Goal: Task Accomplishment & Management: Use online tool/utility

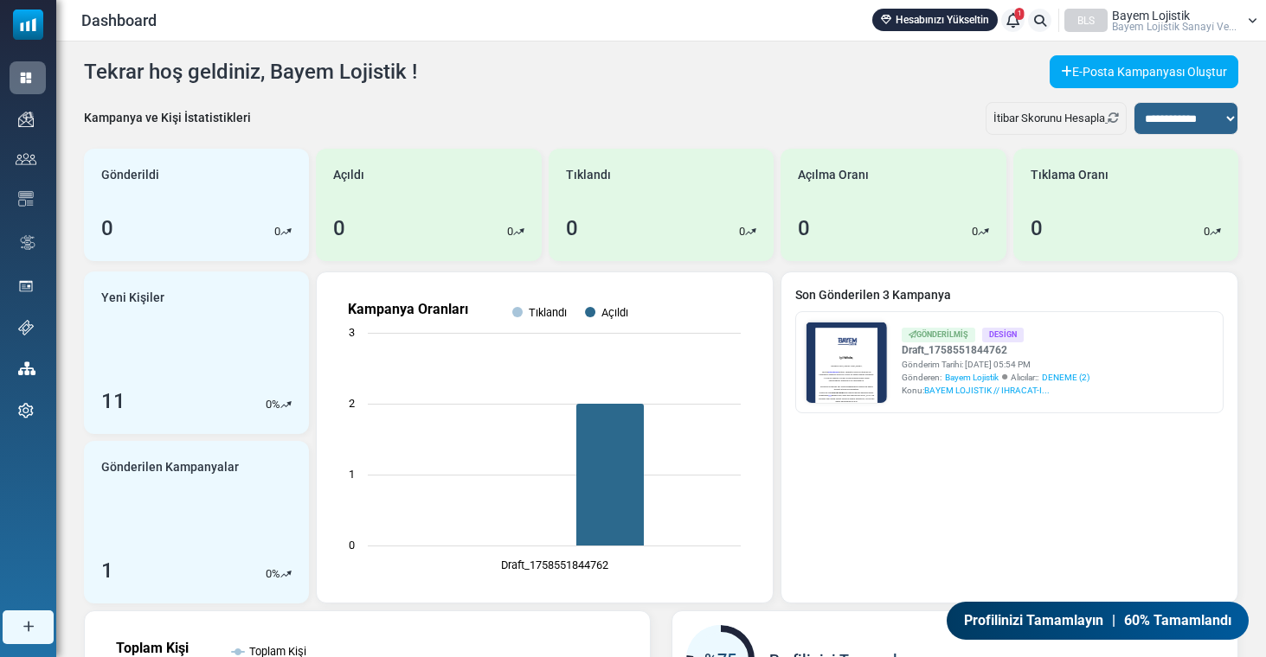
click at [1195, 22] on span "Bayem Loji̇sti̇k Sanayi̇ Ve..." at bounding box center [1174, 27] width 125 height 10
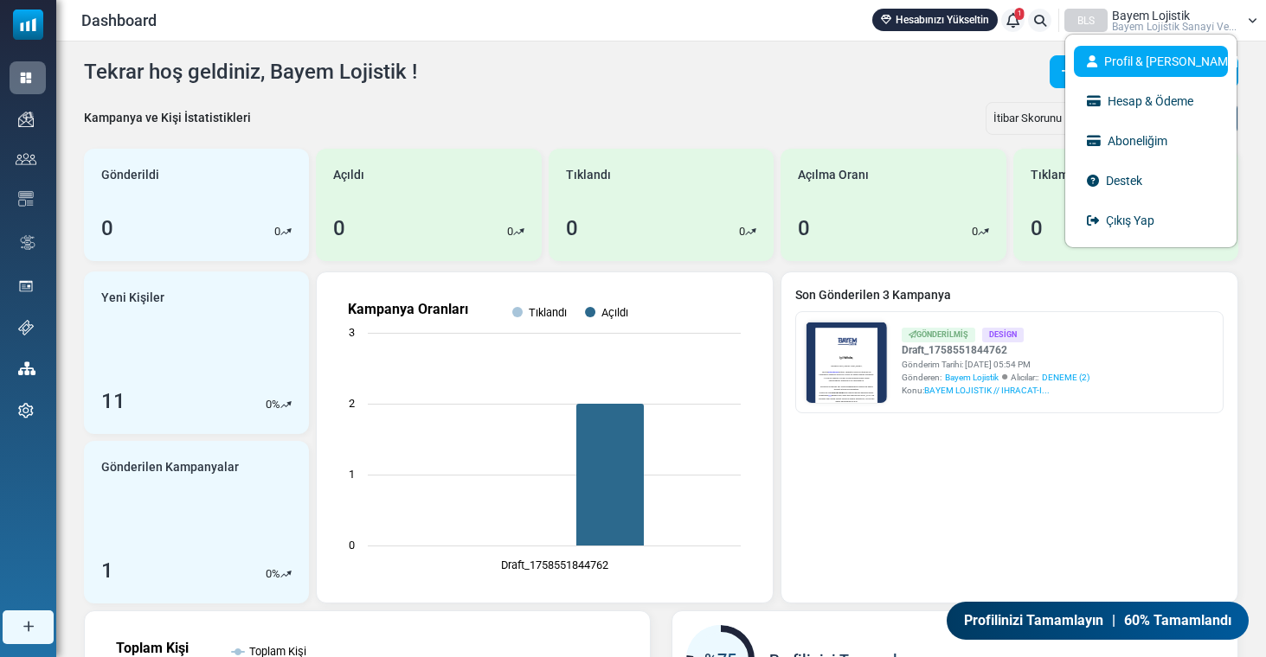
click at [1170, 47] on link "Profil & [PERSON_NAME]" at bounding box center [1151, 61] width 154 height 31
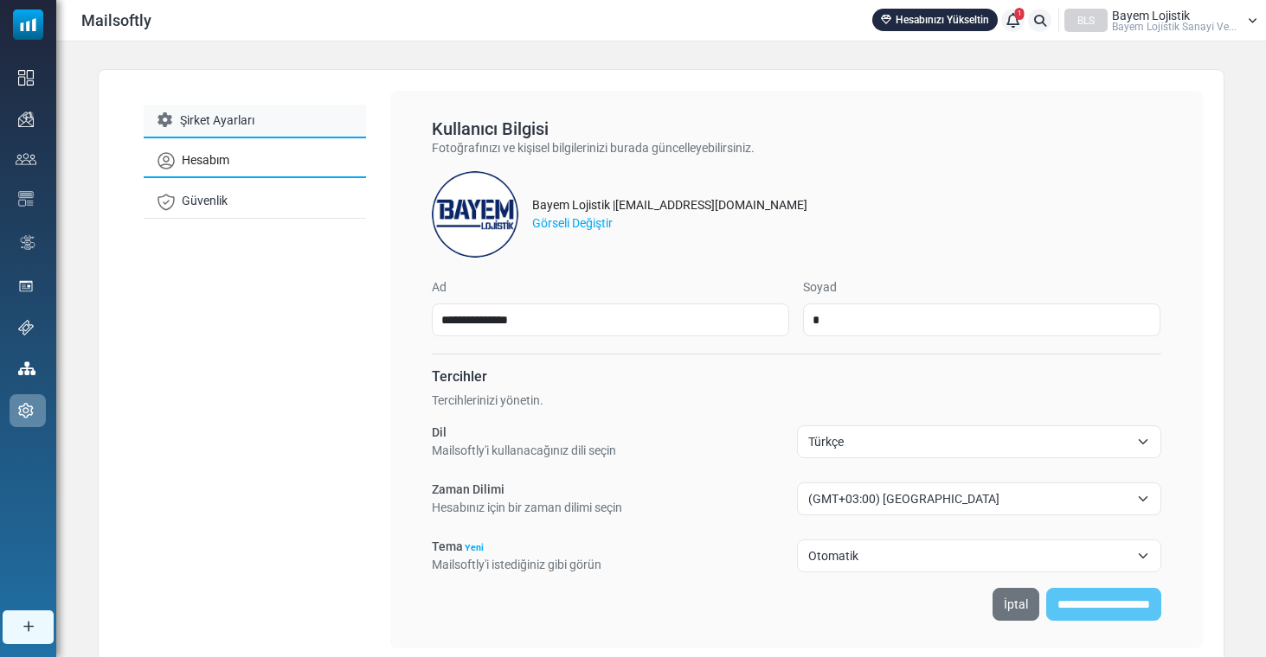
click at [279, 115] on link "Şirket Ayarları" at bounding box center [255, 122] width 222 height 34
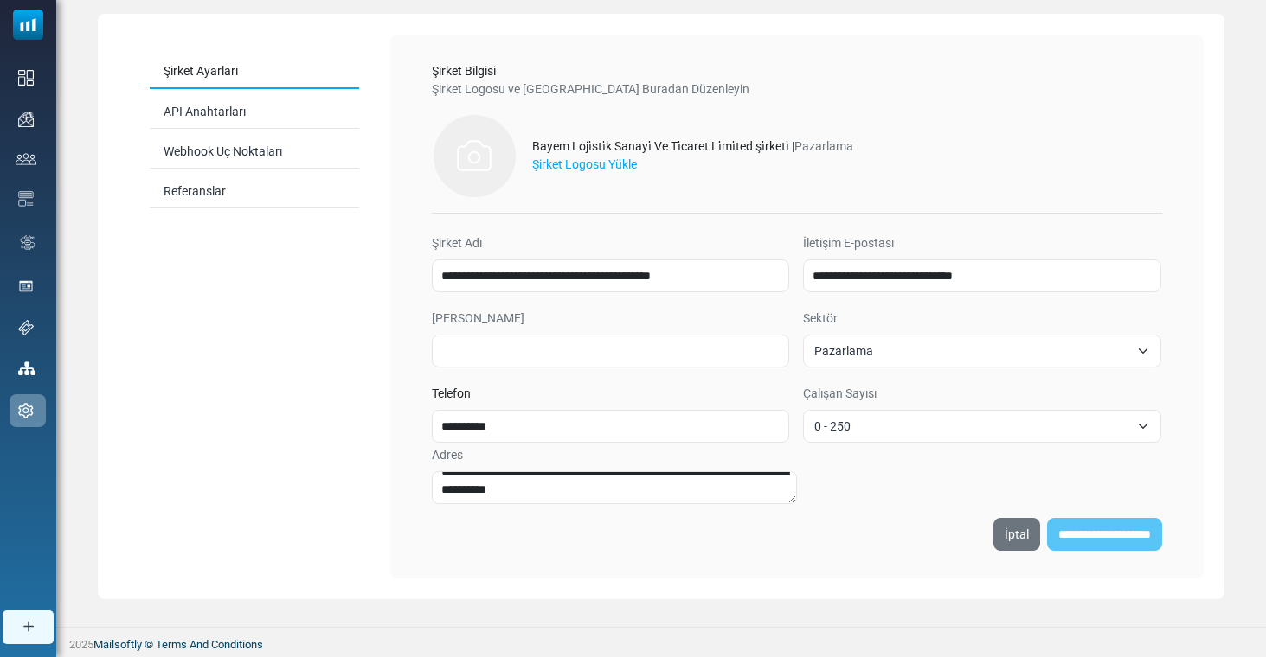
scroll to position [14, 0]
click at [210, 191] on link "Referanslar" at bounding box center [254, 193] width 209 height 34
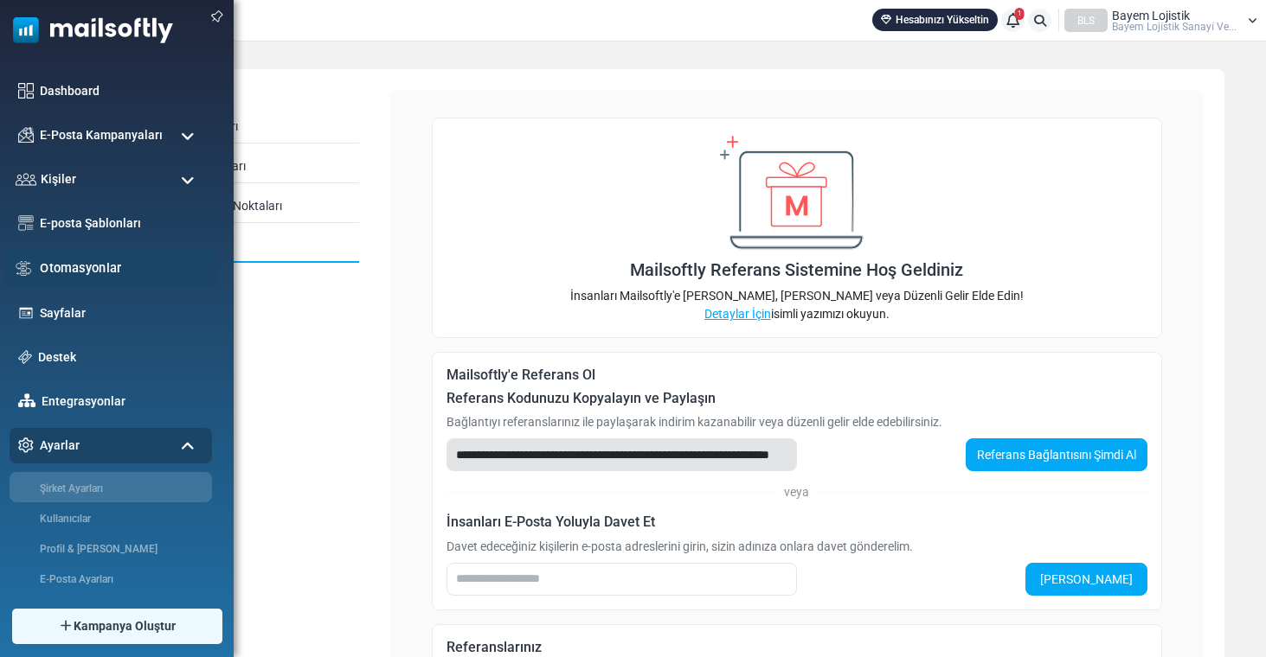
scroll to position [0, 0]
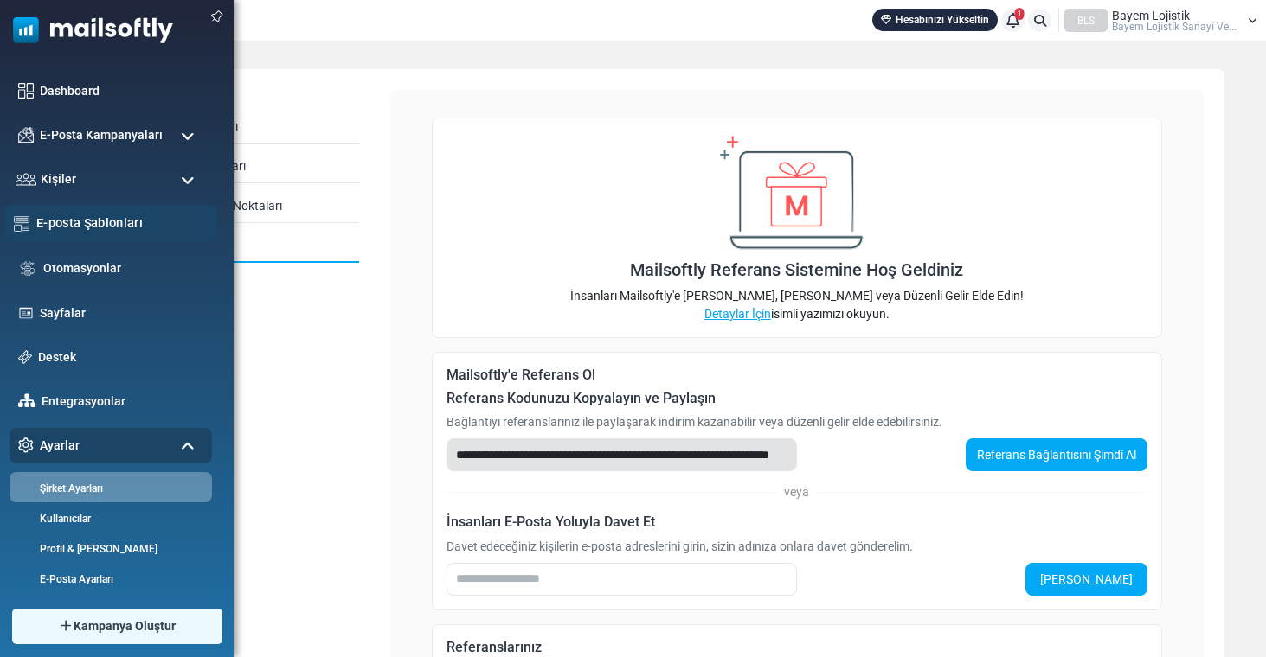
click at [112, 217] on link "E-posta Şablonları" at bounding box center [121, 223] width 171 height 19
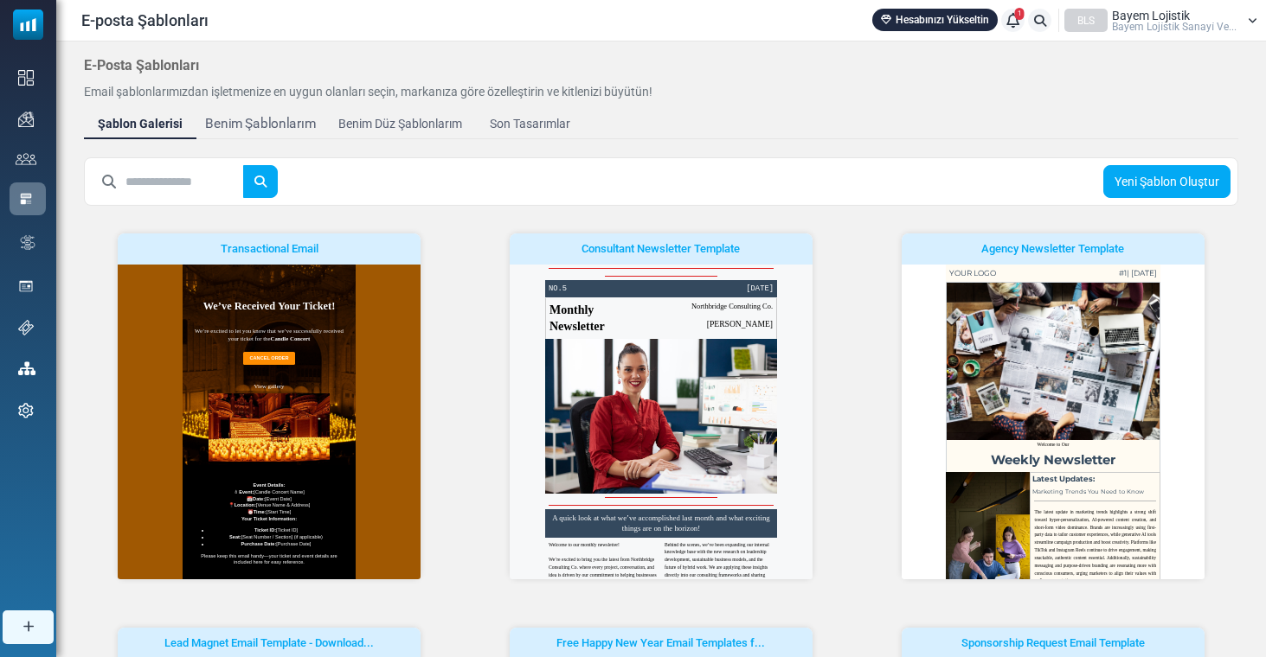
click at [287, 117] on div "Benim Şablonlarım" at bounding box center [260, 124] width 111 height 20
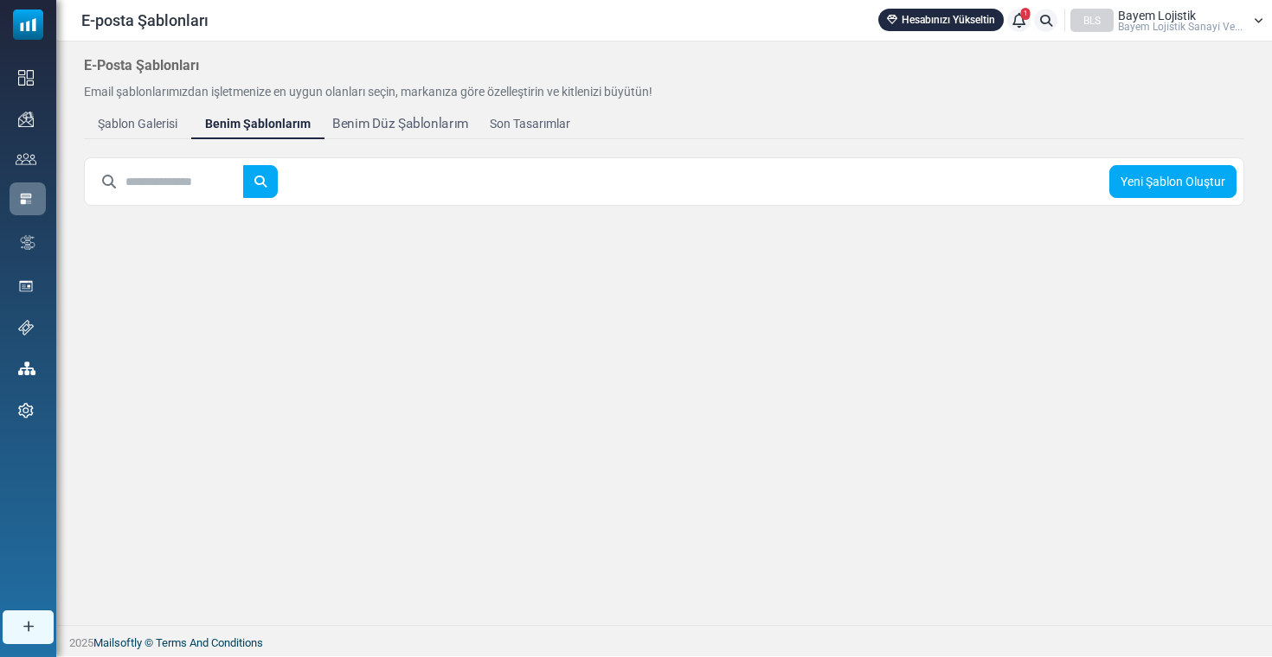
click at [362, 124] on div "Benim Düz Şablonlarım" at bounding box center [400, 124] width 136 height 20
click at [125, 125] on div "Şablon Galerisi" at bounding box center [136, 124] width 87 height 20
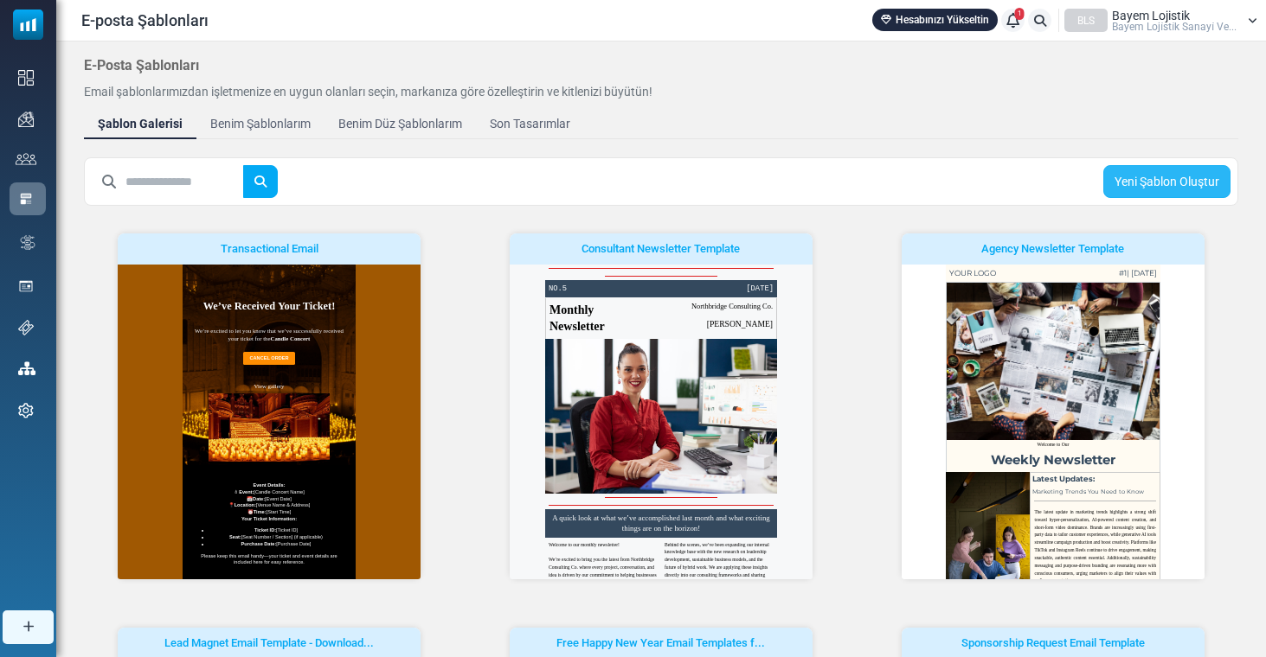
click at [1194, 172] on link "Yeni Şablon Oluştur" at bounding box center [1166, 181] width 127 height 33
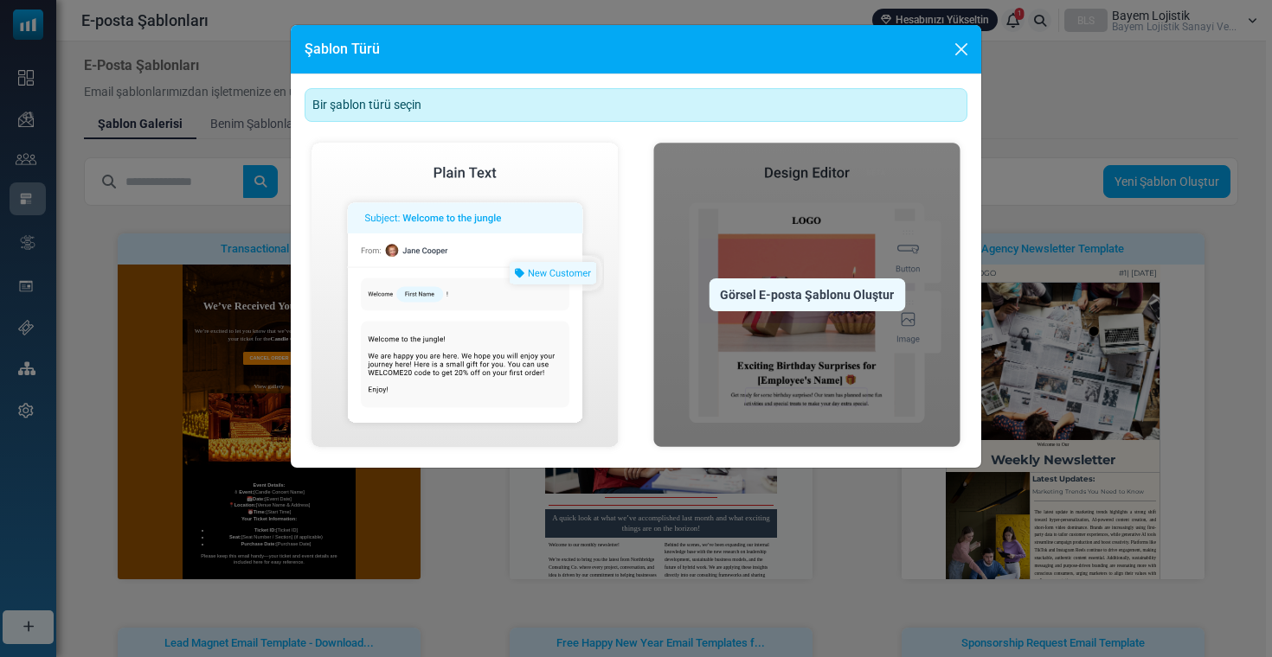
click at [849, 225] on img at bounding box center [806, 295] width 321 height 318
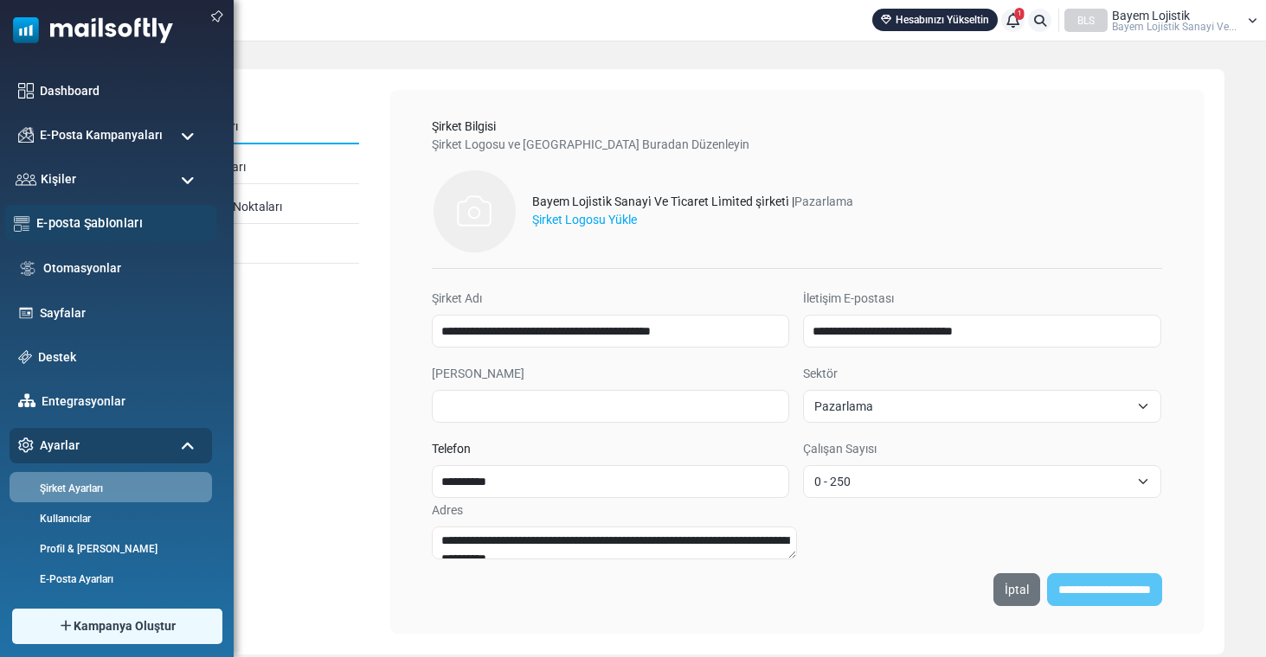
click at [88, 218] on link "E-posta Şablonları" at bounding box center [121, 223] width 171 height 19
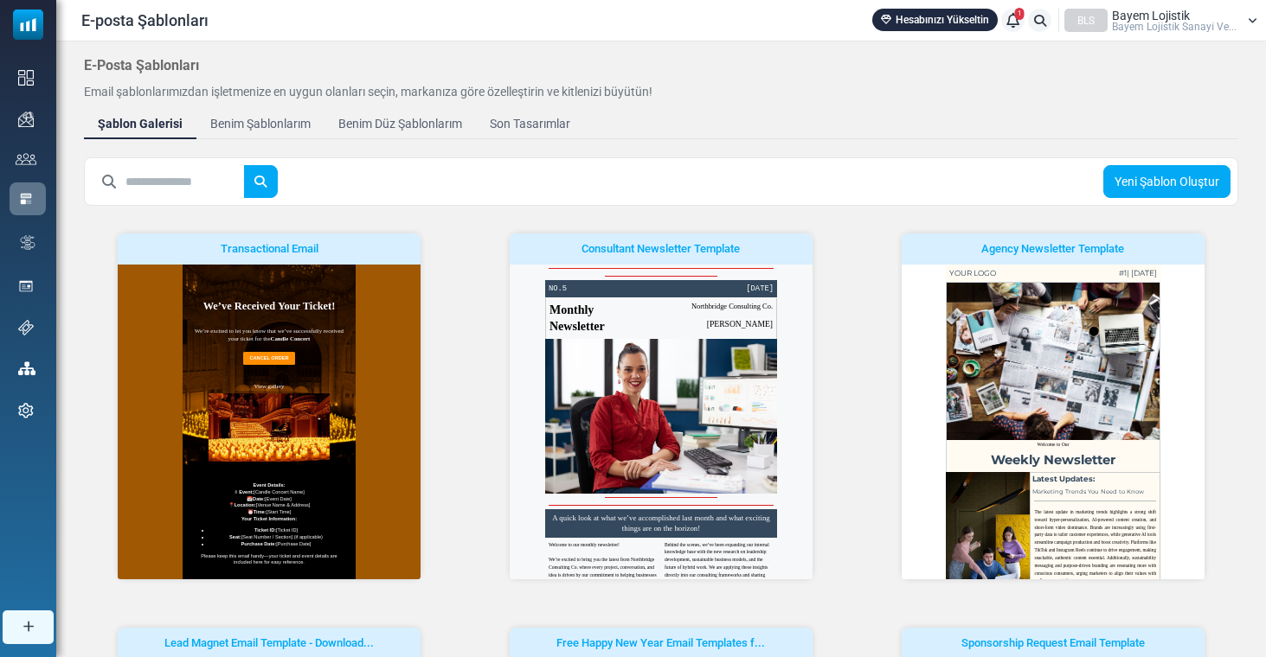
click at [210, 185] on input "text" at bounding box center [184, 181] width 119 height 33
click at [214, 173] on input "text" at bounding box center [184, 181] width 119 height 33
click at [273, 182] on button "submit" at bounding box center [260, 181] width 35 height 33
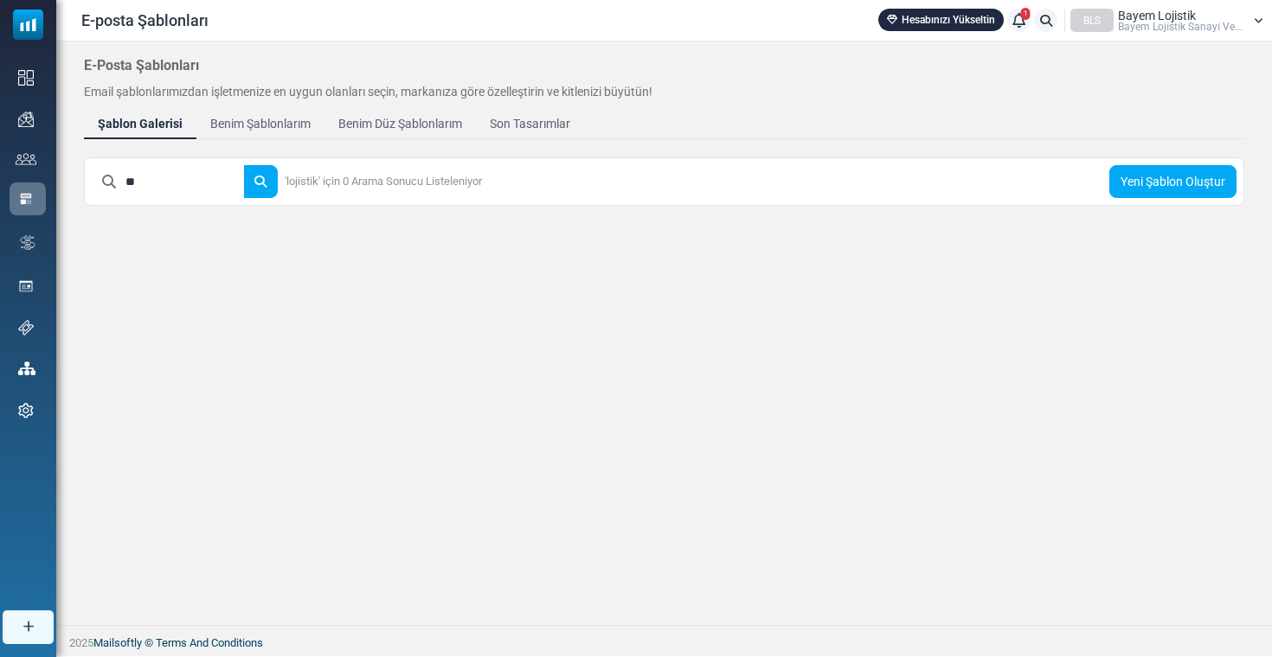
type input "*"
click at [273, 182] on button "submit" at bounding box center [260, 181] width 35 height 33
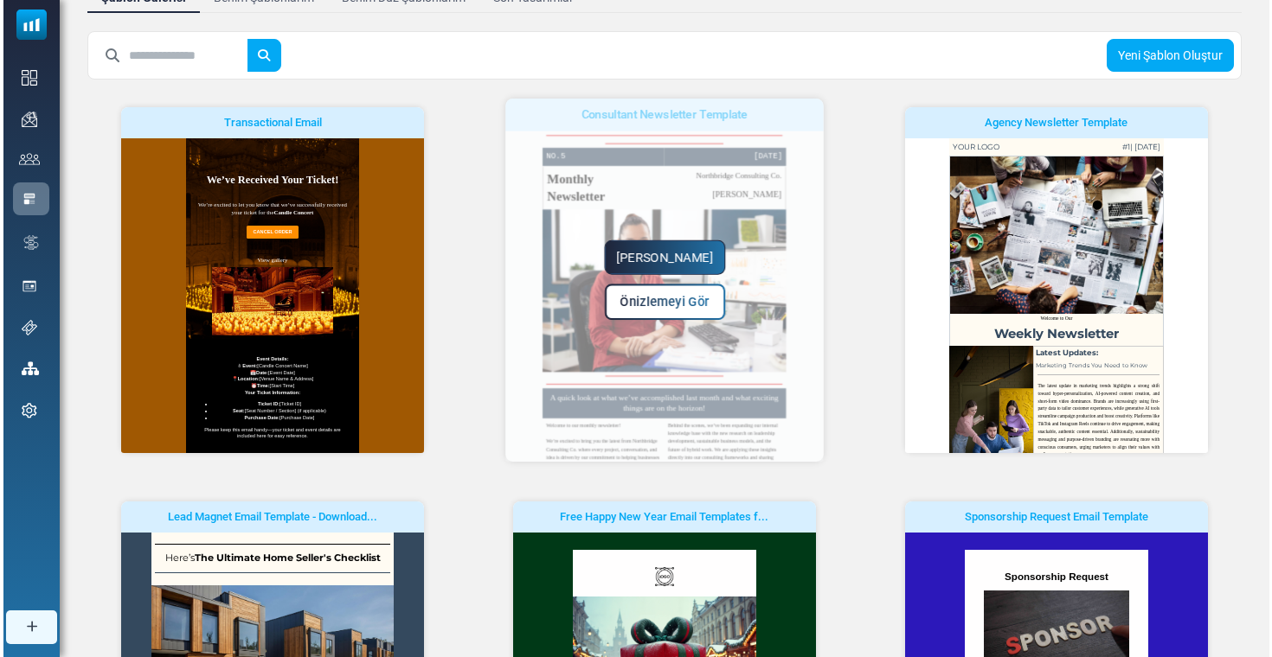
scroll to position [139, 0]
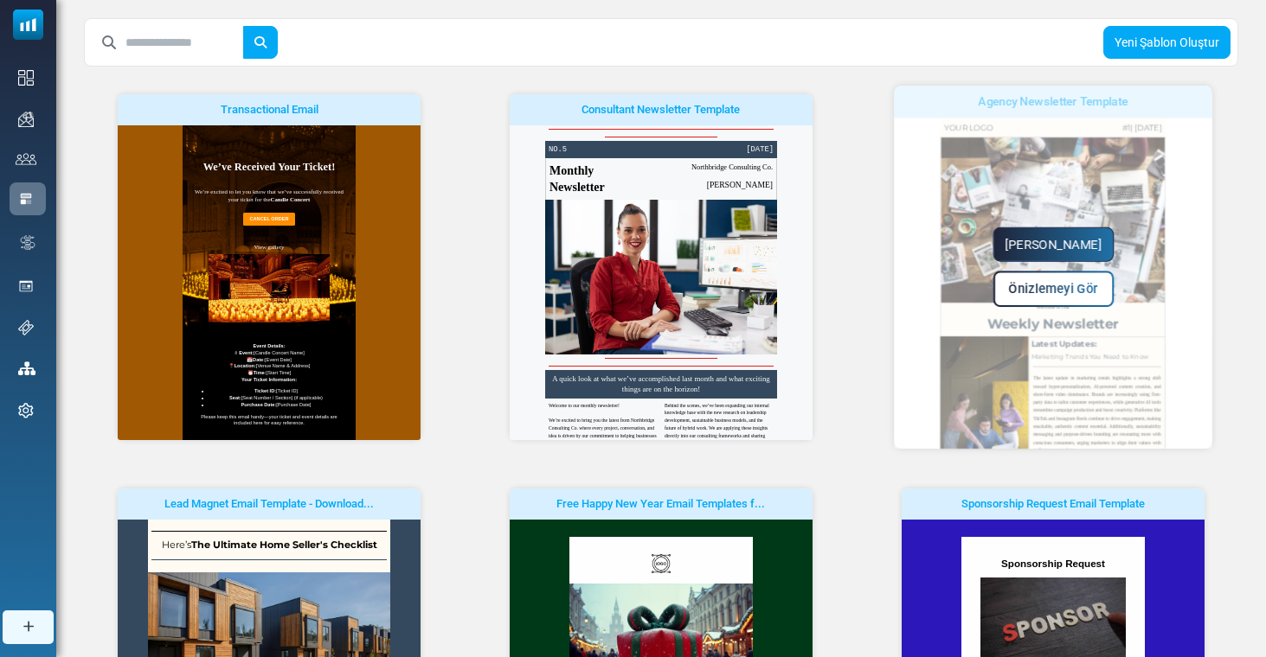
click at [1072, 296] on span "Önizlemeyi Gör" at bounding box center [1052, 289] width 89 height 15
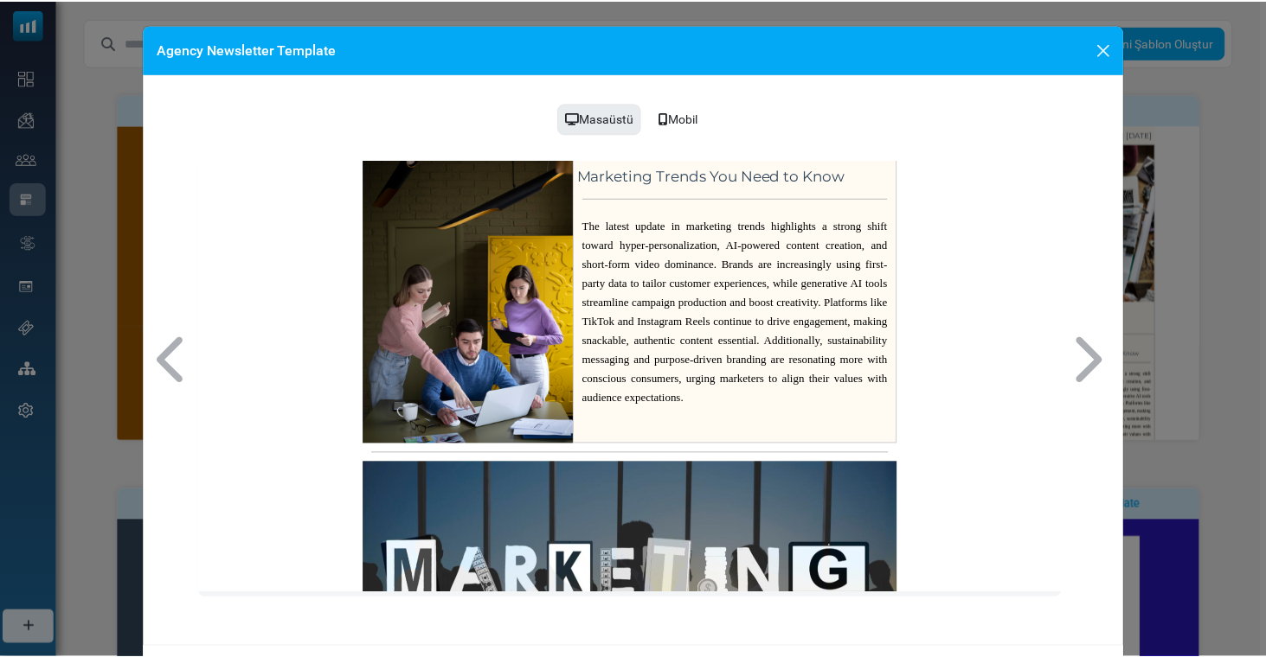
scroll to position [549, 0]
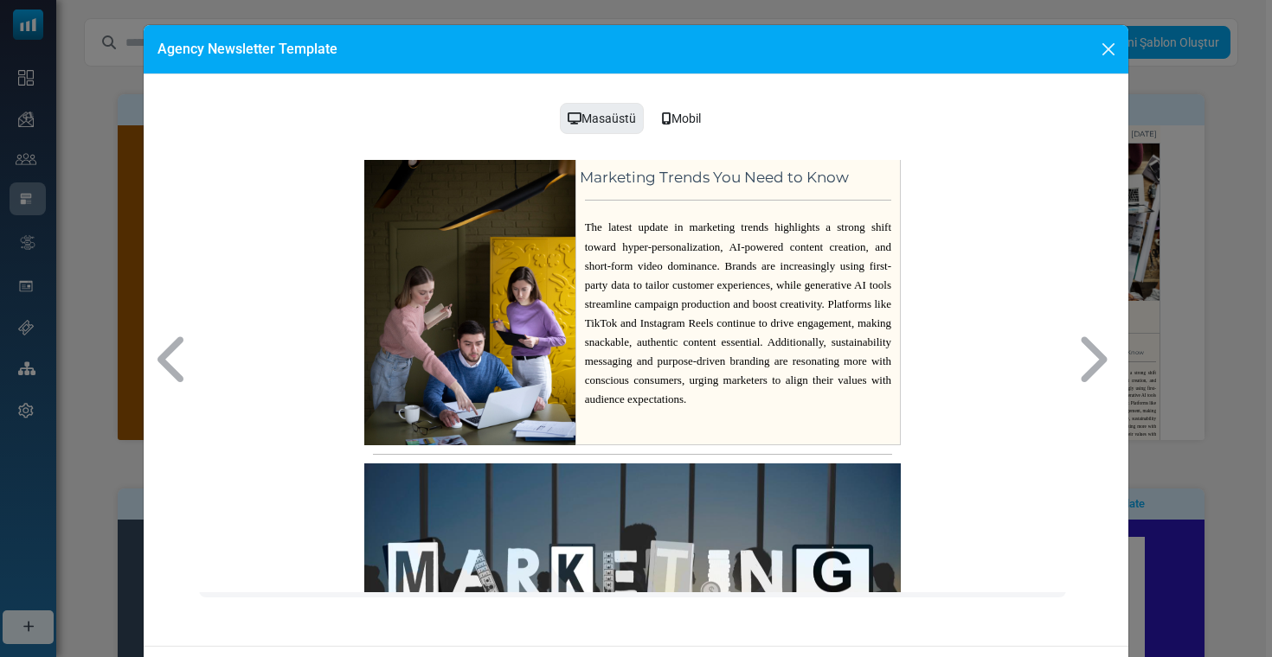
click at [1111, 55] on button "Close" at bounding box center [1108, 49] width 26 height 26
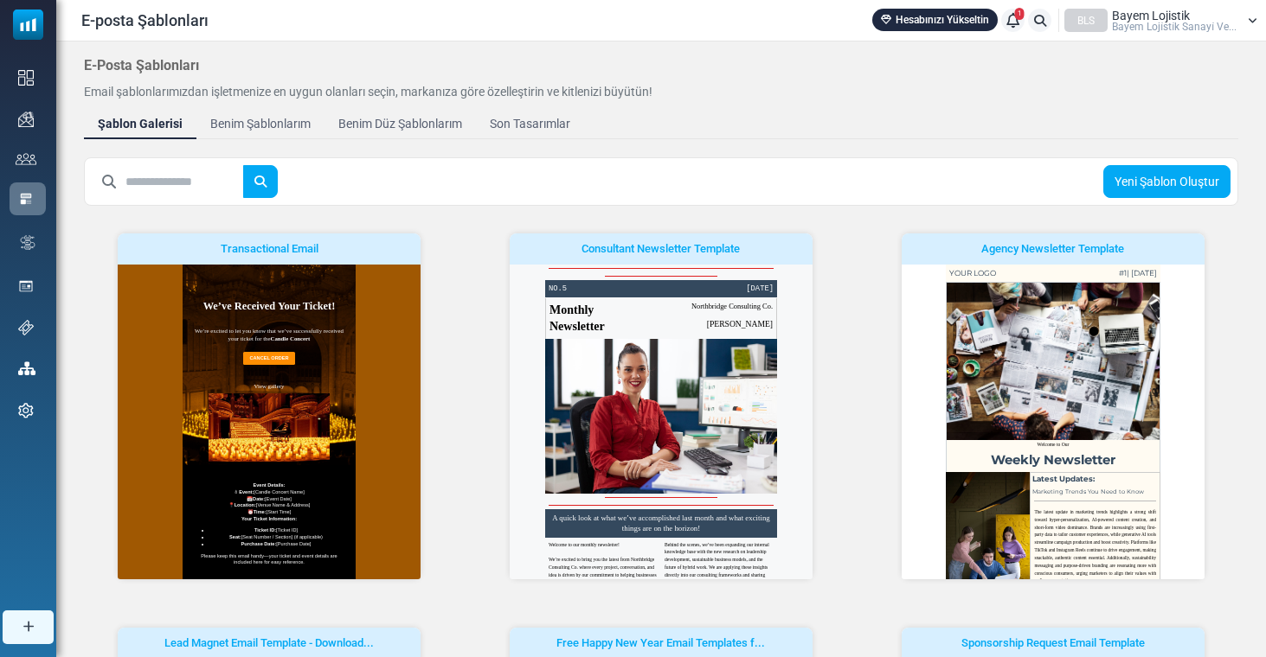
scroll to position [0, 0]
click at [606, 171] on div "Yeni Şablon Oluştur" at bounding box center [661, 181] width 1154 height 48
click at [439, 125] on div "Benim Düz Şablonlarım" at bounding box center [400, 124] width 136 height 20
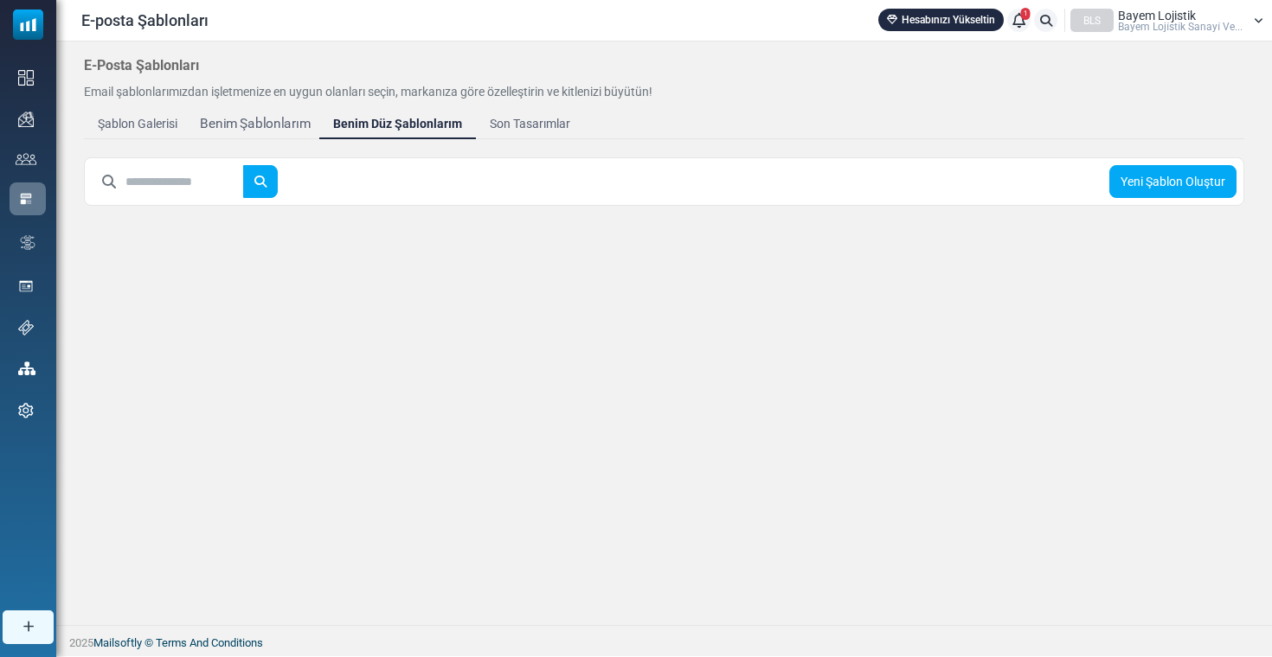
click at [261, 125] on div "Benim Şablonlarım" at bounding box center [255, 124] width 111 height 20
click at [527, 117] on div "Son Tasarımlar" at bounding box center [529, 124] width 88 height 20
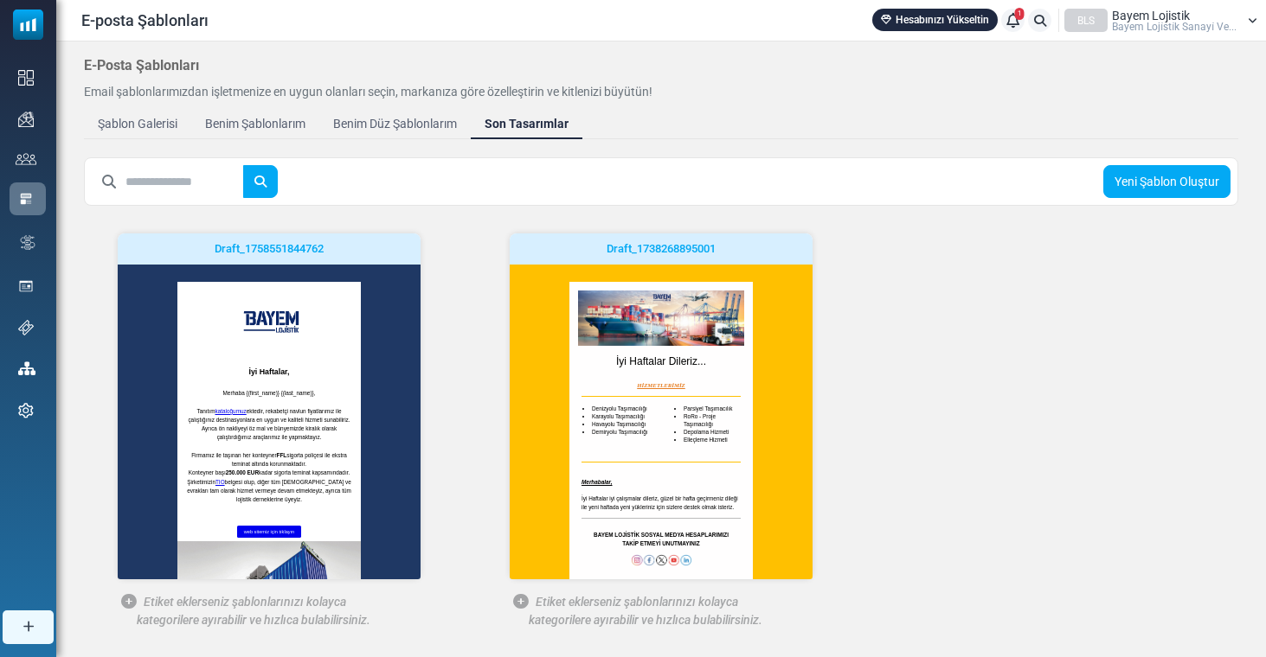
click at [157, 113] on link "Şablon Galerisi" at bounding box center [137, 123] width 107 height 31
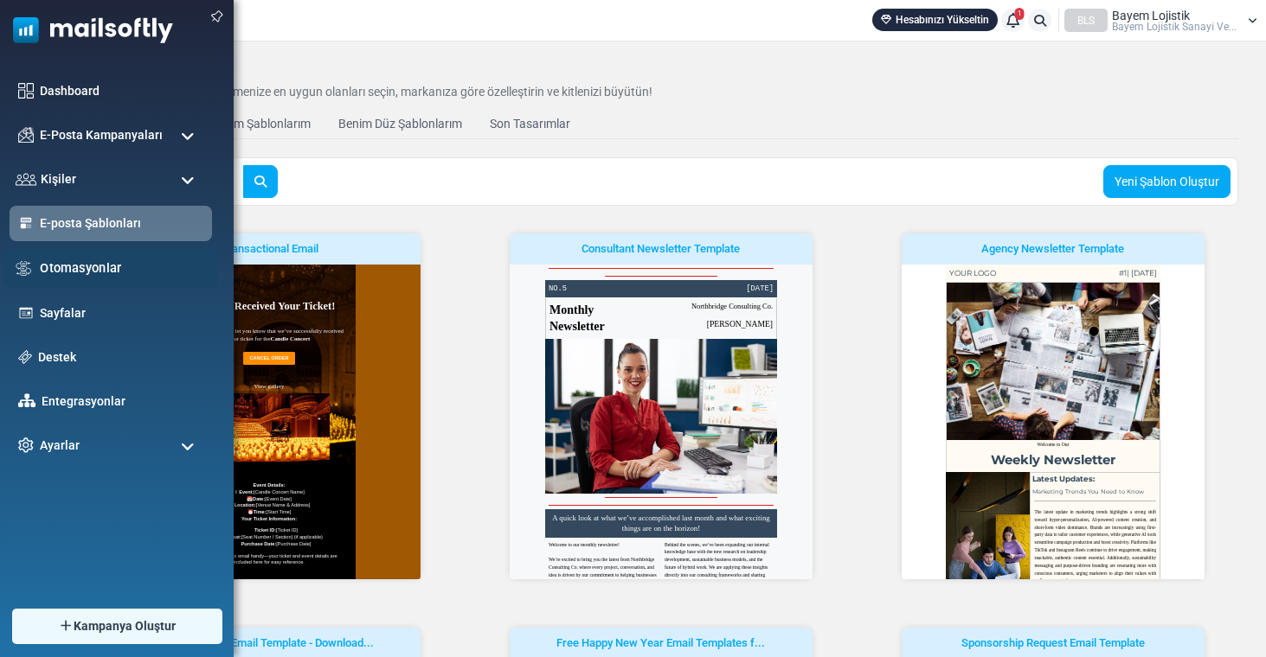
click at [73, 267] on link "Otomasyonlar" at bounding box center [124, 268] width 168 height 19
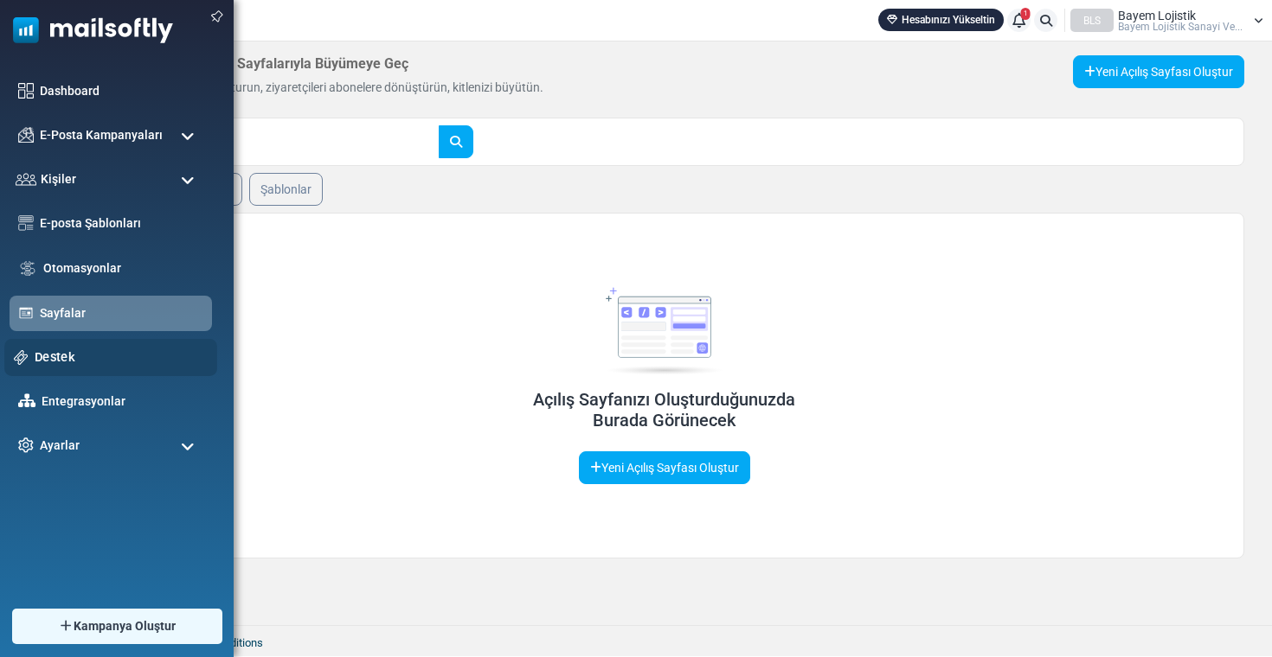
click at [45, 352] on link "Destek" at bounding box center [121, 357] width 173 height 19
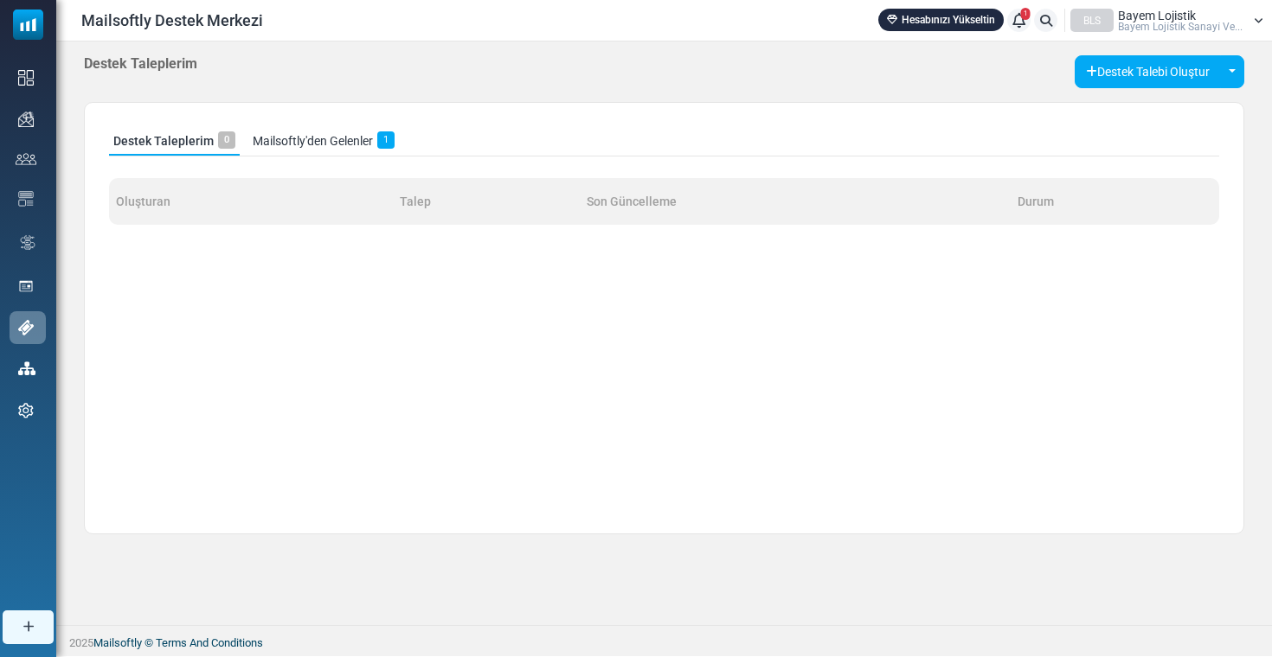
click at [346, 133] on link "Mailsoftly'den Gelenler 1" at bounding box center [323, 141] width 151 height 29
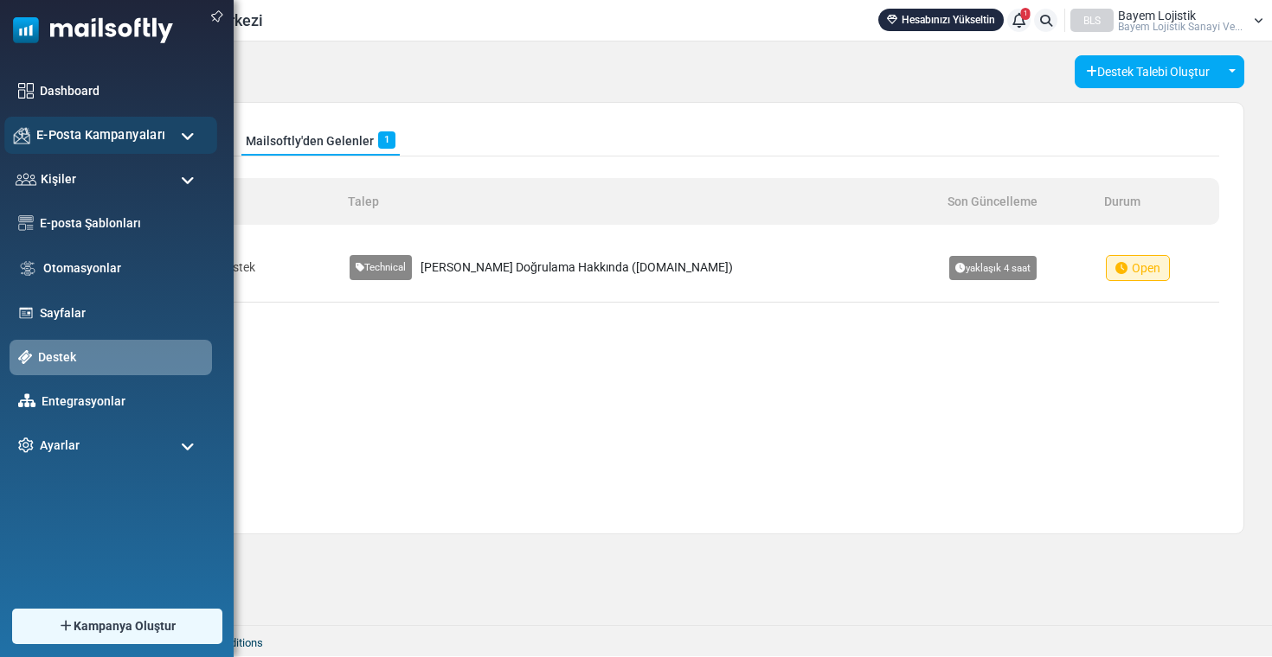
click at [195, 137] on div "E-Posta Kampanyaları" at bounding box center [110, 135] width 213 height 37
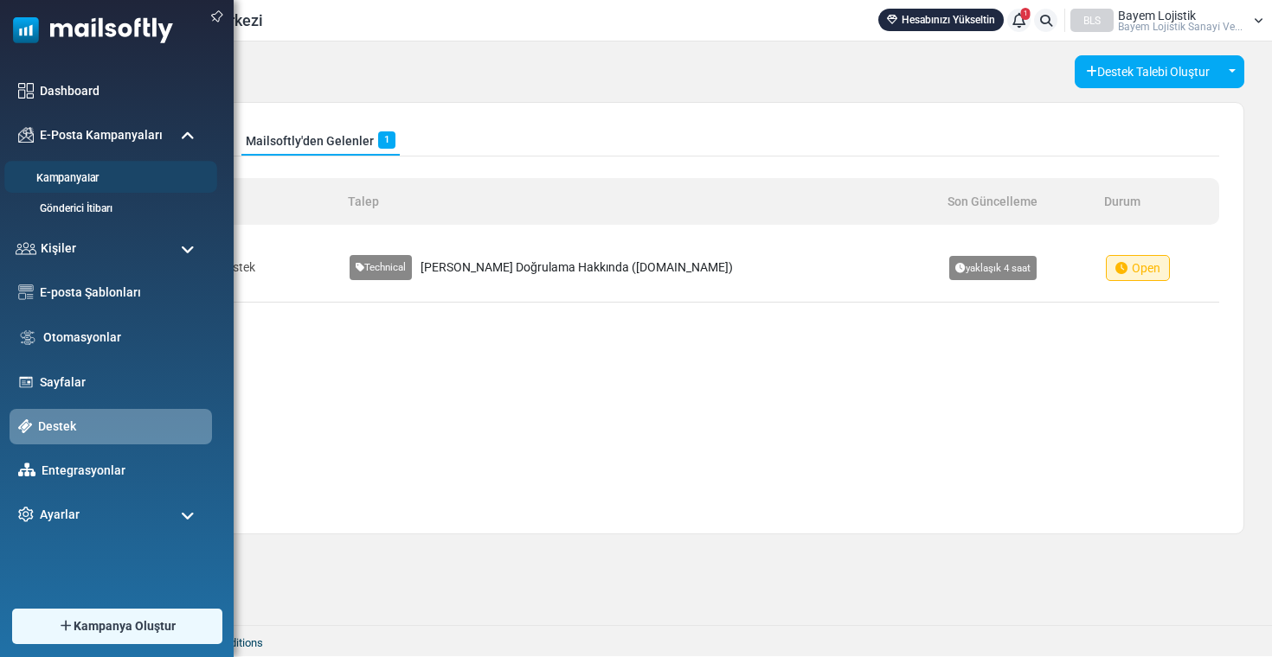
click at [103, 173] on link "Kampanyalar" at bounding box center [108, 178] width 208 height 16
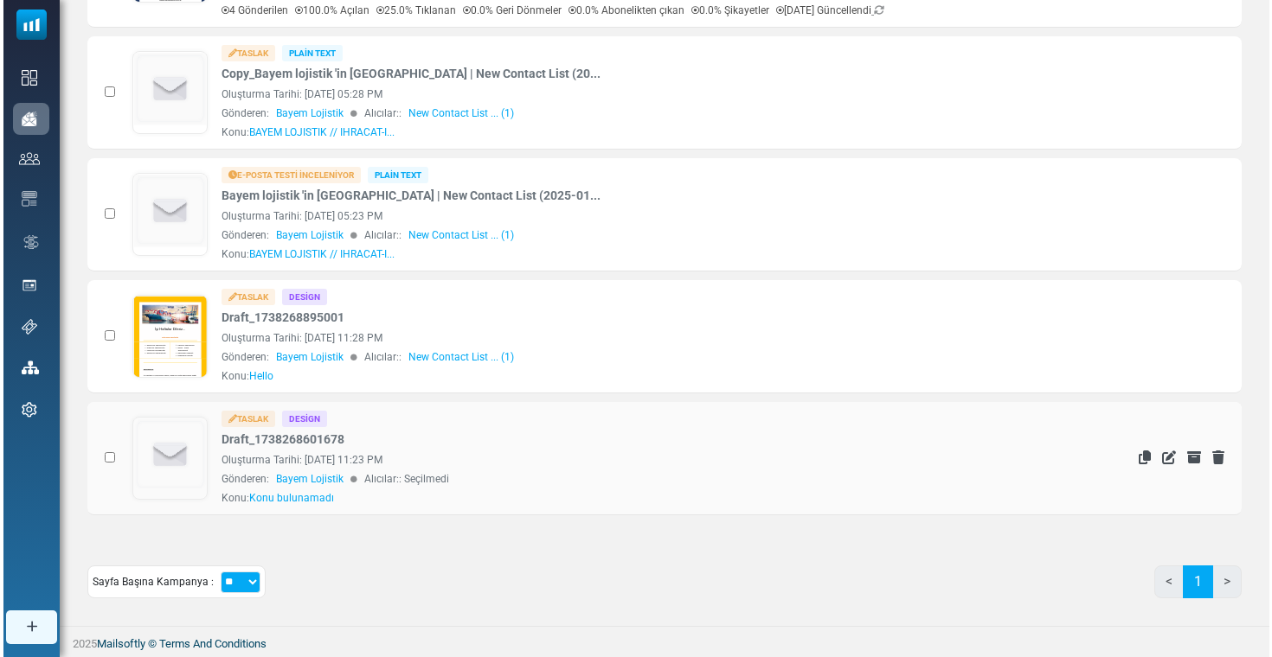
scroll to position [306, 0]
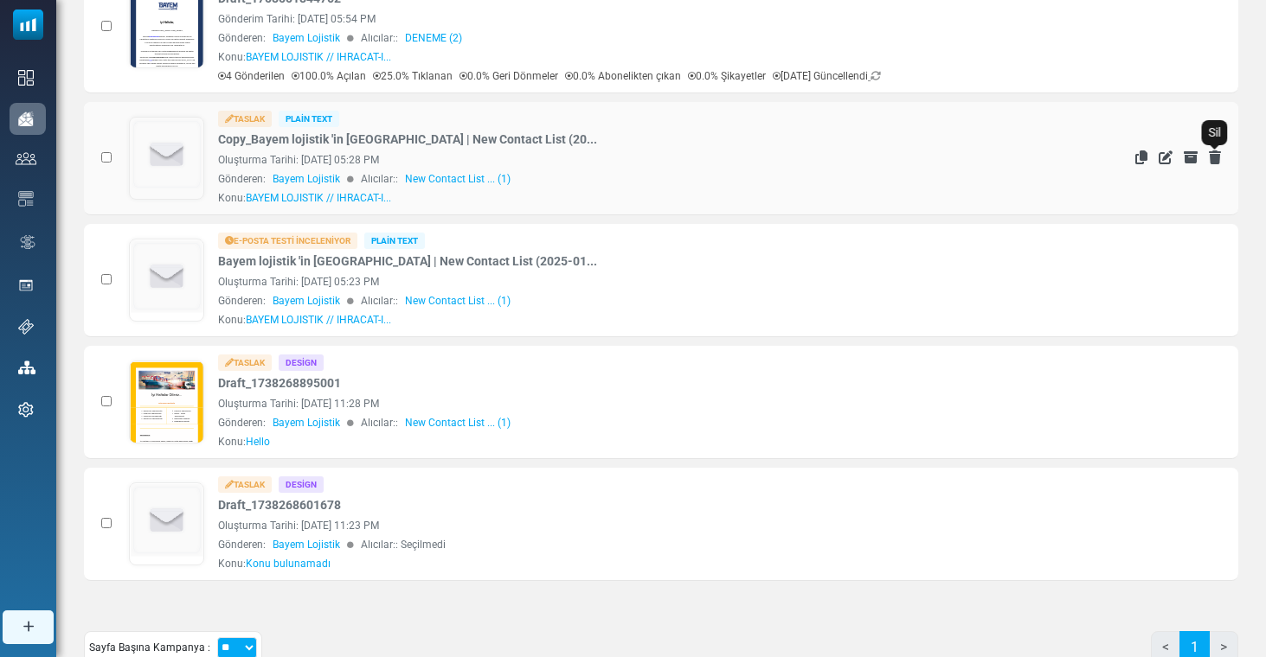
click at [1209, 158] on icon "Sil" at bounding box center [1215, 158] width 12 height 14
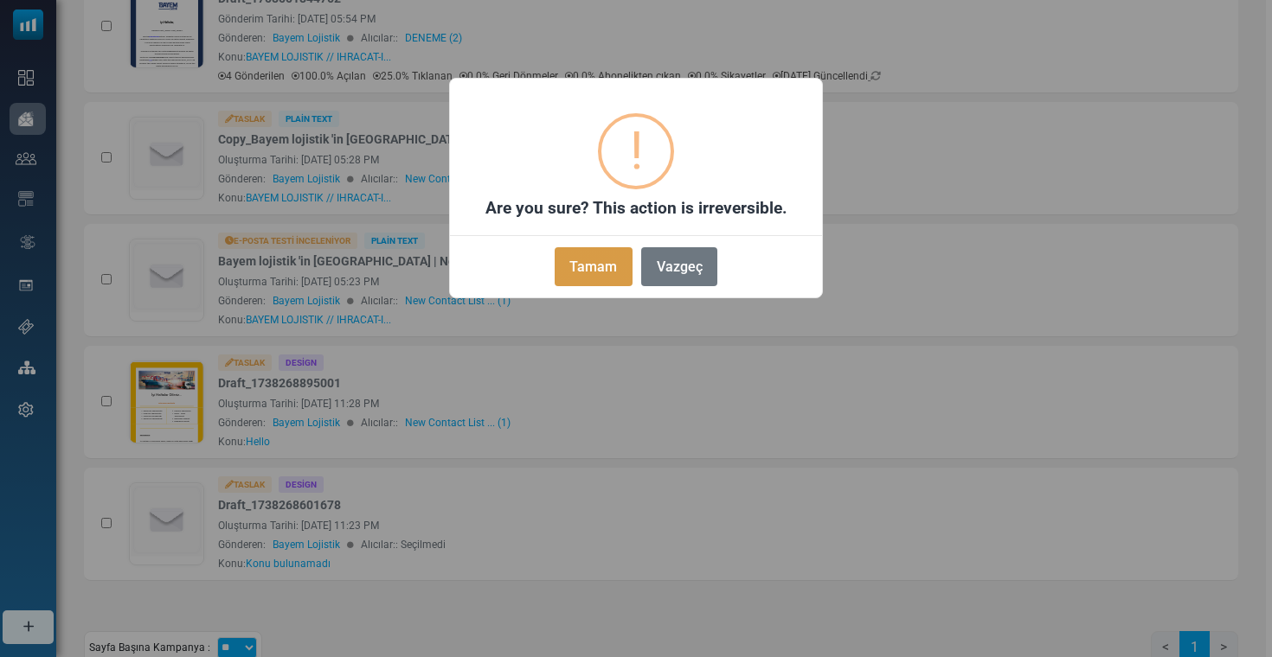
click at [619, 252] on button "Tamam" at bounding box center [594, 266] width 78 height 39
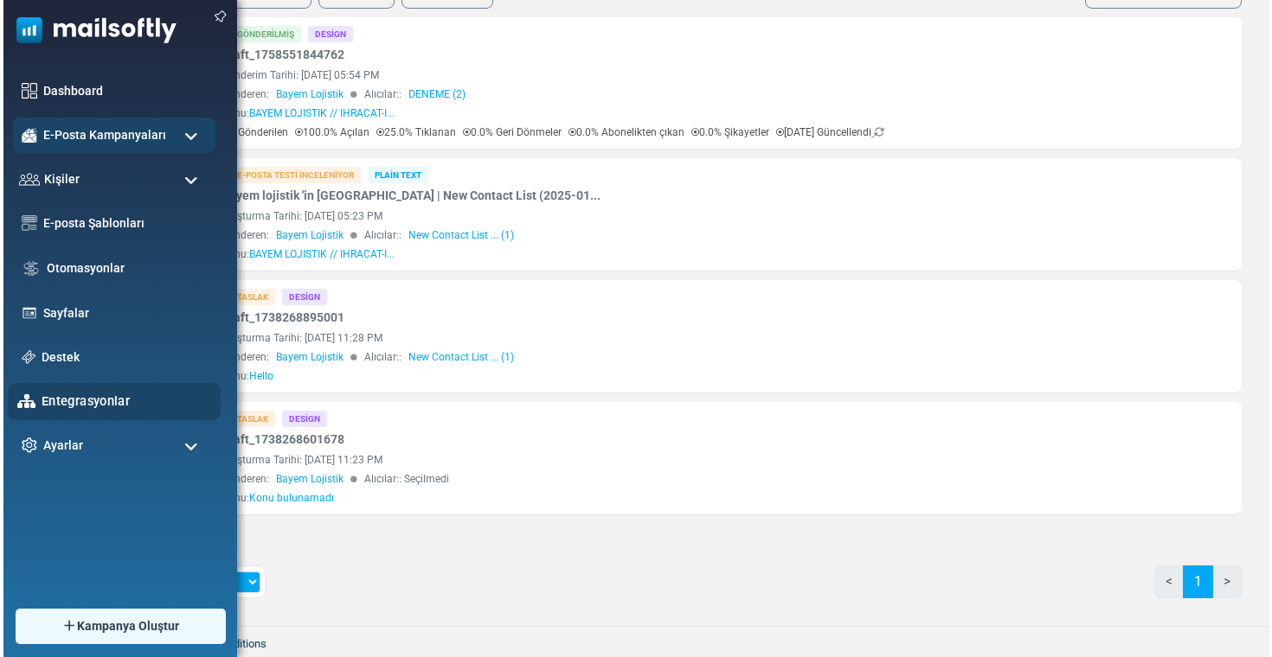
scroll to position [184, 0]
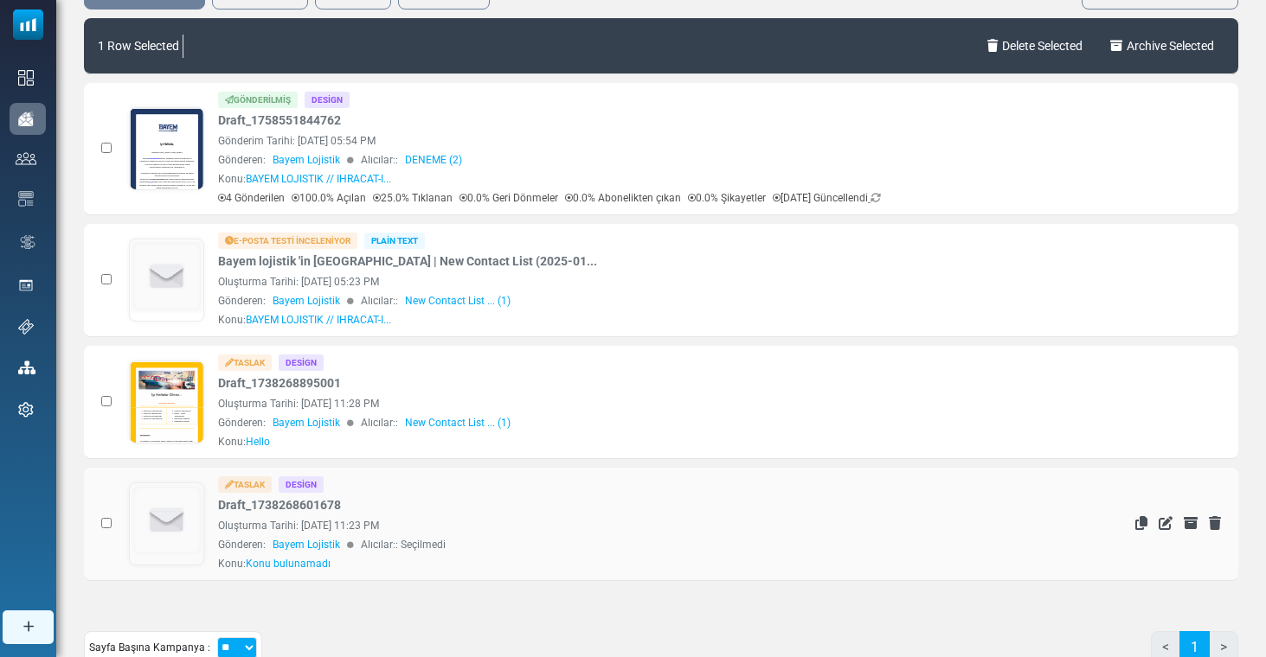
drag, startPoint x: 1222, startPoint y: 523, endPoint x: 1213, endPoint y: 524, distance: 8.8
click at [1218, 524] on td "İstatistikleri Gör [GEOGRAPHIC_DATA] [GEOGRAPHIC_DATA] [PERSON_NAME] Sil" at bounding box center [1154, 524] width 167 height 113
click at [1212, 524] on icon "Sil" at bounding box center [1215, 523] width 12 height 14
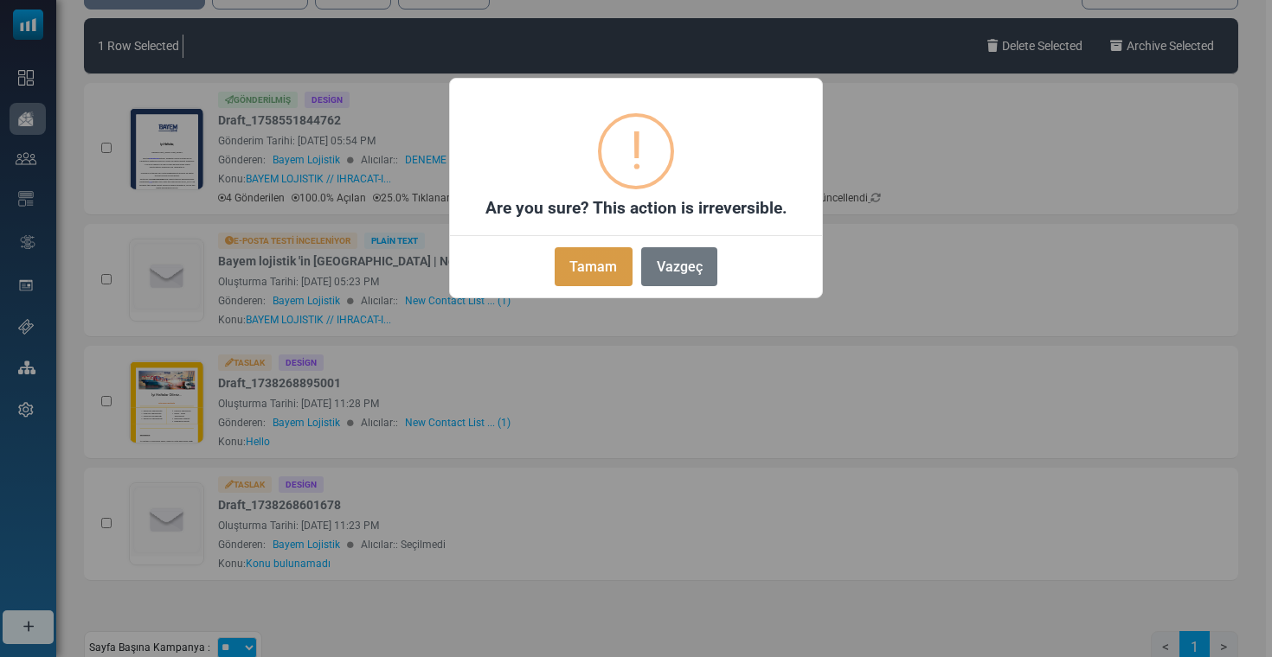
click at [594, 265] on button "Tamam" at bounding box center [594, 266] width 78 height 39
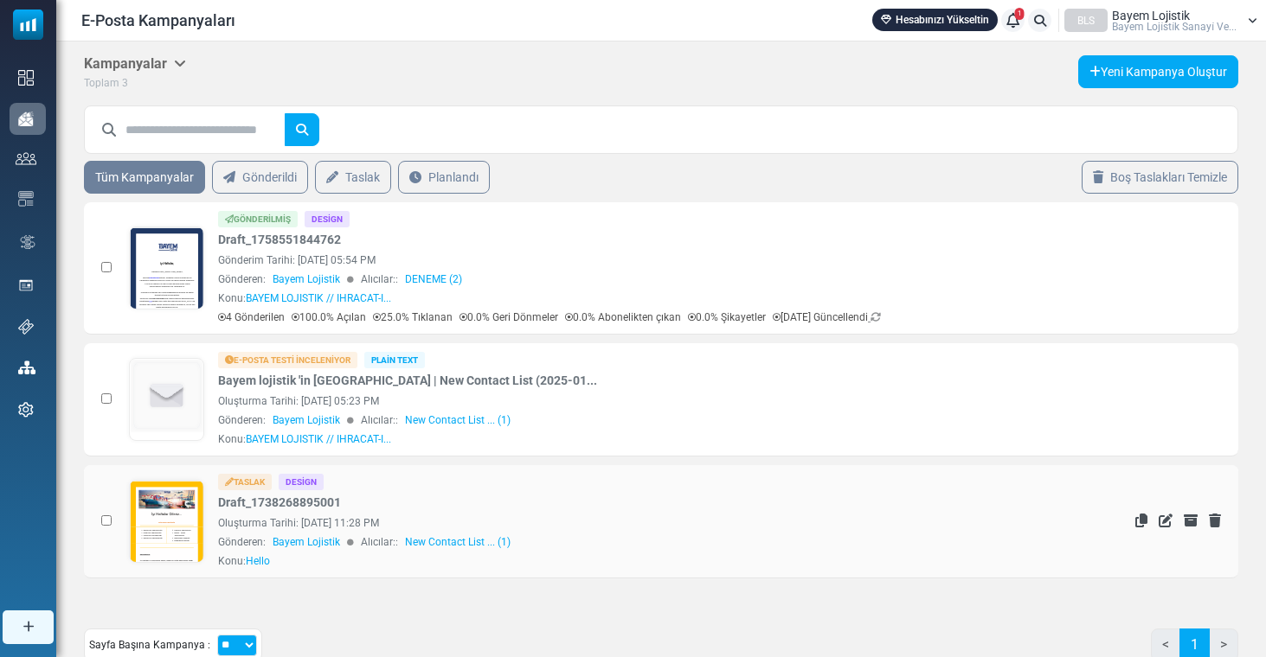
click at [180, 516] on link at bounding box center [167, 570] width 74 height 178
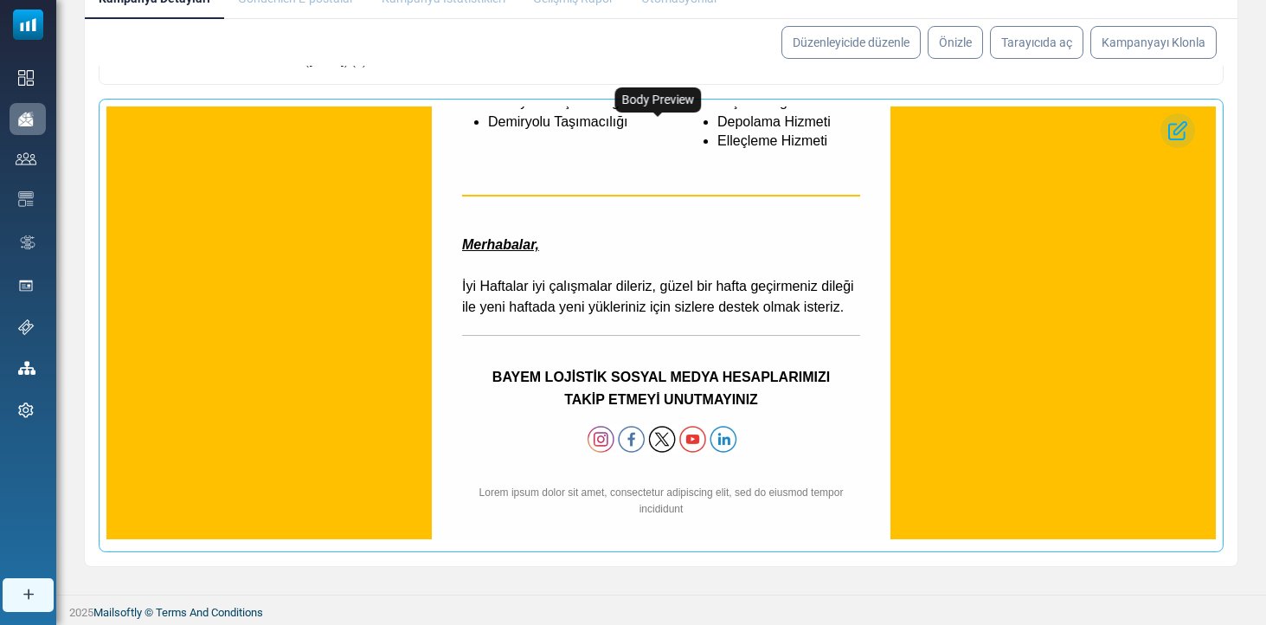
scroll to position [404, 0]
click at [600, 425] on img at bounding box center [660, 440] width 155 height 30
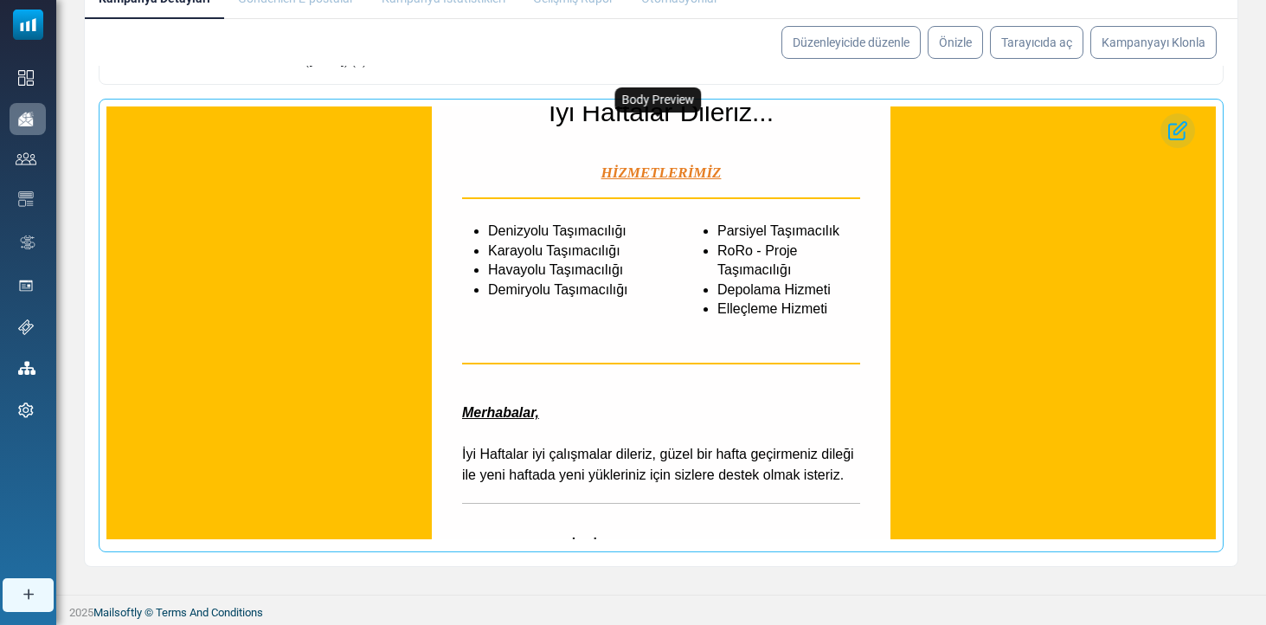
scroll to position [210, 0]
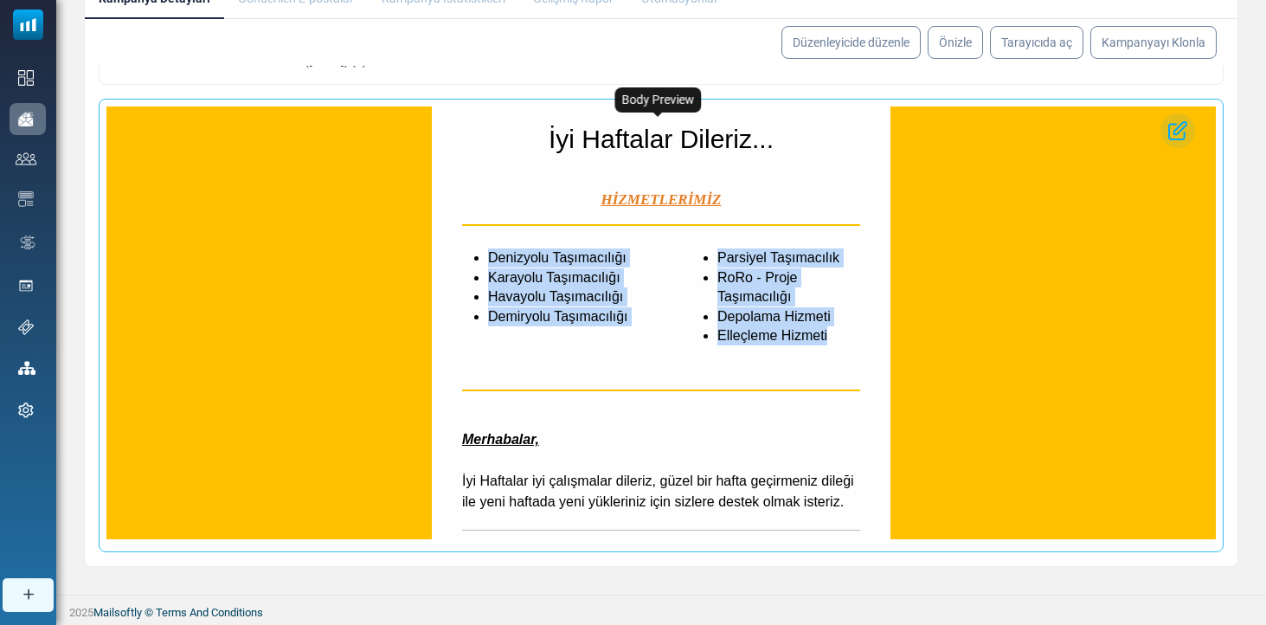
drag, startPoint x: 465, startPoint y: 253, endPoint x: 817, endPoint y: 324, distance: 358.5
click at [817, 324] on div "Denizyolu Taşımacılığı Karayolu Taşımacılığı Havayolu Taşımacılığı Demiryolu Ta…" at bounding box center [661, 296] width 459 height 125
click at [819, 334] on td "Parsiyel Taşımacılık RoRo - Proje Taşımacılığı Depolama Hizmeti Elleçleme Hizme…" at bounding box center [775, 296] width 229 height 125
drag, startPoint x: 795, startPoint y: 347, endPoint x: 556, endPoint y: 304, distance: 242.7
click at [556, 304] on td "İyi Haftalar Dileriz... HİZMETLERİMİZ Denizyolu Taşımacılığı Karayolu Taşımacıl…" at bounding box center [660, 325] width 1109 height 859
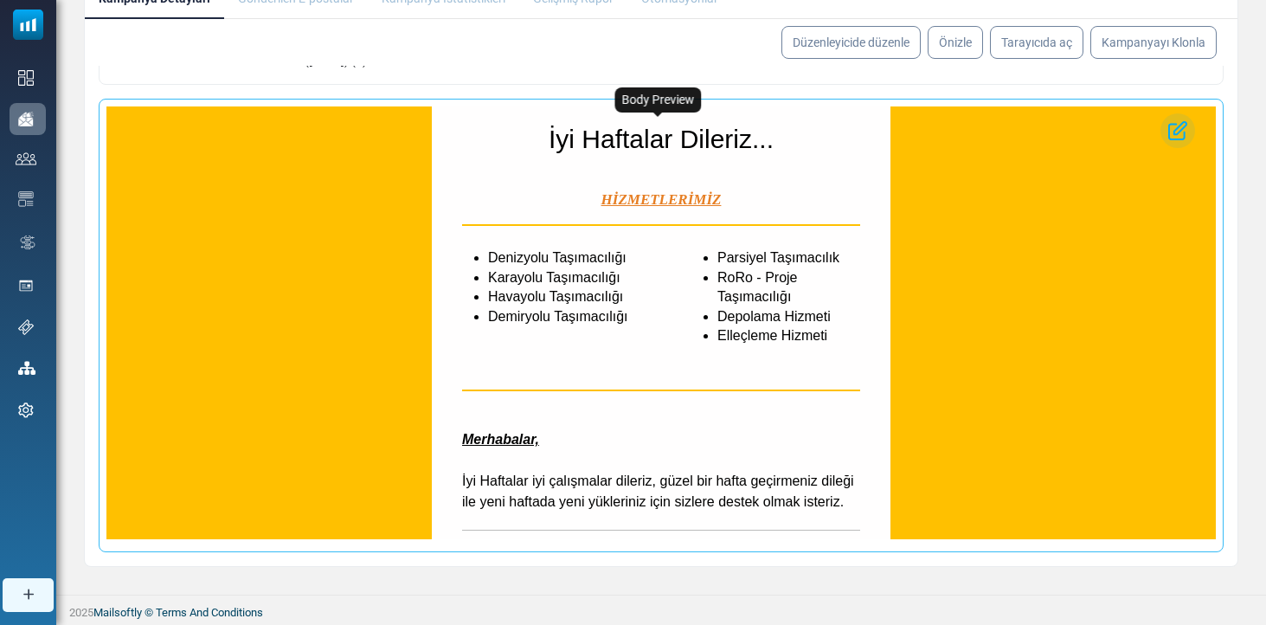
click at [504, 251] on li "Denizyolu Taşımacılığı" at bounding box center [563, 257] width 151 height 19
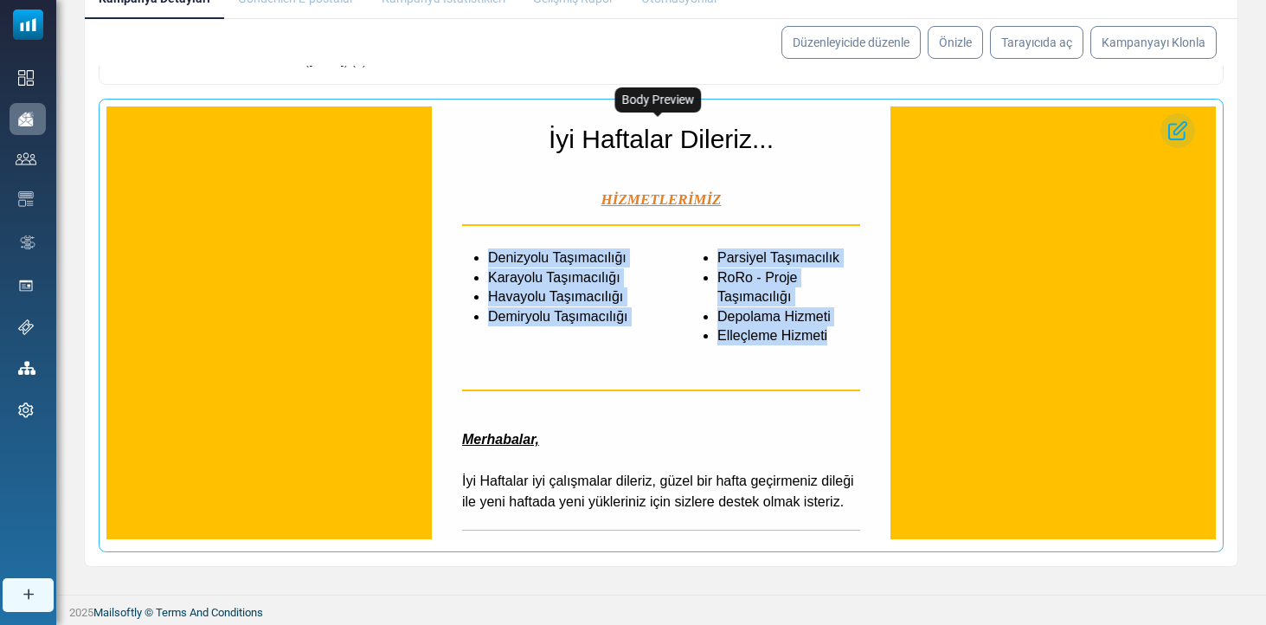
drag, startPoint x: 462, startPoint y: 256, endPoint x: 845, endPoint y: 330, distance: 390.2
click at [845, 330] on div "Denizyolu Taşımacılığı Karayolu Taşımacılığı Havayolu Taşımacılığı Demiryolu Ta…" at bounding box center [661, 296] width 459 height 125
copy div "Denizyolu Taşımacılığı Karayolu Taşımacılığı Havayolu Taşımacılığı Demiryolu Ta…"
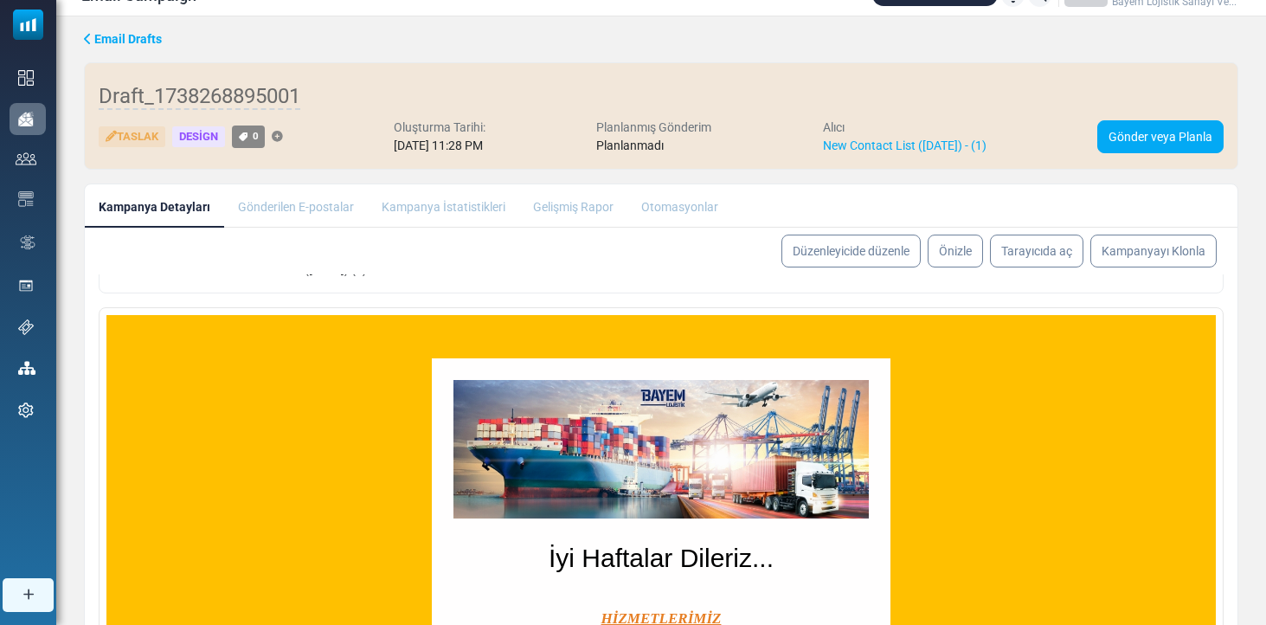
scroll to position [0, 0]
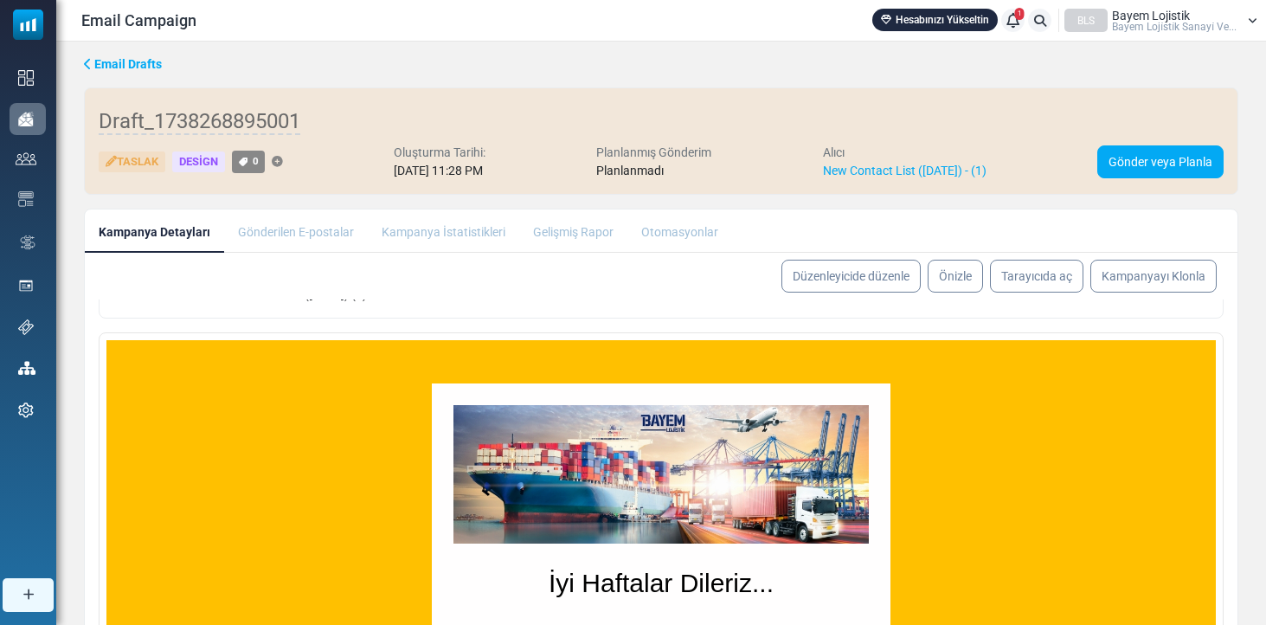
click at [371, 249] on li "Kampanya İstatistikleri" at bounding box center [443, 230] width 151 height 42
click at [342, 239] on li "Gönderilen E-postalar" at bounding box center [296, 230] width 144 height 42
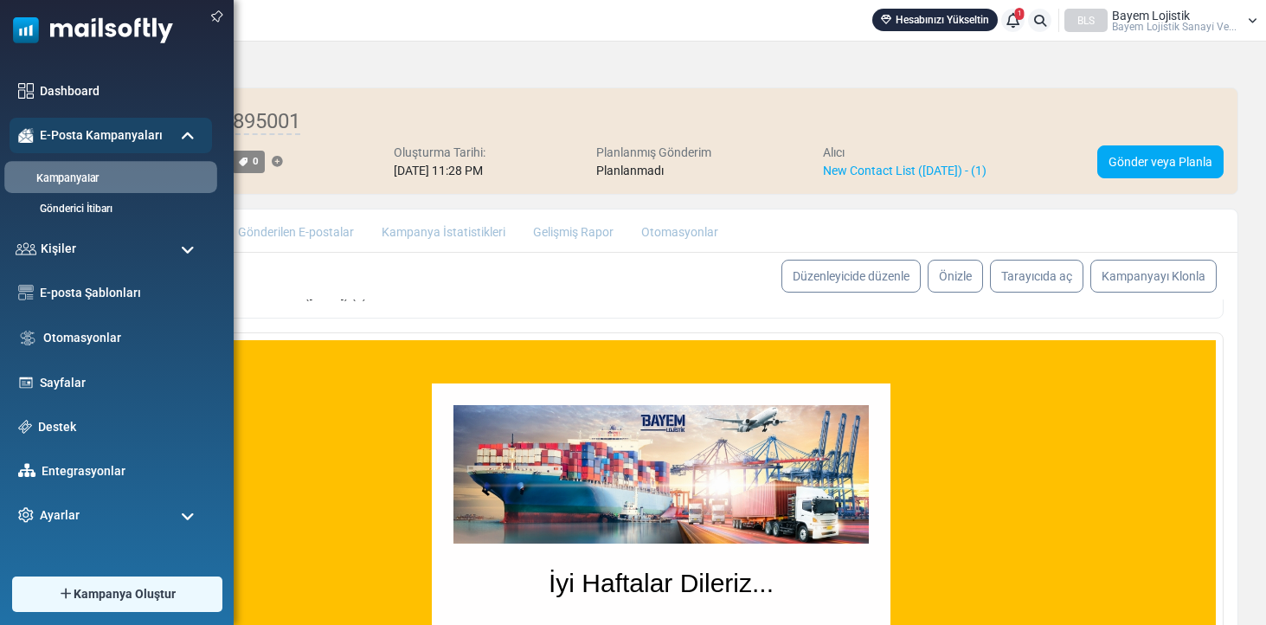
click at [88, 193] on li "Kampanyalar" at bounding box center [110, 177] width 213 height 32
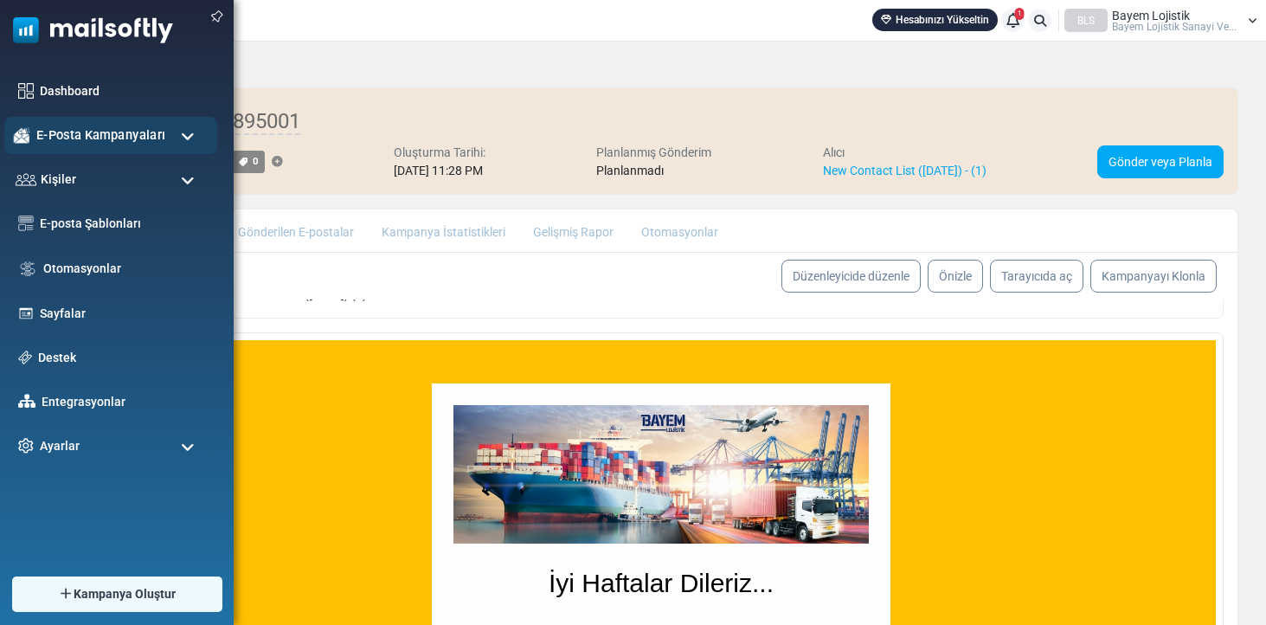
click at [98, 144] on span "E-Posta Kampanyaları" at bounding box center [100, 134] width 129 height 19
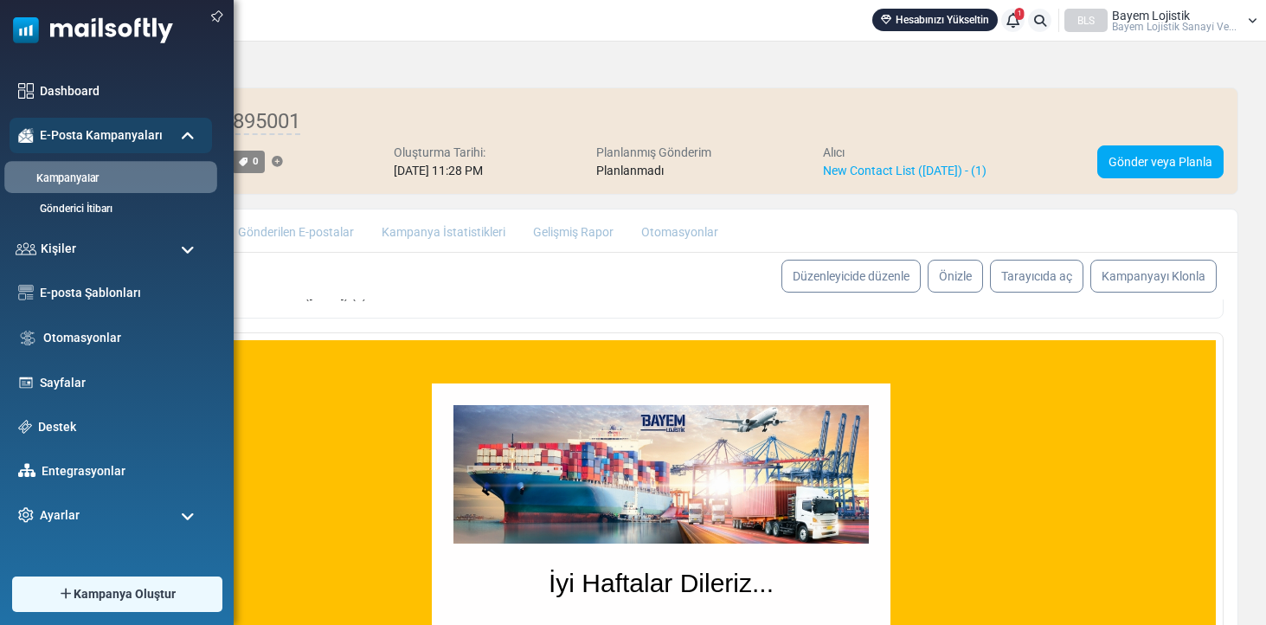
click at [80, 189] on li "Kampanyalar" at bounding box center [110, 177] width 213 height 32
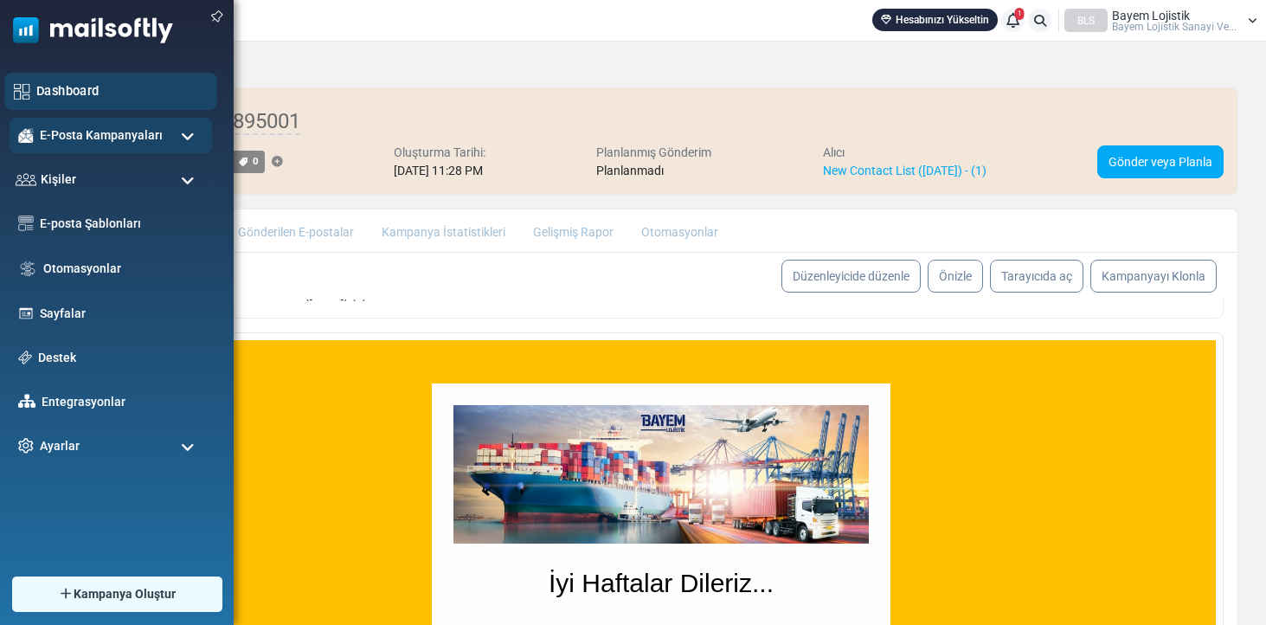
click at [55, 88] on link "Dashboard" at bounding box center [121, 90] width 171 height 19
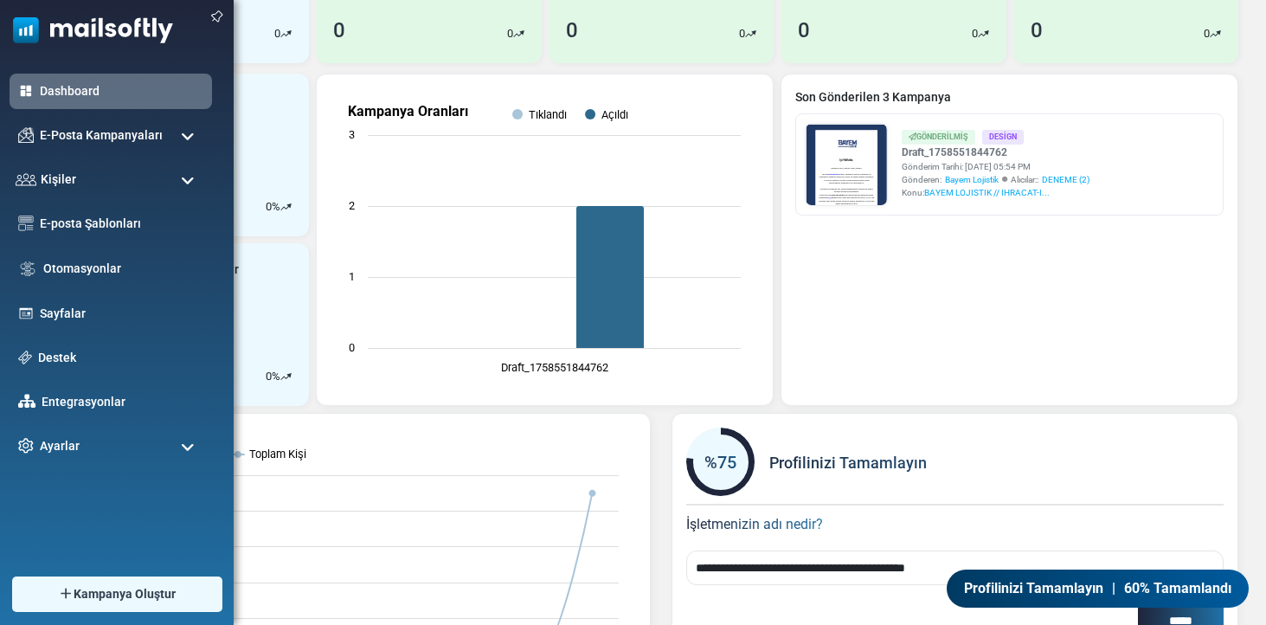
scroll to position [202, 0]
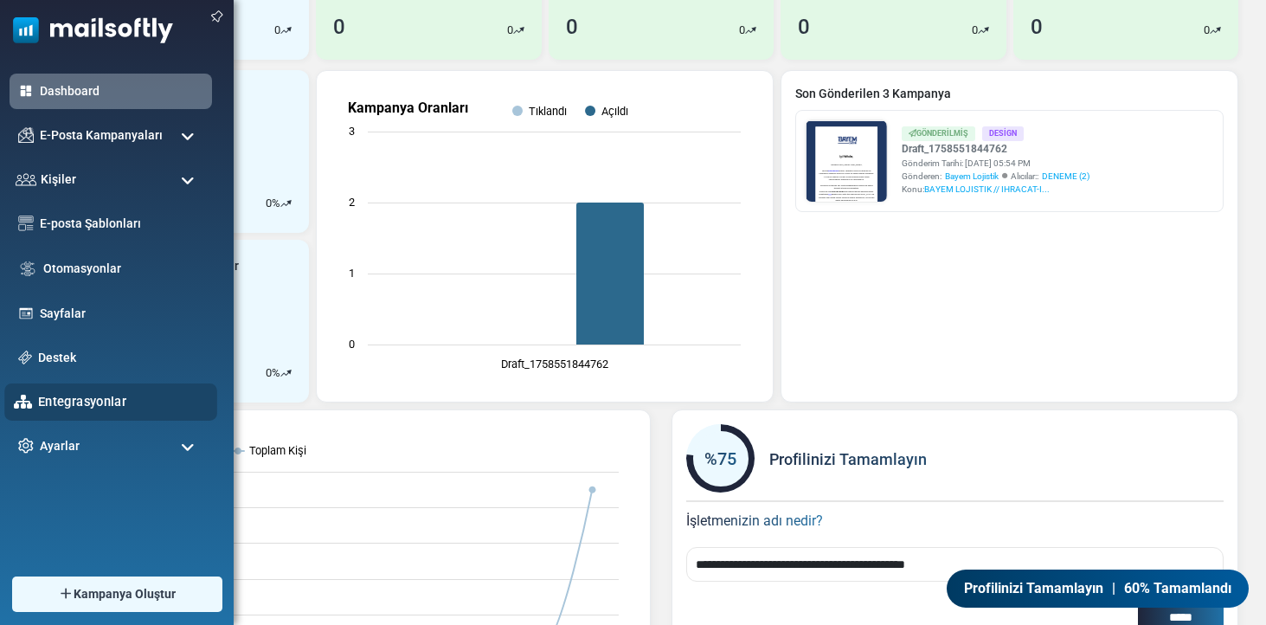
click at [76, 408] on link "Entegrasyonlar" at bounding box center [123, 401] width 170 height 19
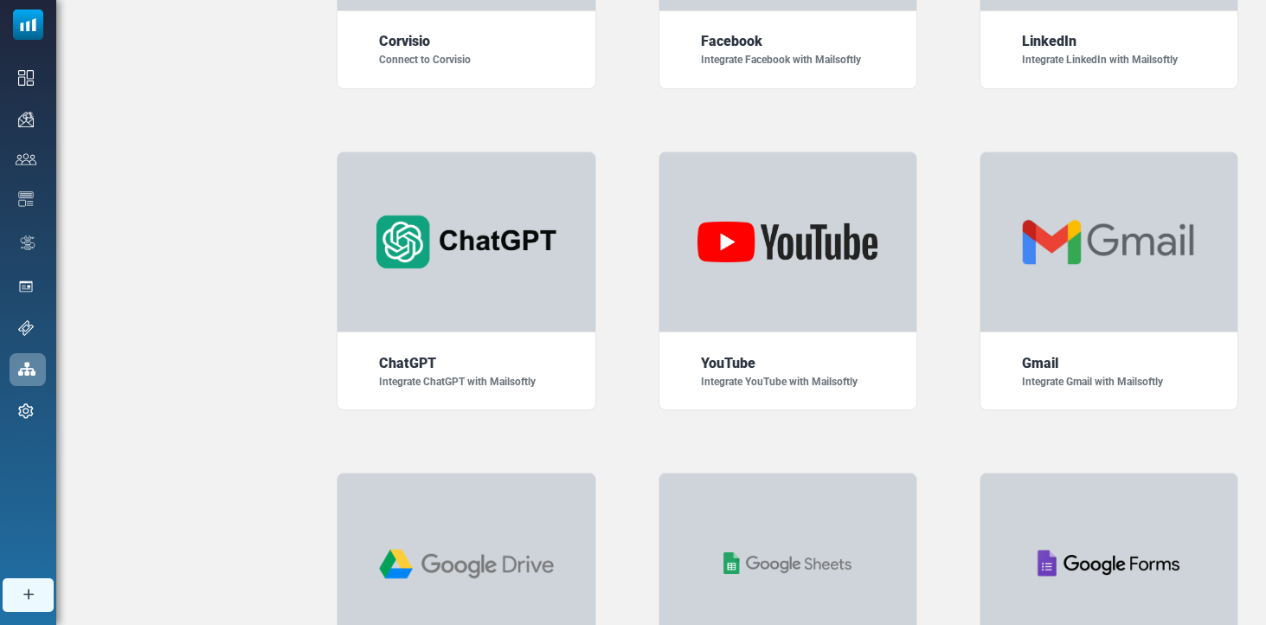
scroll to position [516, 0]
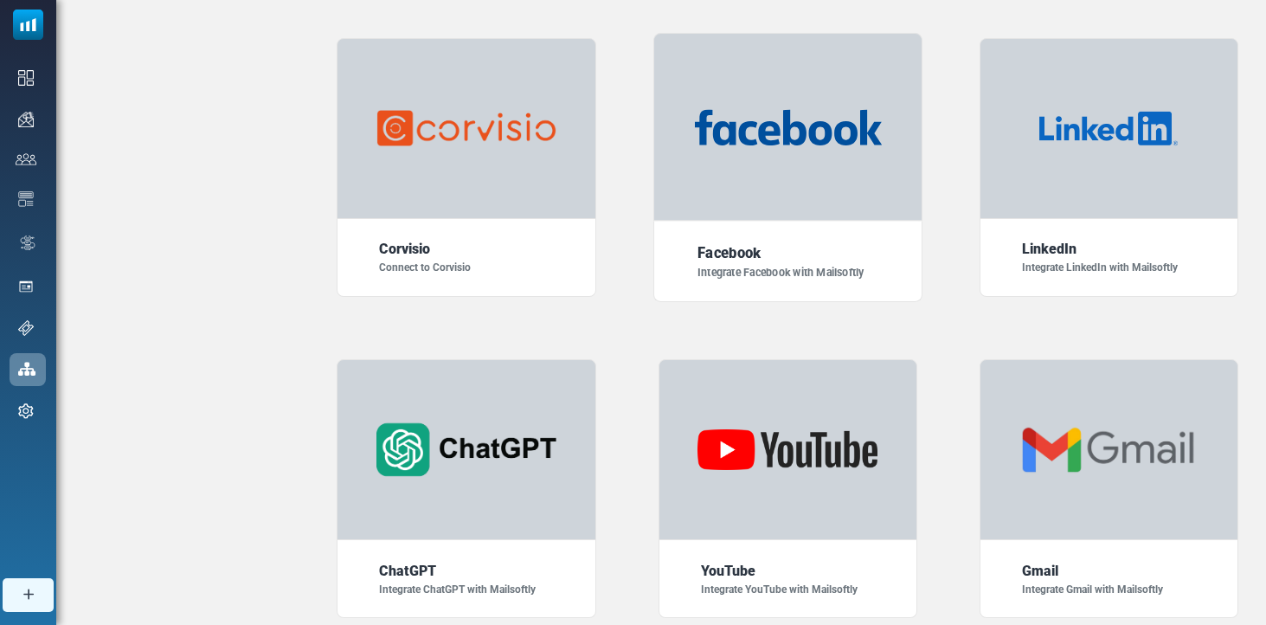
click at [870, 123] on img at bounding box center [787, 127] width 187 height 36
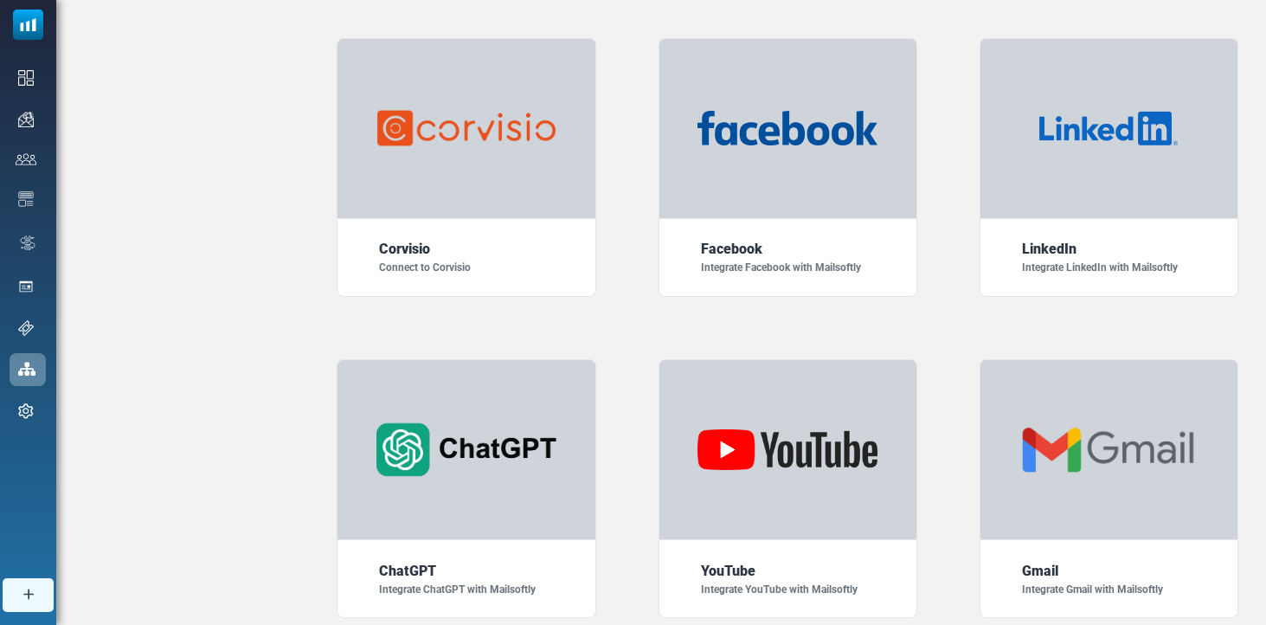
click at [0, 0] on link "Sayfalar" at bounding box center [0, 0] width 0 height 0
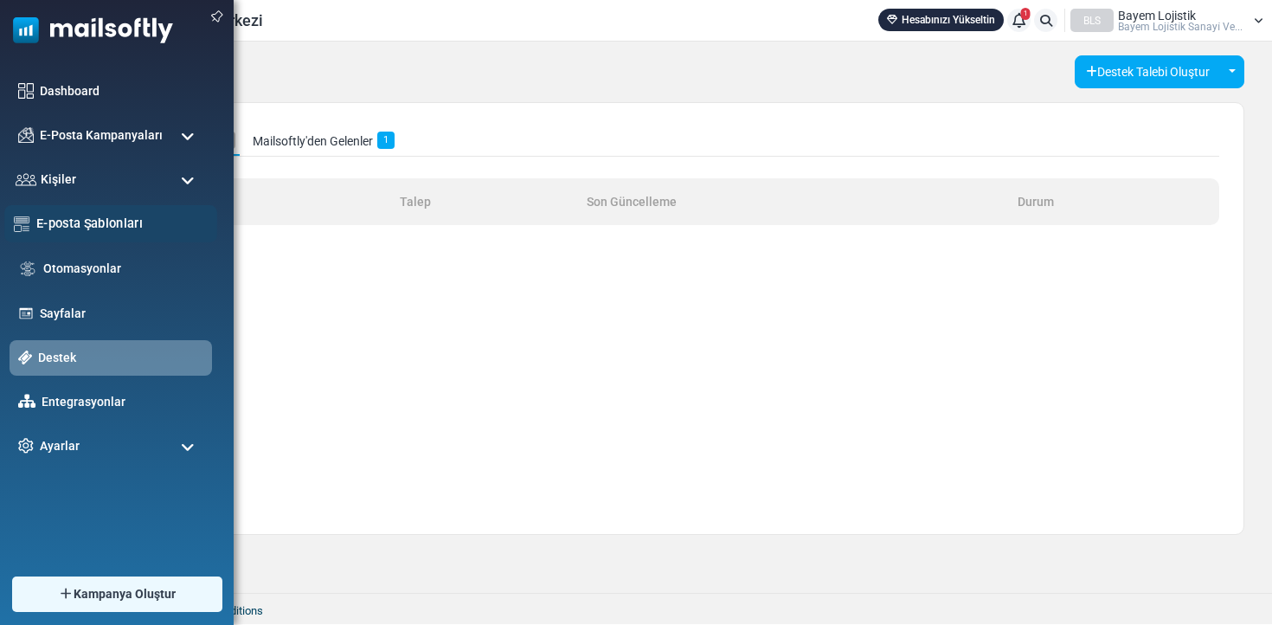
click at [80, 231] on link "E-posta Şablonları" at bounding box center [121, 223] width 171 height 19
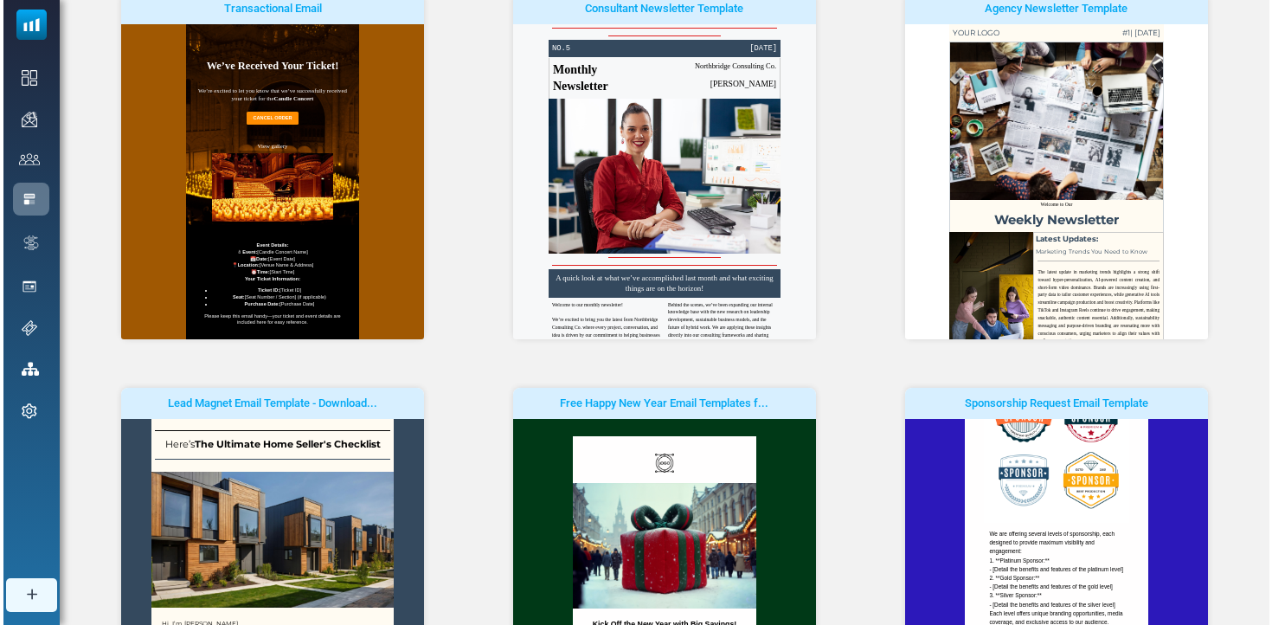
scroll to position [254, 0]
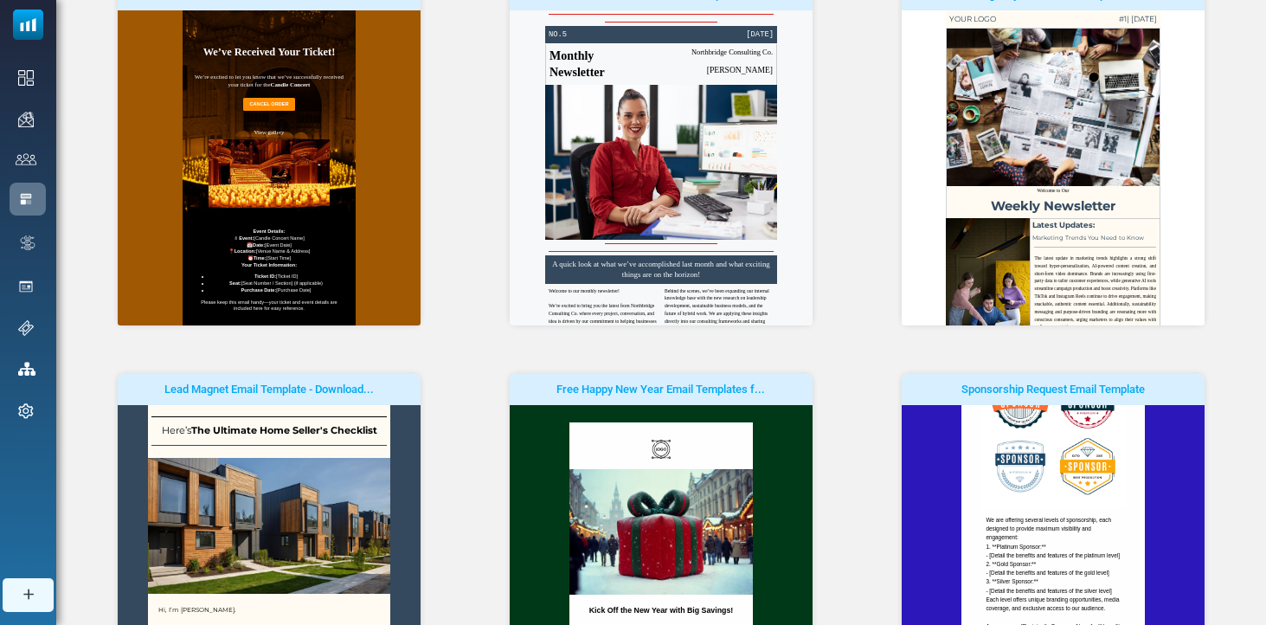
click at [0, 0] on span "Önizlemeyi Gör" at bounding box center [0, 0] width 0 height 0
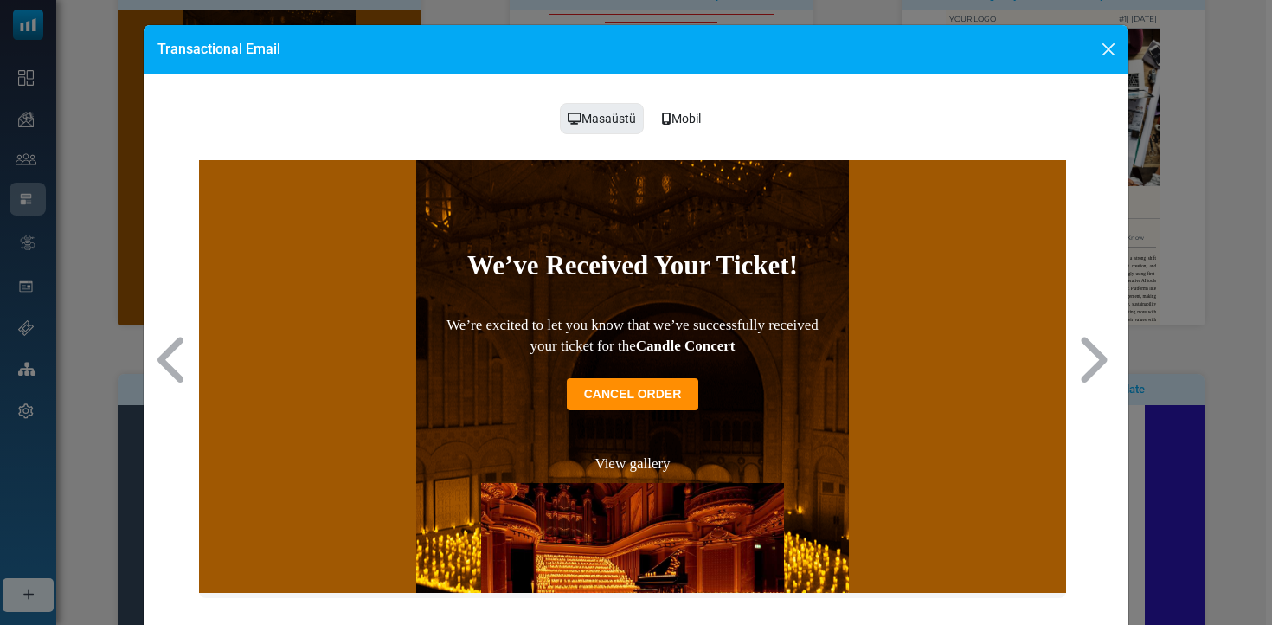
scroll to position [0, 0]
click at [1100, 60] on button "Close" at bounding box center [1108, 49] width 26 height 26
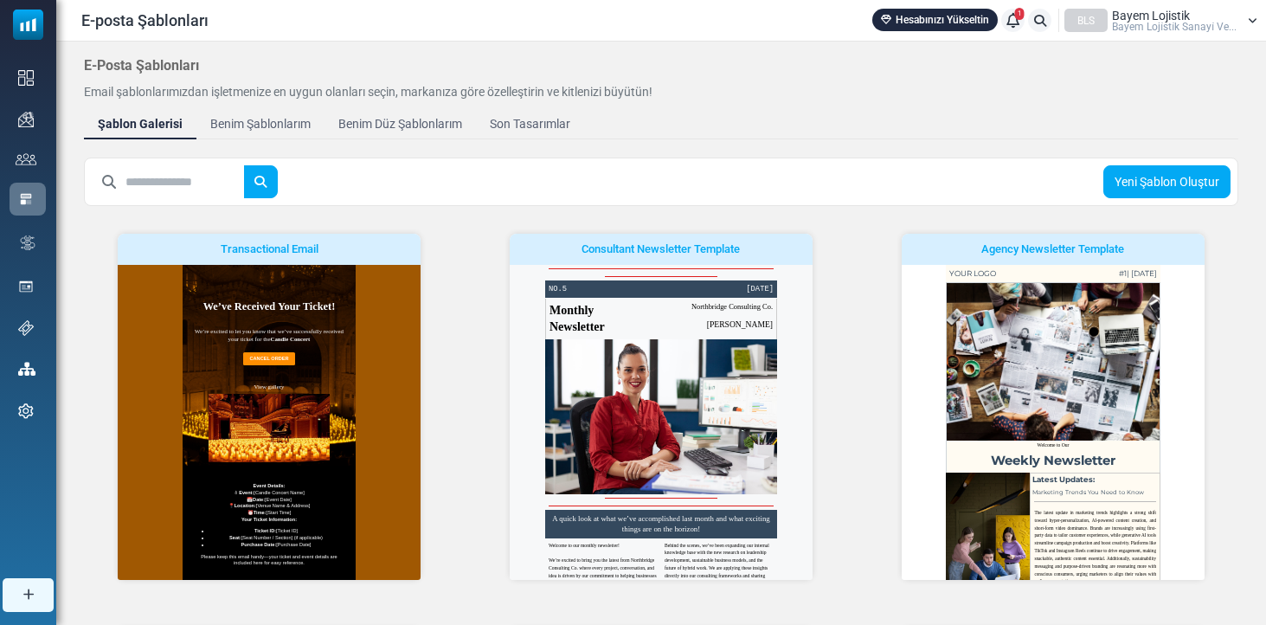
click at [164, 176] on input "text" at bounding box center [184, 181] width 119 height 33
click at [240, 117] on div "Benim Şablonlarım" at bounding box center [260, 124] width 111 height 20
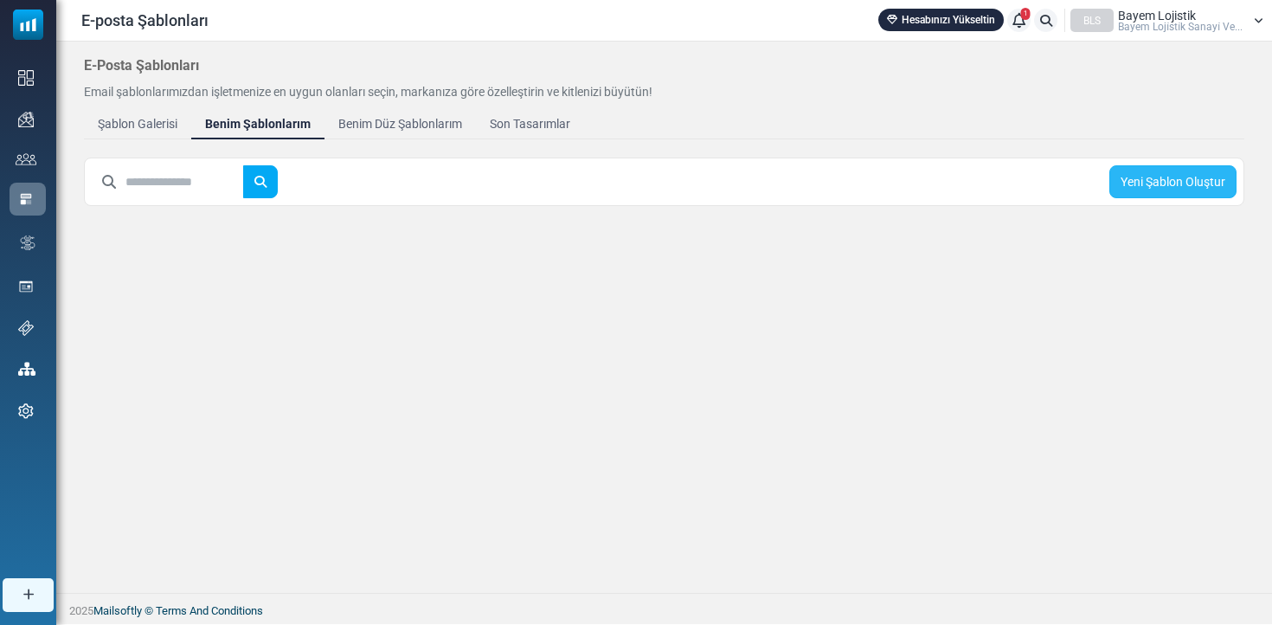
click at [1175, 180] on link "Yeni Şablon Oluştur" at bounding box center [1172, 181] width 127 height 33
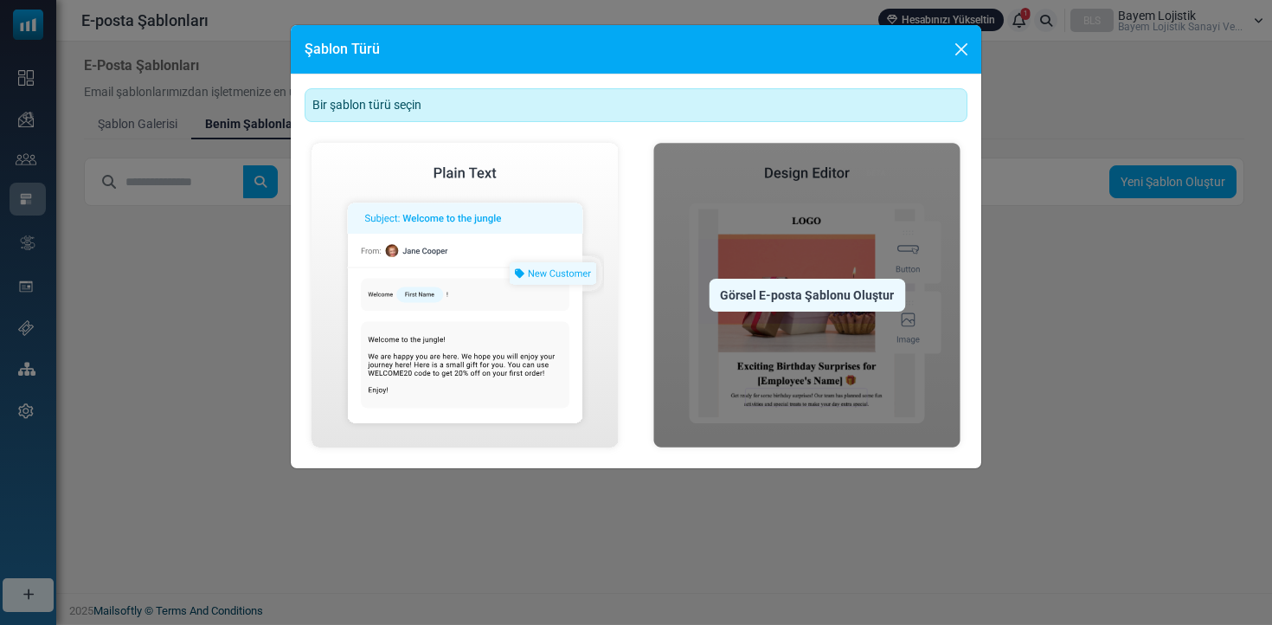
click at [743, 291] on div "Görsel E-posta Şablonu Oluştur" at bounding box center [807, 295] width 196 height 33
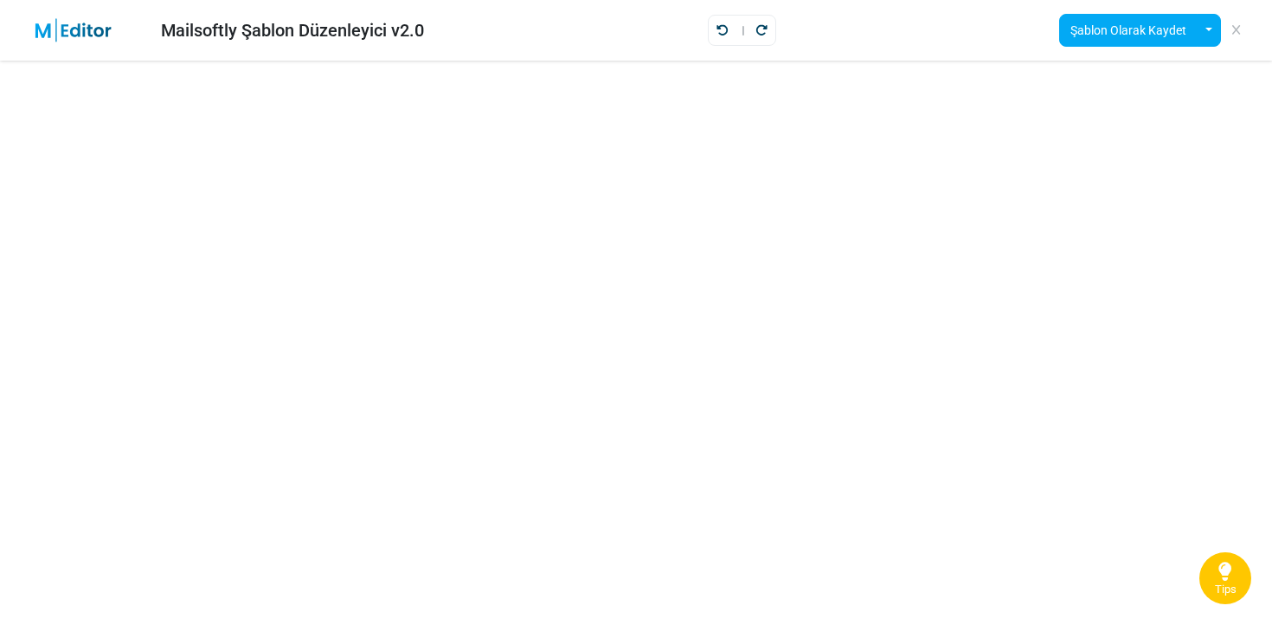
click at [1239, 30] on icon at bounding box center [1236, 30] width 8 height 1
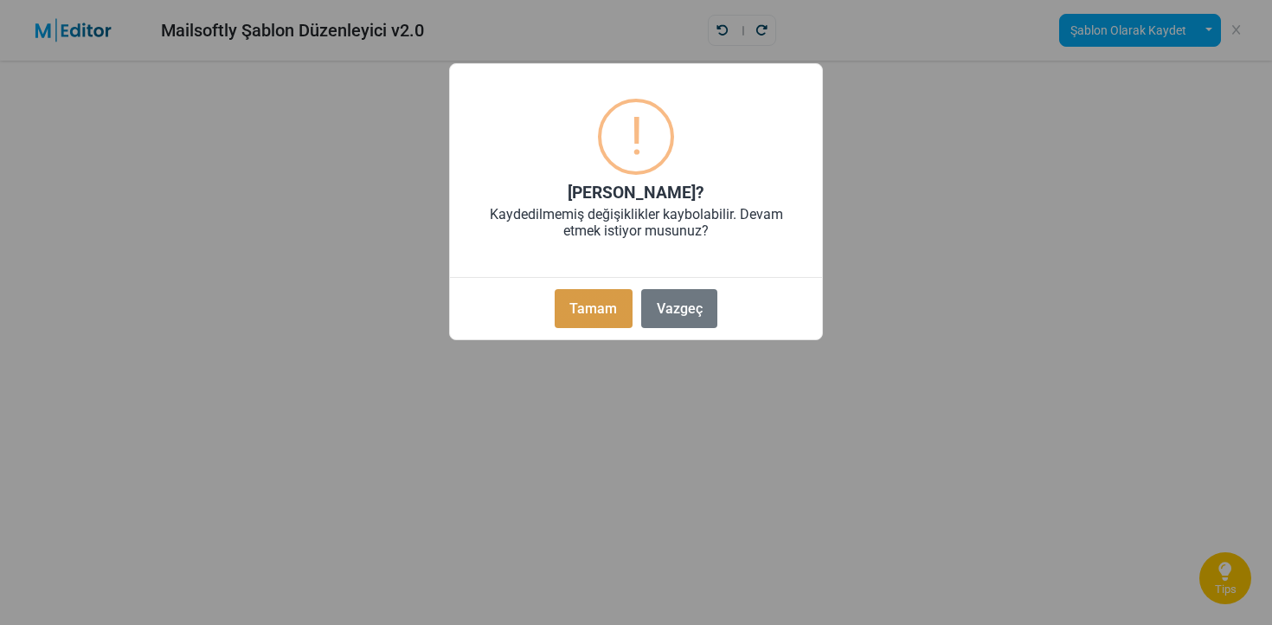
click at [600, 298] on button "Tamam" at bounding box center [594, 308] width 78 height 39
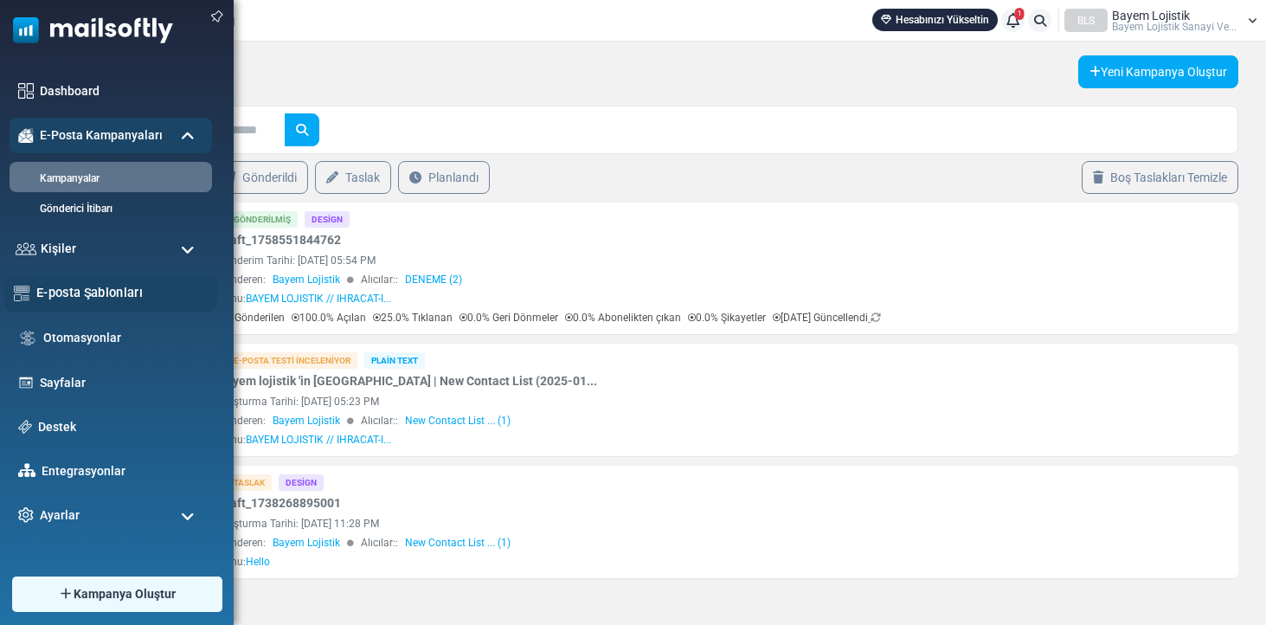
click at [97, 292] on link "E-posta Şablonları" at bounding box center [121, 292] width 171 height 19
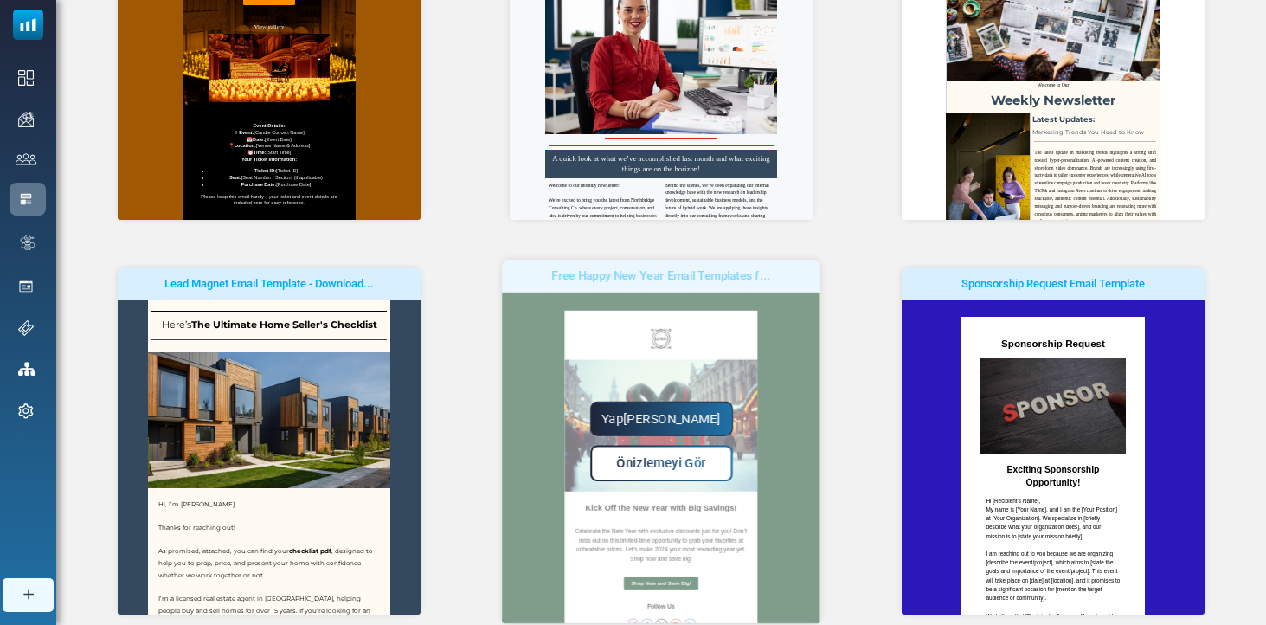
scroll to position [381, 0]
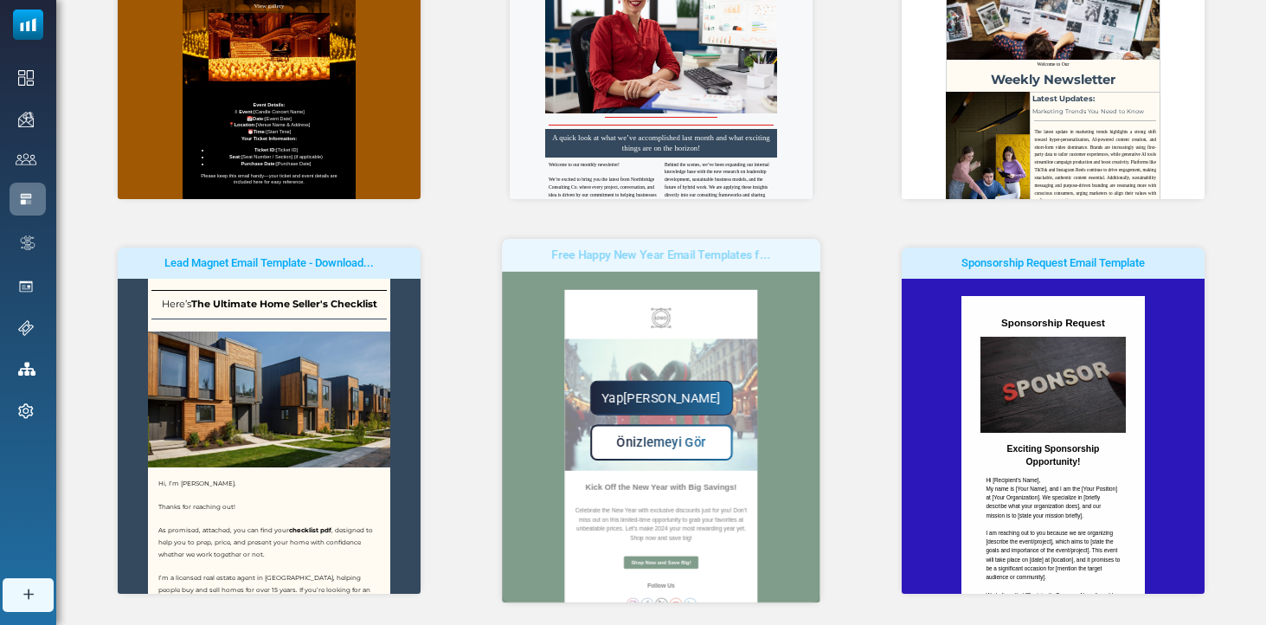
click at [679, 449] on span "Önizlemeyi Gör" at bounding box center [661, 442] width 89 height 15
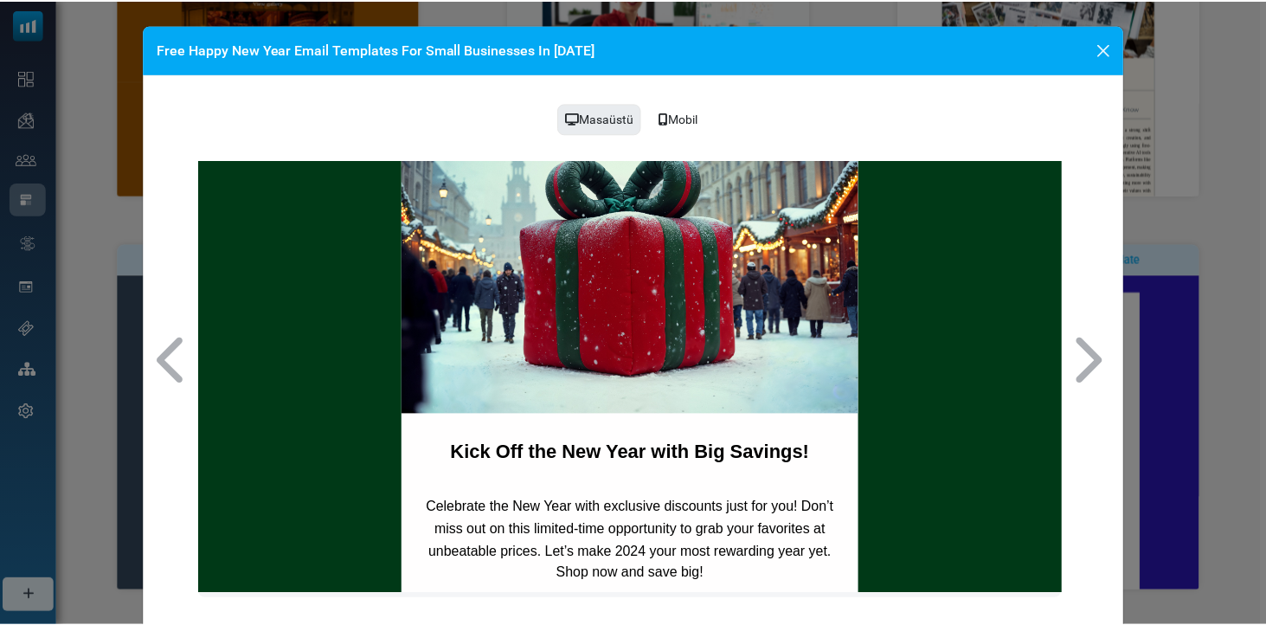
scroll to position [44, 0]
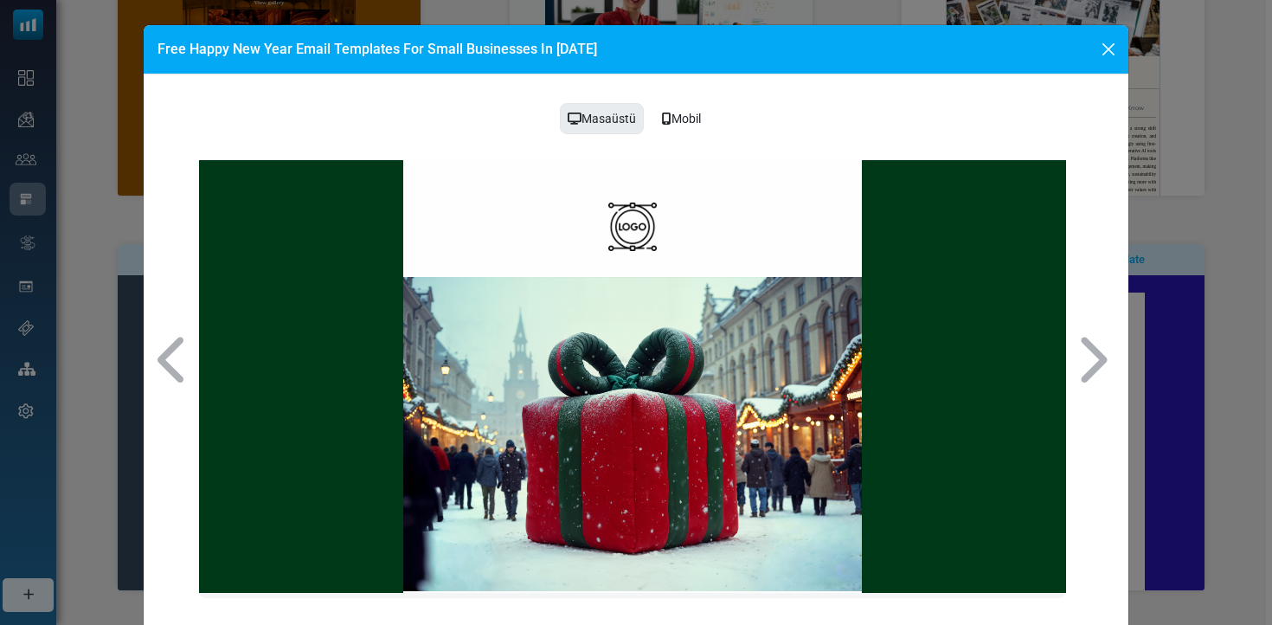
click at [1100, 49] on button "Close" at bounding box center [1108, 49] width 26 height 26
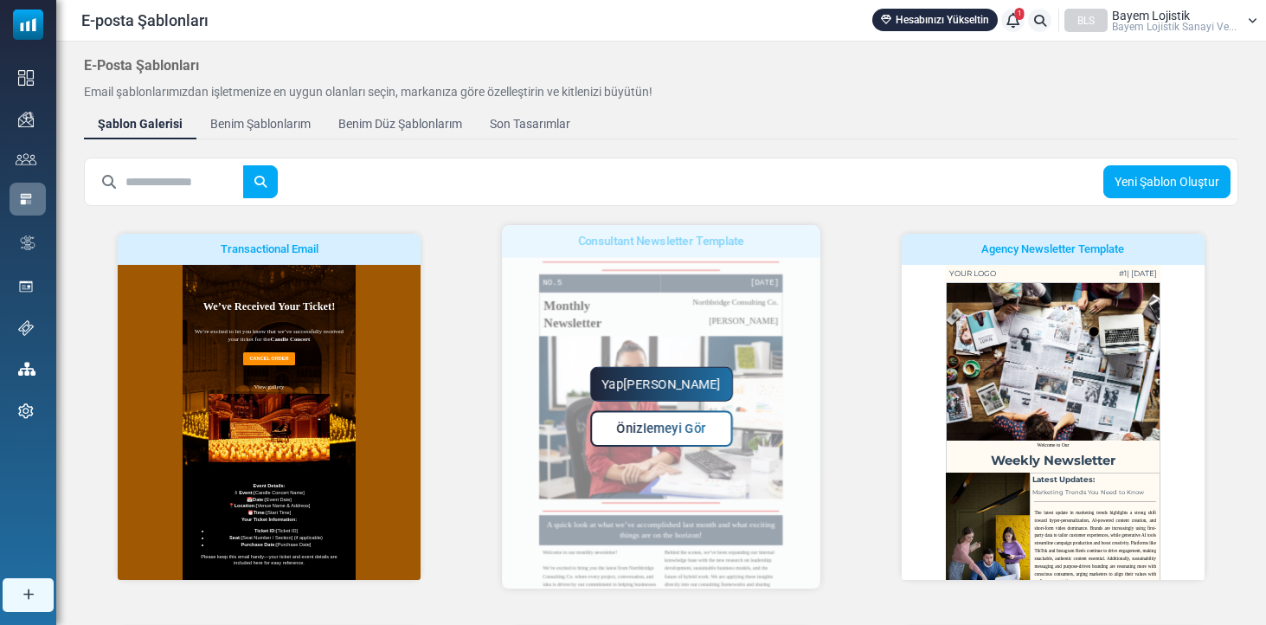
scroll to position [0, 0]
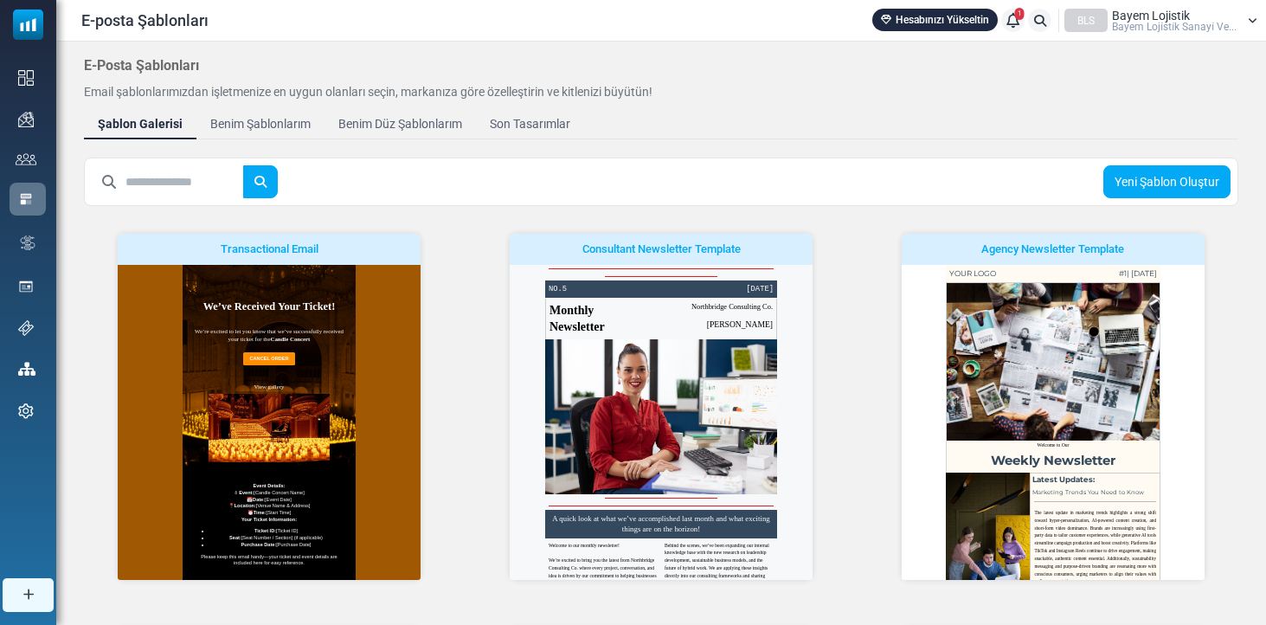
click at [665, 179] on div "Yeni Şablon Oluştur" at bounding box center [661, 181] width 1154 height 48
click at [149, 181] on input "text" at bounding box center [184, 181] width 119 height 33
type input "*"
click at [273, 182] on button "submit" at bounding box center [260, 181] width 35 height 33
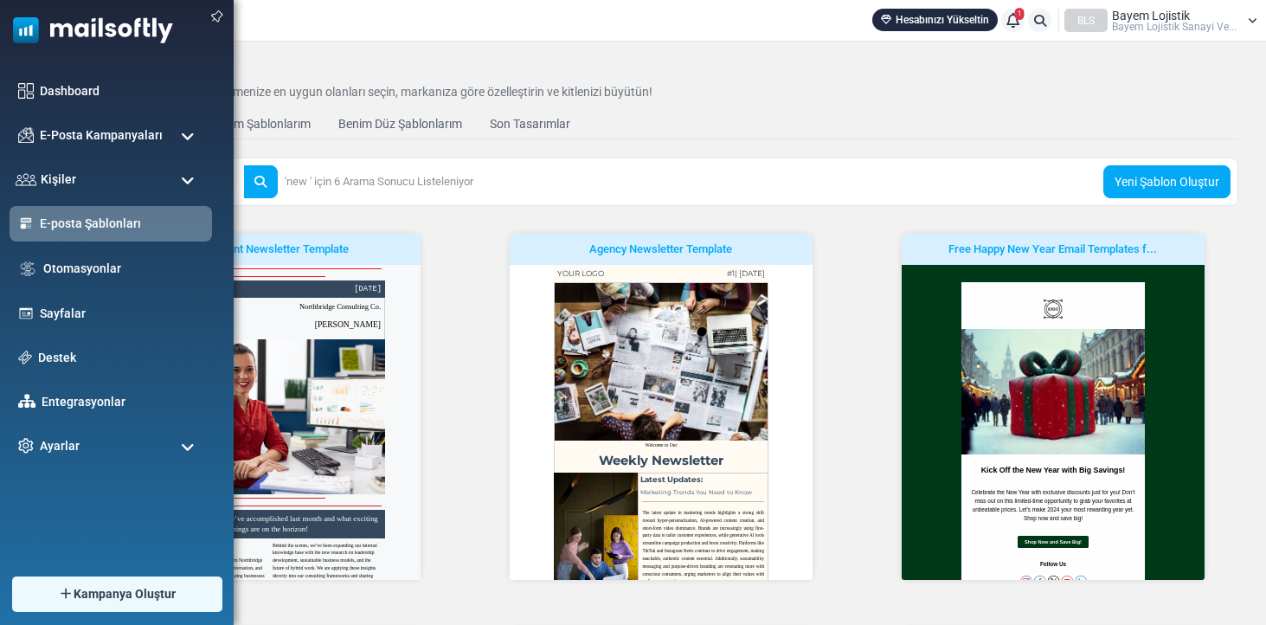
drag, startPoint x: 183, startPoint y: 171, endPoint x: 1, endPoint y: 174, distance: 182.6
click at [1, 174] on body "E-posta Şablonları Hesabınızı Yükseltin 1 Bildirimler BLS Bayem Lojistik Bayem …" at bounding box center [633, 560] width 1266 height 1121
drag, startPoint x: 154, startPoint y: 183, endPoint x: 0, endPoint y: 173, distance: 154.3
click at [0, 173] on body "E-posta Şablonları Hesabınızı Yükseltin 1 Bildirimler BLS Bayem Lojistik Bayem …" at bounding box center [633, 560] width 1266 height 1121
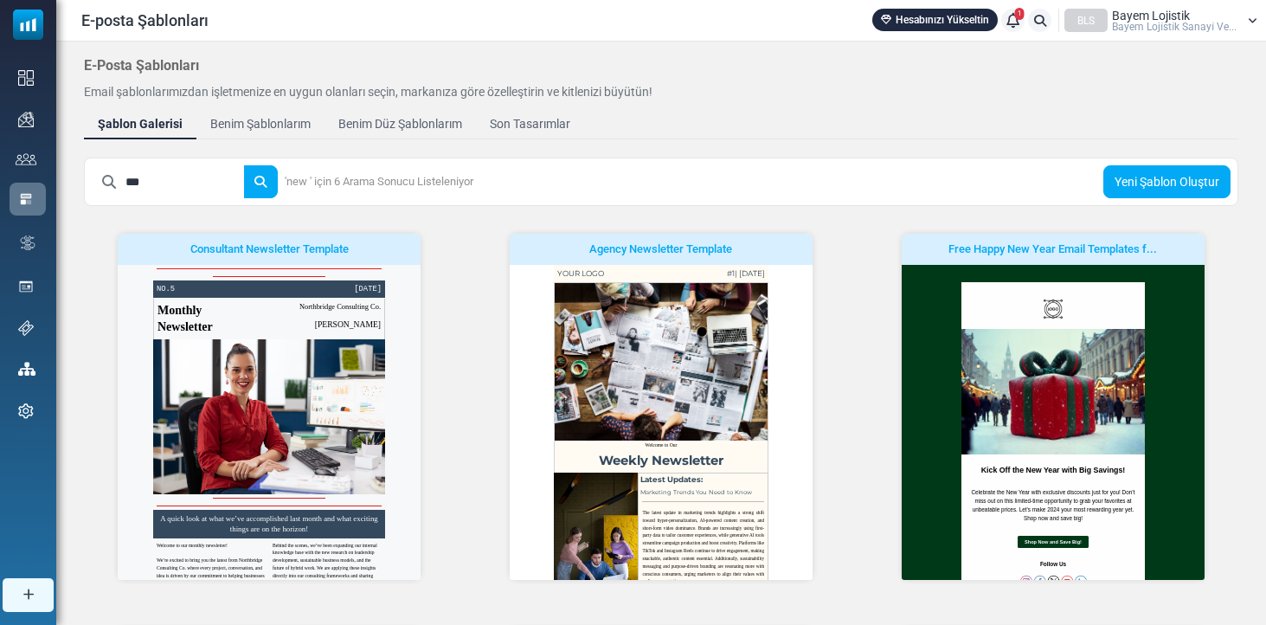
click at [273, 182] on button "submit" at bounding box center [260, 181] width 35 height 33
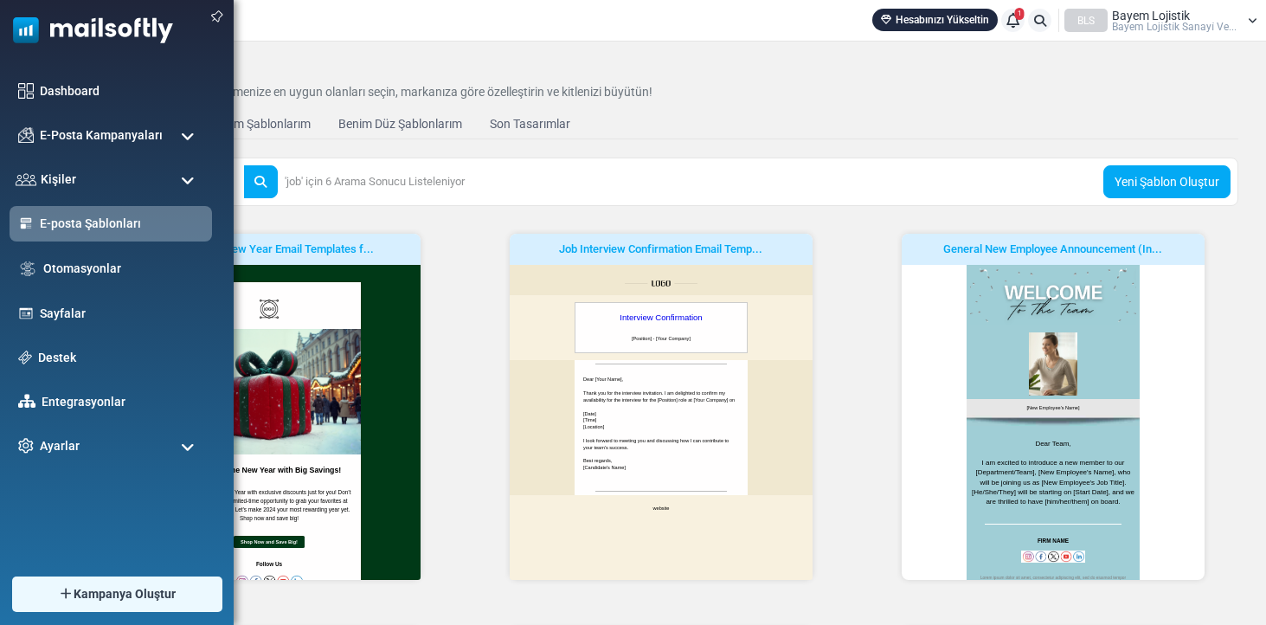
drag, startPoint x: 148, startPoint y: 179, endPoint x: 0, endPoint y: 183, distance: 148.0
click at [0, 183] on body "E-posta Şablonları Hesabınızı Yükseltin 1 Bildirimler BLS Bayem Lojistik Bayem …" at bounding box center [633, 560] width 1266 height 1121
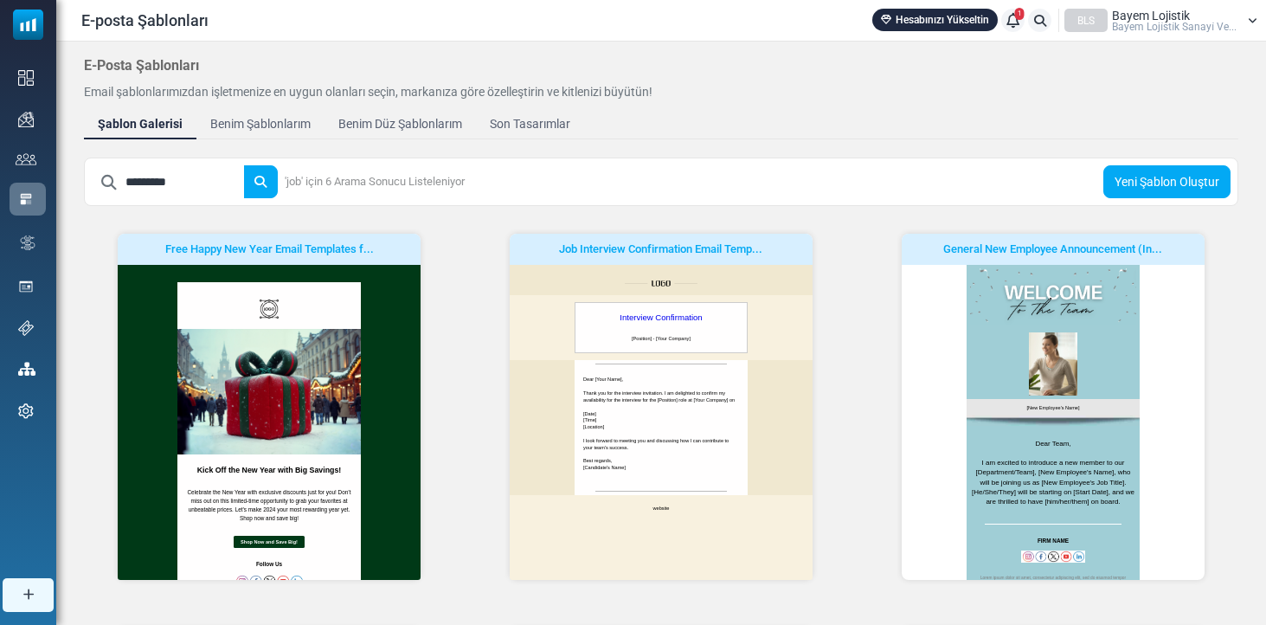
click at [273, 182] on button "submit" at bounding box center [260, 181] width 35 height 33
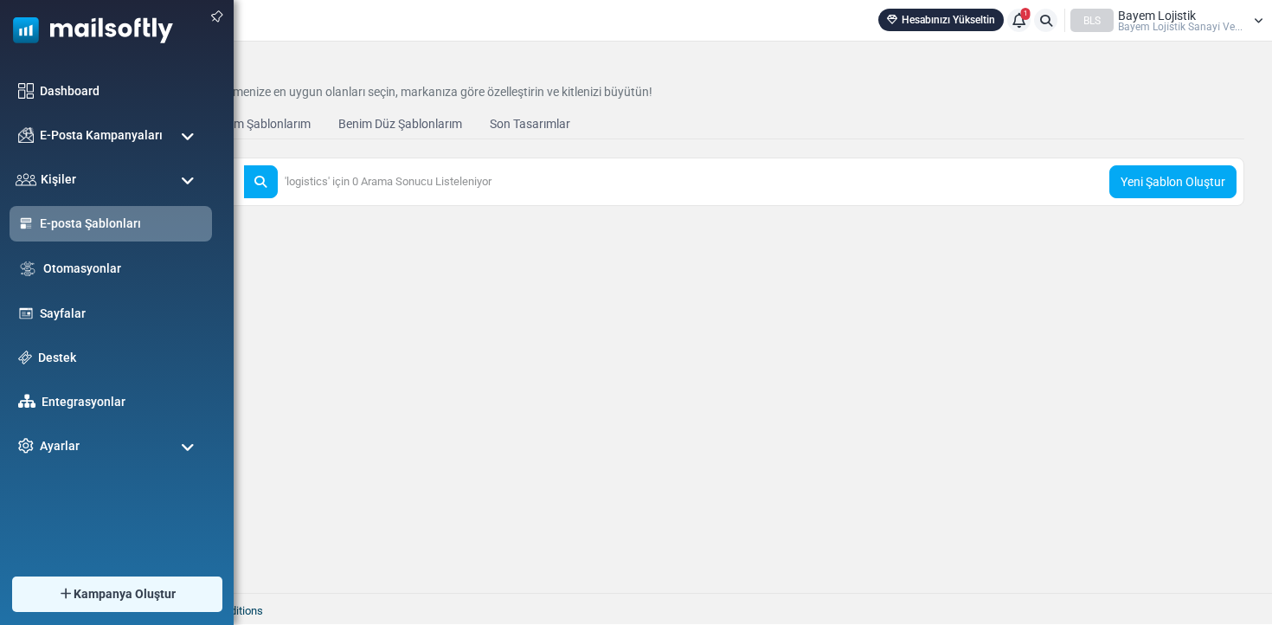
drag, startPoint x: 24, startPoint y: 149, endPoint x: 0, endPoint y: 144, distance: 24.6
click at [0, 144] on body "E-posta Şablonları Hesabınızı Yükseltin 1 Bildirimler BLS Bayem Lojistik Bayem …" at bounding box center [636, 312] width 1272 height 624
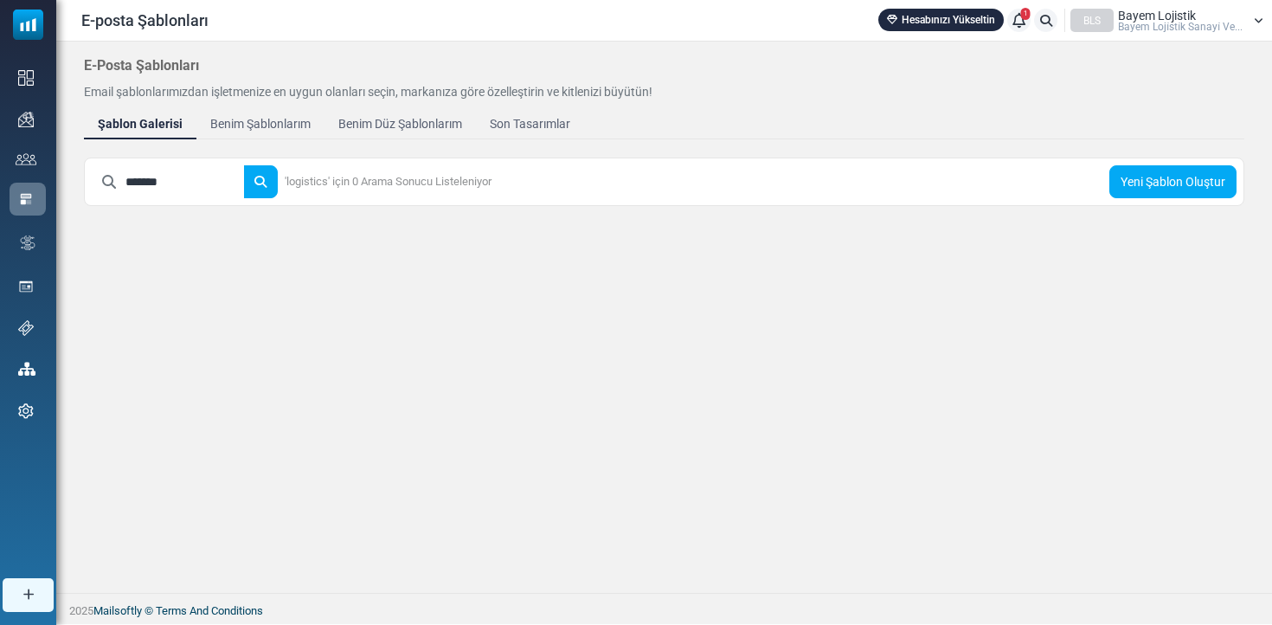
click at [273, 182] on button "submit" at bounding box center [260, 181] width 35 height 33
type input "*"
click at [273, 182] on button "submit" at bounding box center [260, 181] width 35 height 33
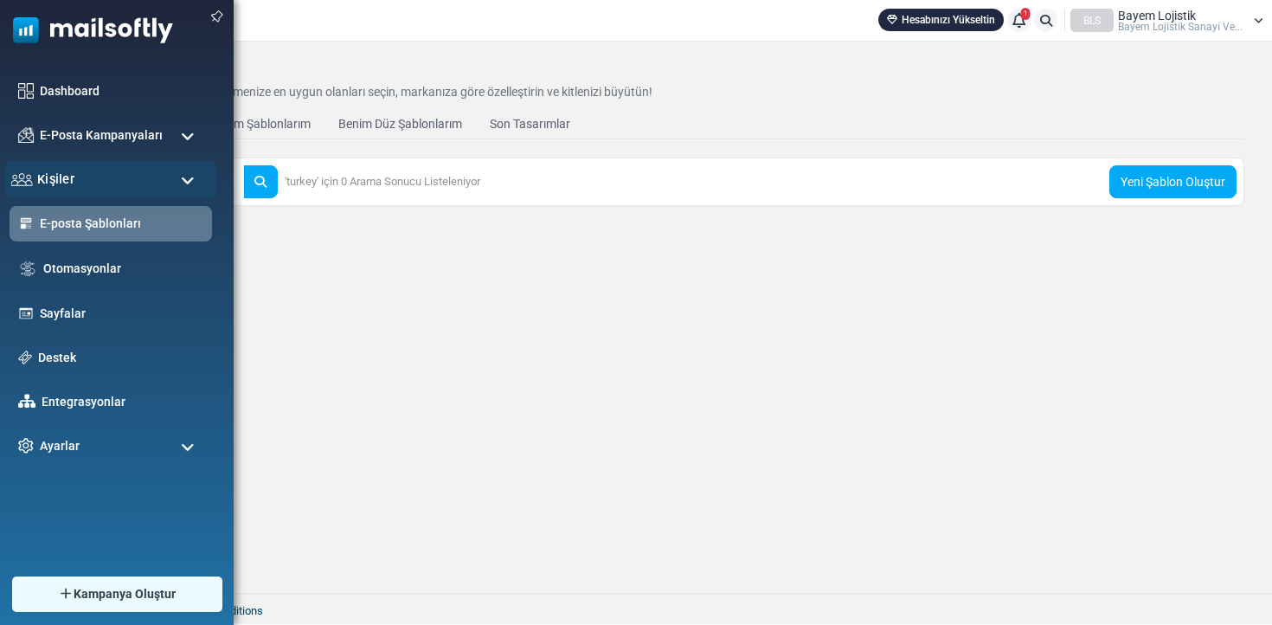
drag, startPoint x: 201, startPoint y: 194, endPoint x: 34, endPoint y: 167, distance: 169.1
click at [35, 168] on body "E-posta Şablonları Hesabınızı Yükseltin 1 Bildirimler BLS Bayem Lojistik Bayem …" at bounding box center [636, 312] width 1272 height 624
click at [273, 182] on button "submit" at bounding box center [260, 181] width 35 height 33
type input "*"
click at [273, 182] on button "submit" at bounding box center [260, 181] width 35 height 33
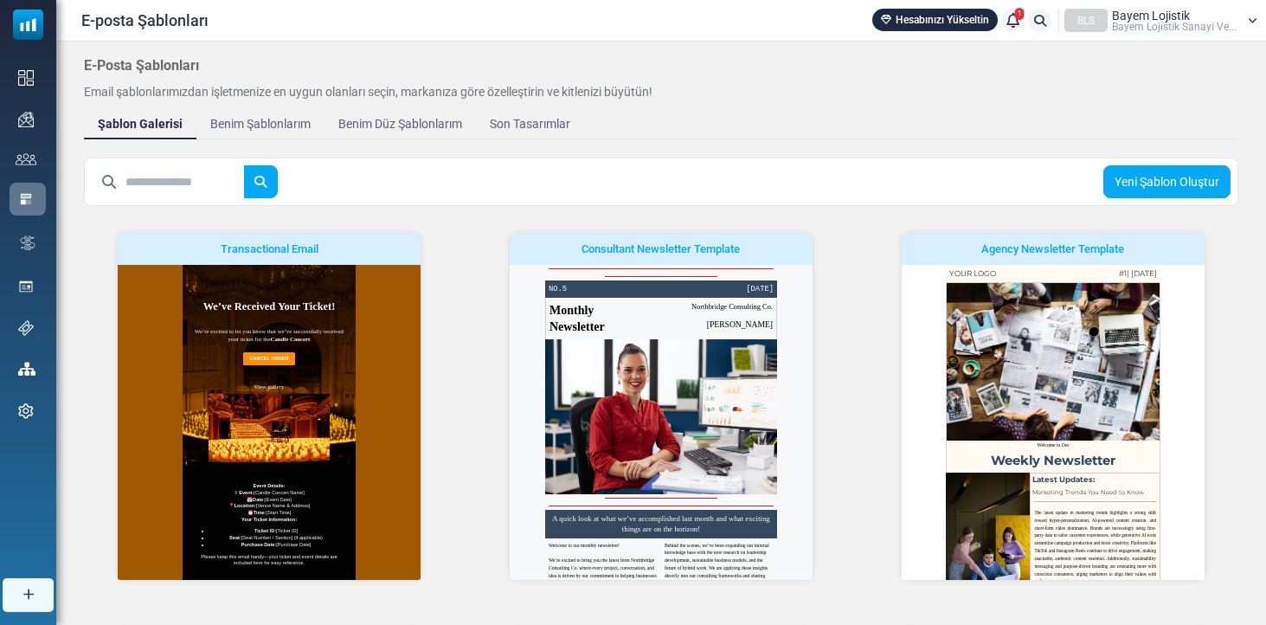
click at [138, 177] on input "text" at bounding box center [184, 181] width 119 height 33
click at [273, 182] on button "submit" at bounding box center [260, 181] width 35 height 33
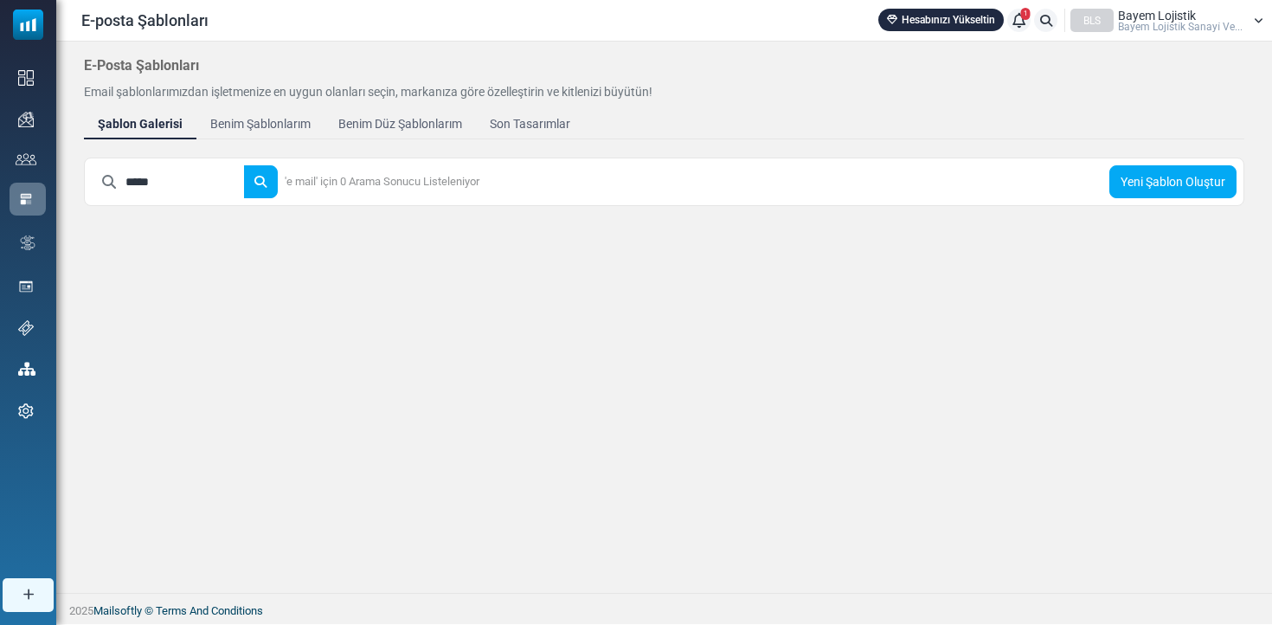
click at [273, 182] on button "submit" at bounding box center [260, 181] width 35 height 33
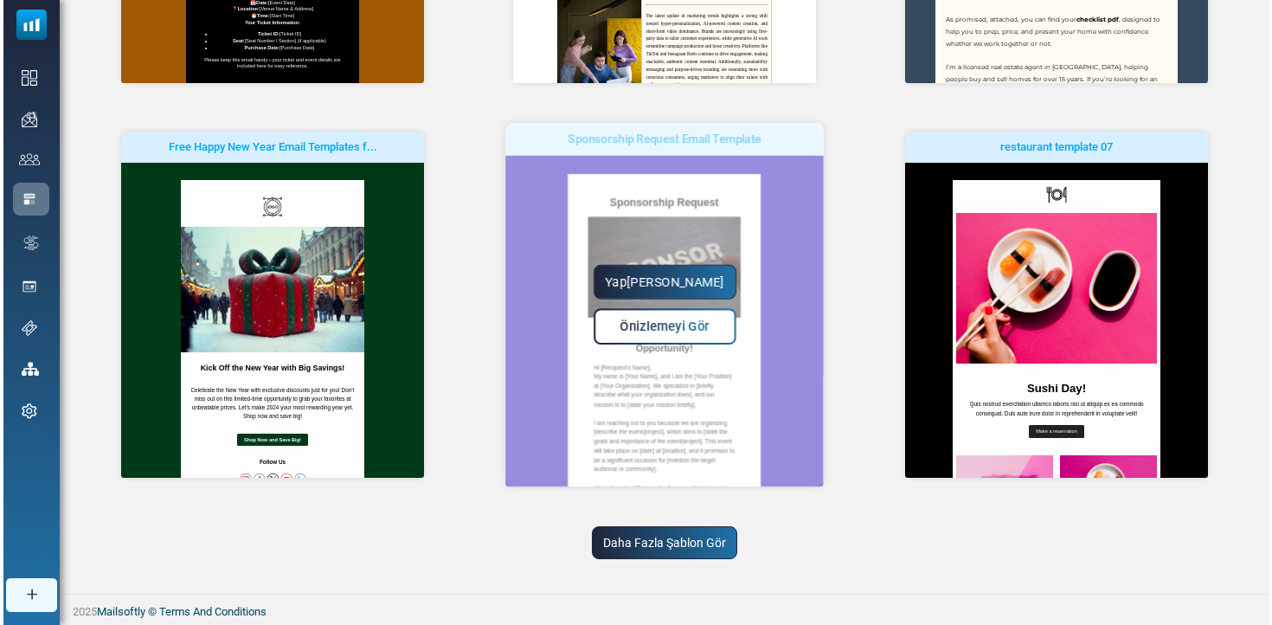
scroll to position [625, 0]
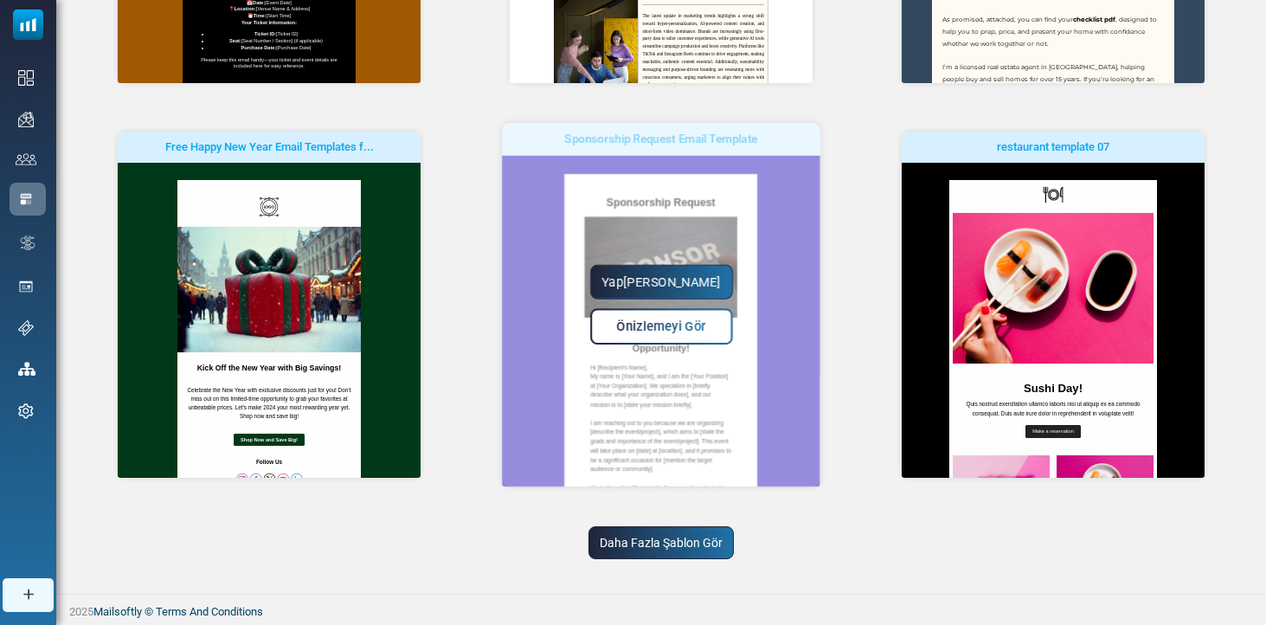
click at [678, 319] on span "Önizlemeyi Gör" at bounding box center [661, 326] width 89 height 15
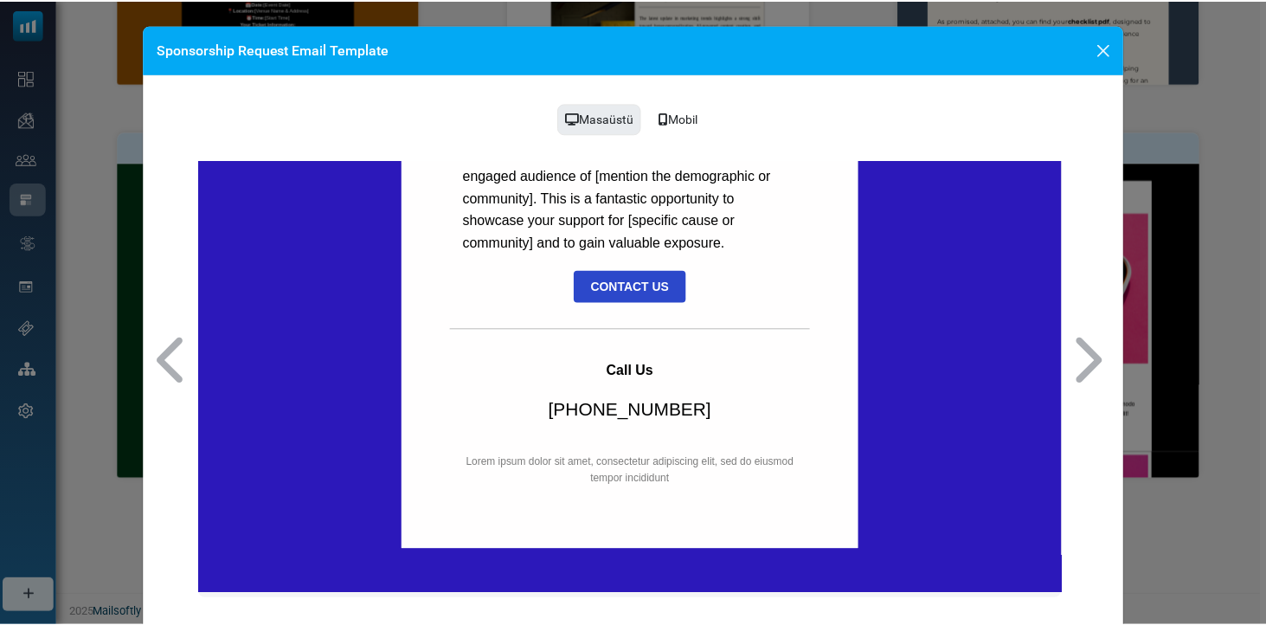
scroll to position [1593, 0]
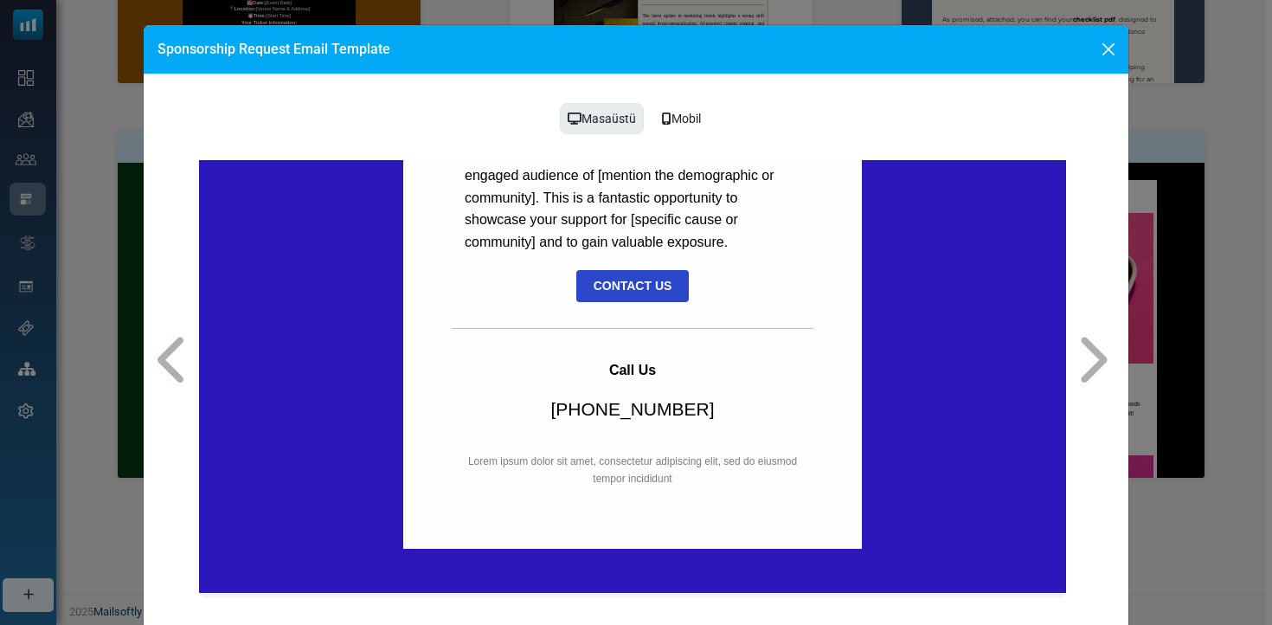
click at [1104, 48] on button "Close" at bounding box center [1108, 49] width 26 height 26
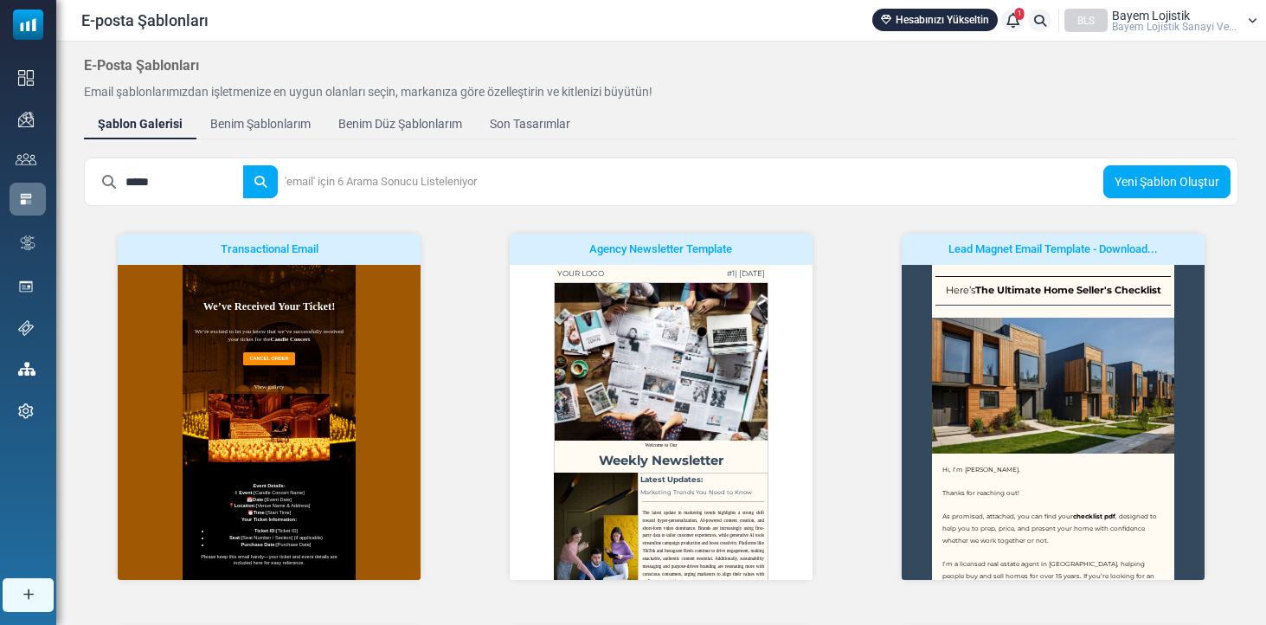
scroll to position [0, 0]
drag, startPoint x: 173, startPoint y: 177, endPoint x: 61, endPoint y: 170, distance: 111.8
click at [62, 170] on div "E-Posta Şablonları Email şablonlarımızdan işletmenize en uygun olanları seçin, …" at bounding box center [660, 566] width 1209 height 1049
click at [273, 182] on button "submit" at bounding box center [260, 181] width 35 height 33
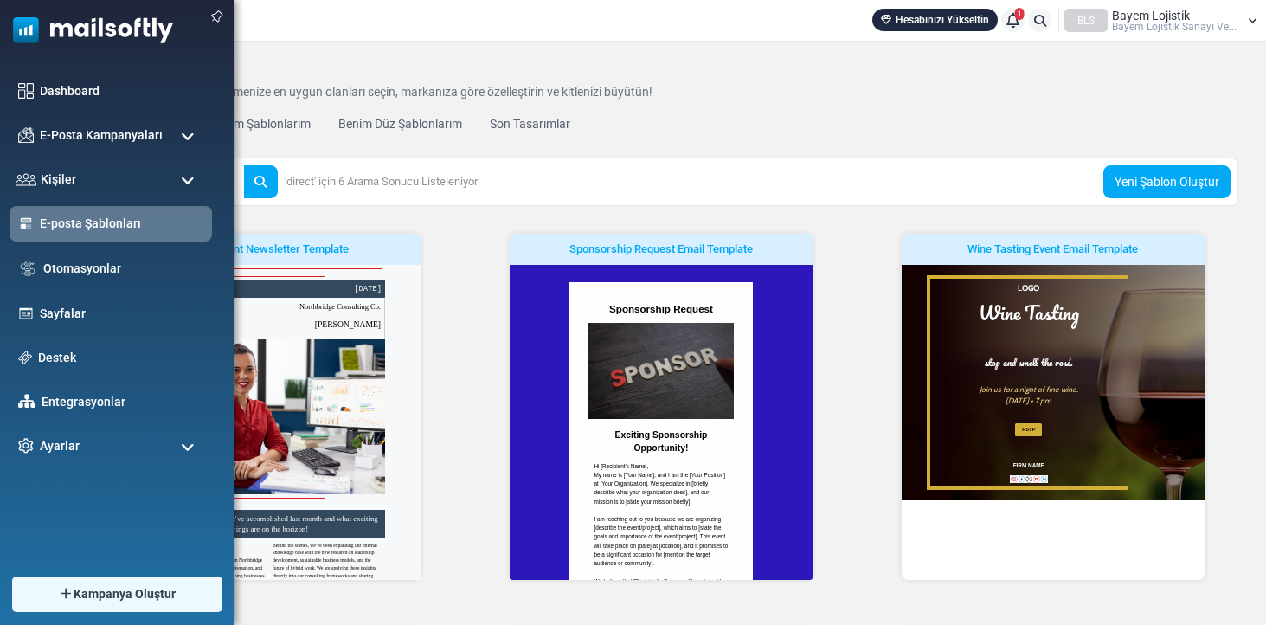
drag, startPoint x: 168, startPoint y: 183, endPoint x: 5, endPoint y: 167, distance: 163.4
click at [31, 168] on body "E-posta Şablonları Hesabınızı Yükseltin 1 Bildirimler BLS Bayem Lojistik Bayem …" at bounding box center [633, 544] width 1266 height 1088
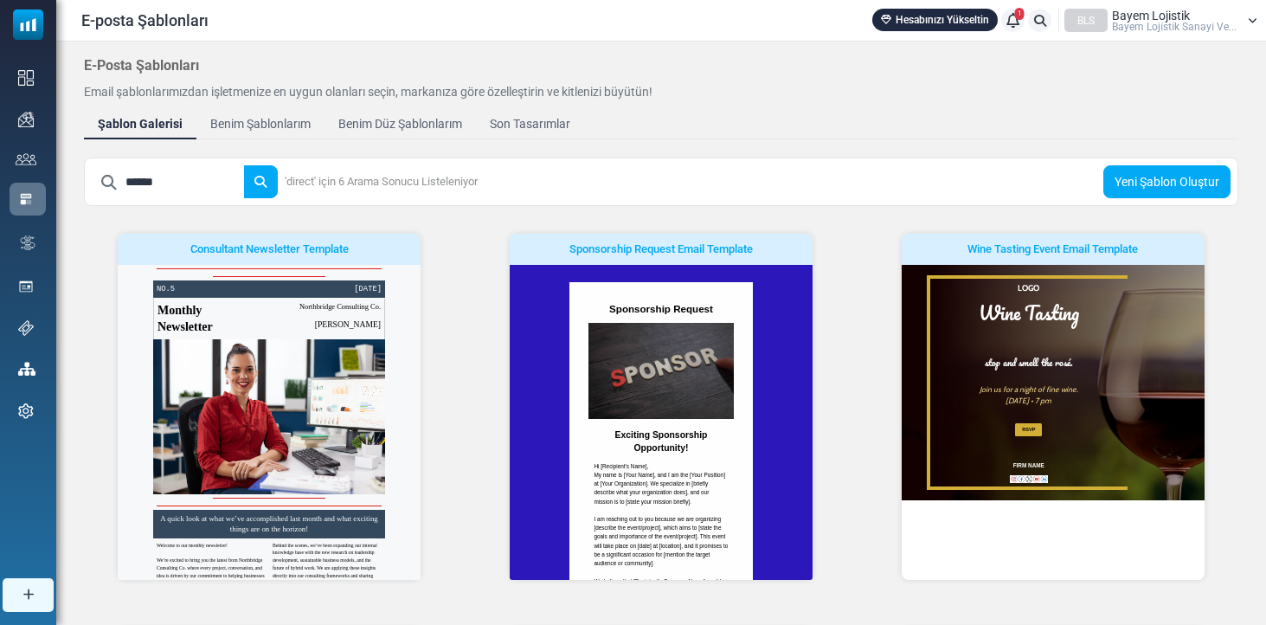
click at [273, 182] on button "submit" at bounding box center [260, 181] width 35 height 33
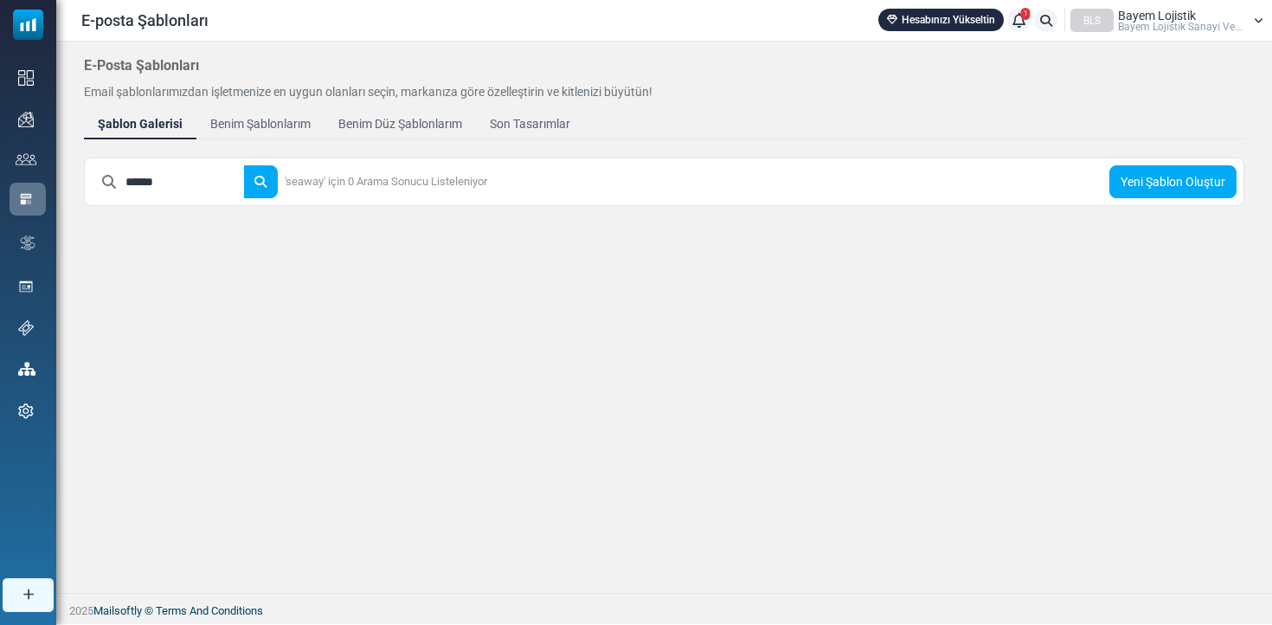
click at [142, 188] on input "******" at bounding box center [184, 181] width 119 height 33
click at [273, 182] on button "submit" at bounding box center [260, 181] width 35 height 33
click at [215, 177] on input "*******" at bounding box center [184, 181] width 119 height 33
type input "*"
click at [273, 182] on button "submit" at bounding box center [260, 181] width 35 height 33
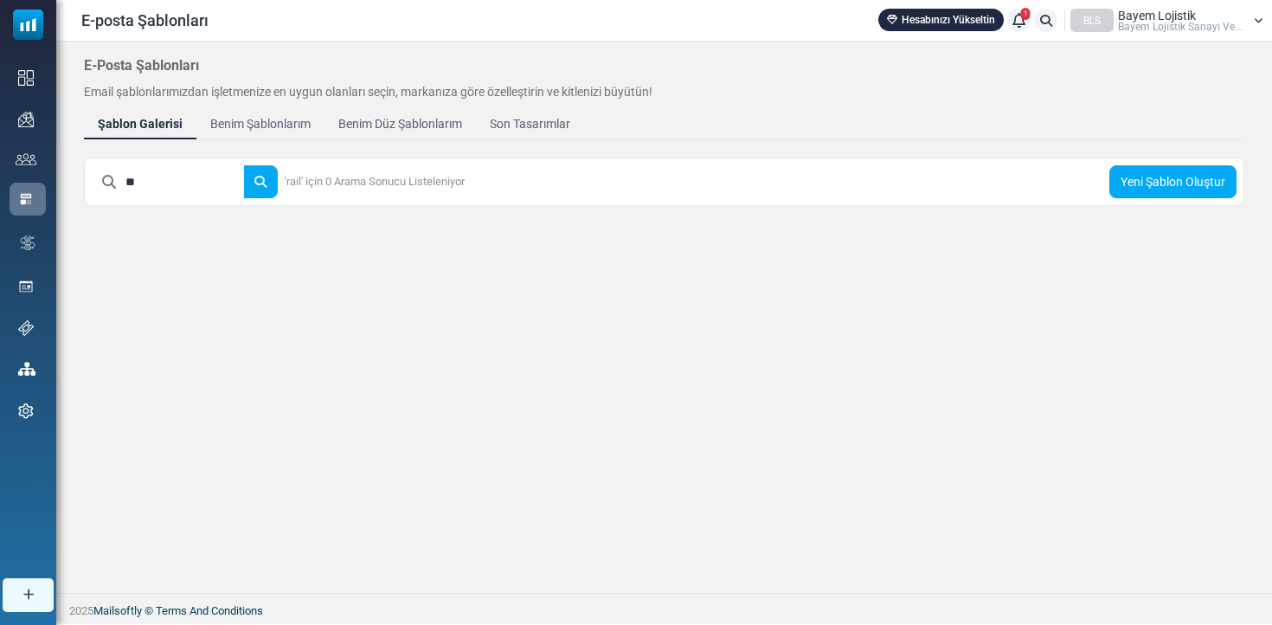
type input "*"
click at [273, 182] on button "submit" at bounding box center [260, 181] width 35 height 33
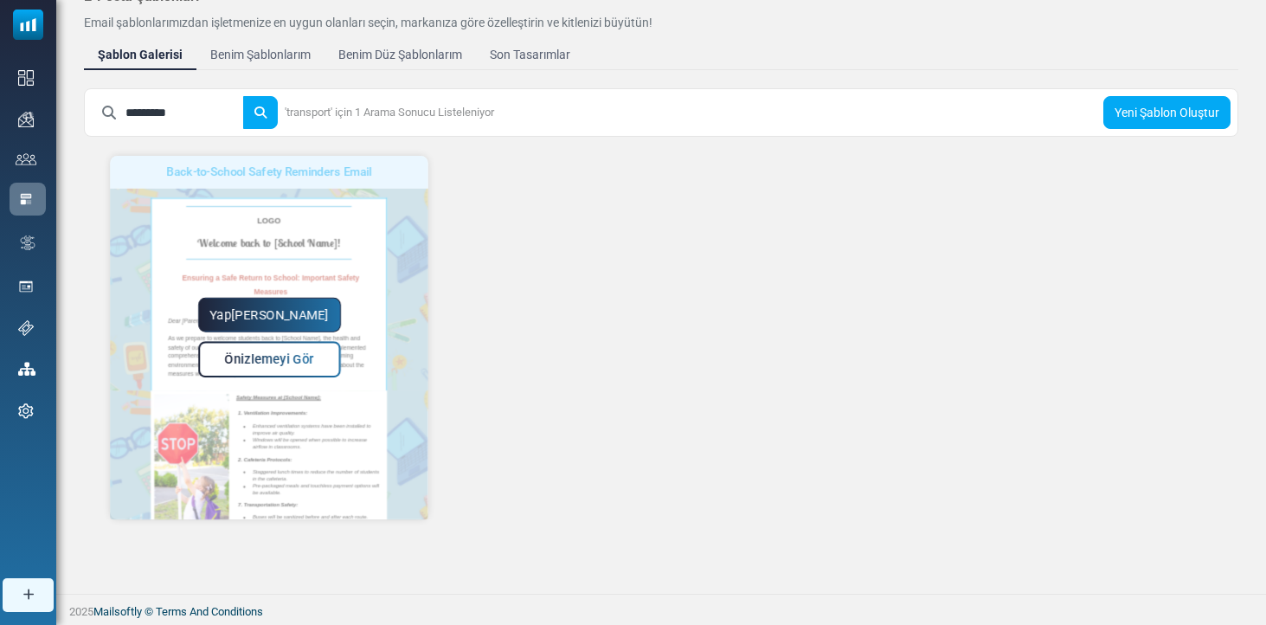
click at [263, 352] on span "Önizlemeyi Gör" at bounding box center [269, 359] width 89 height 15
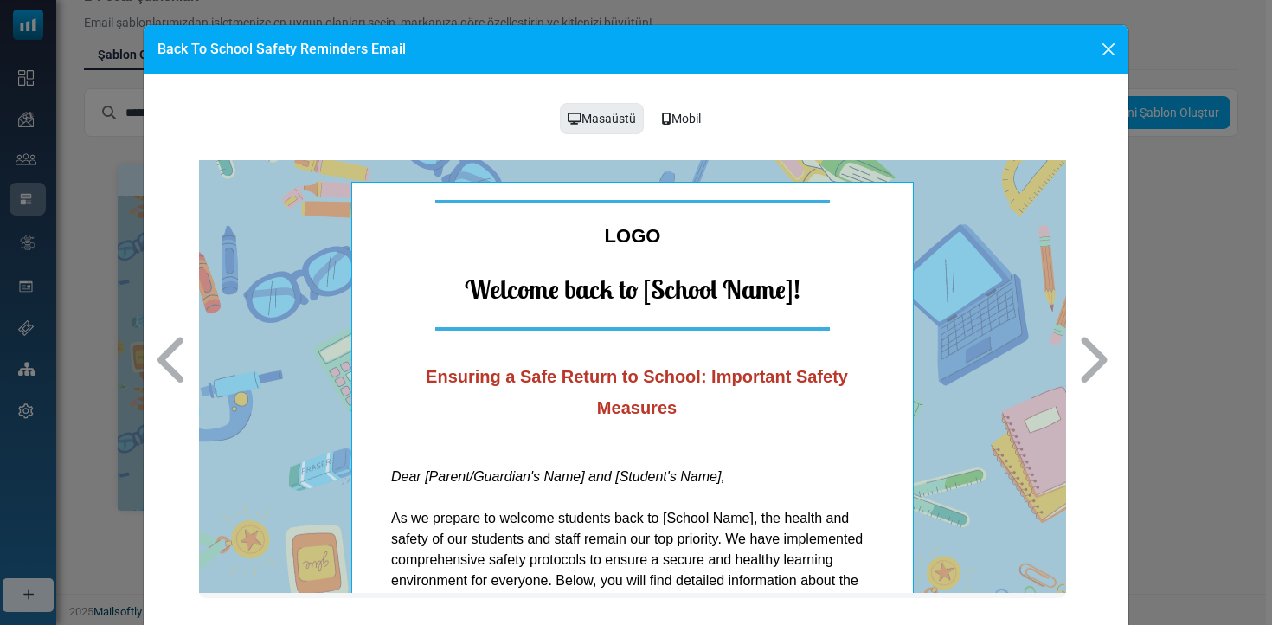
click at [1106, 51] on button "Close" at bounding box center [1108, 49] width 26 height 26
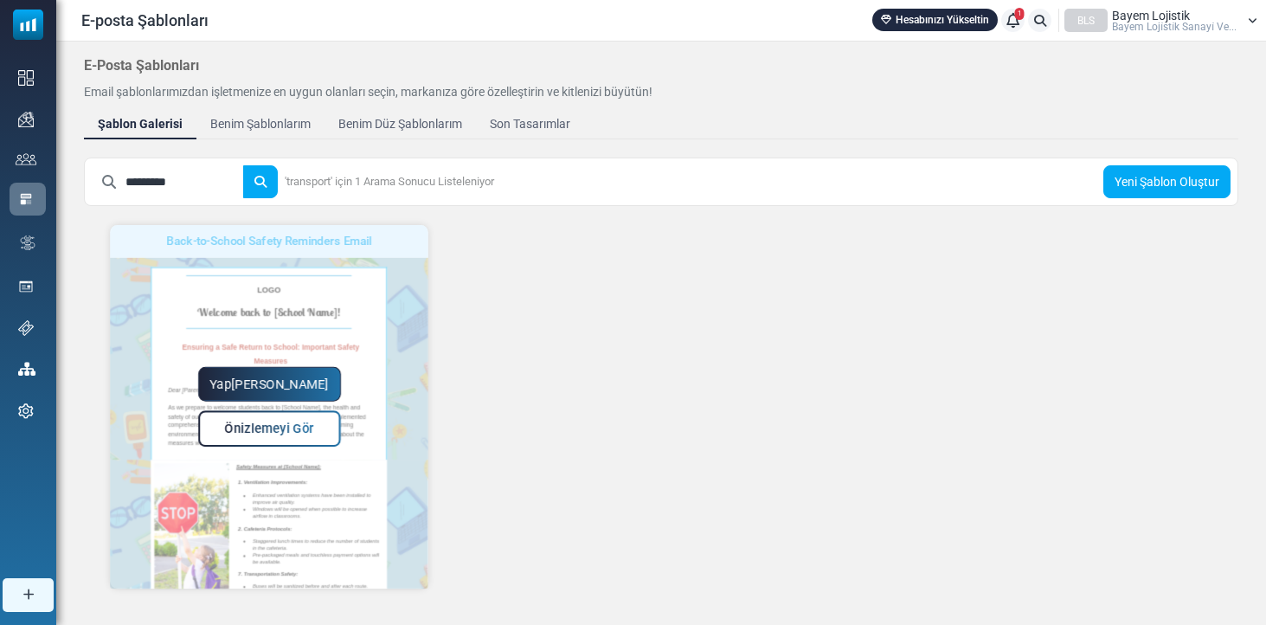
scroll to position [-2, 0]
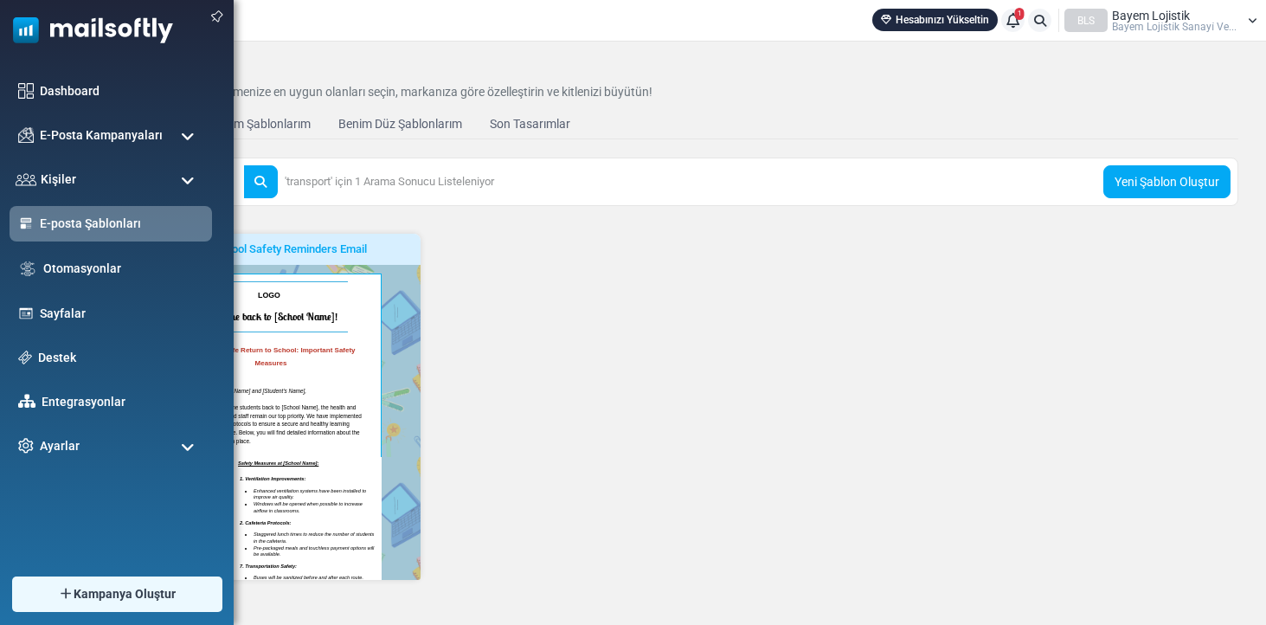
drag, startPoint x: 216, startPoint y: 189, endPoint x: 0, endPoint y: 174, distance: 216.8
click at [0, 174] on body "E-posta Şablonları Hesabınızı Yükseltin 1 Bildirimler BLS Bayem Lojistik Bayem …" at bounding box center [633, 347] width 1266 height 694
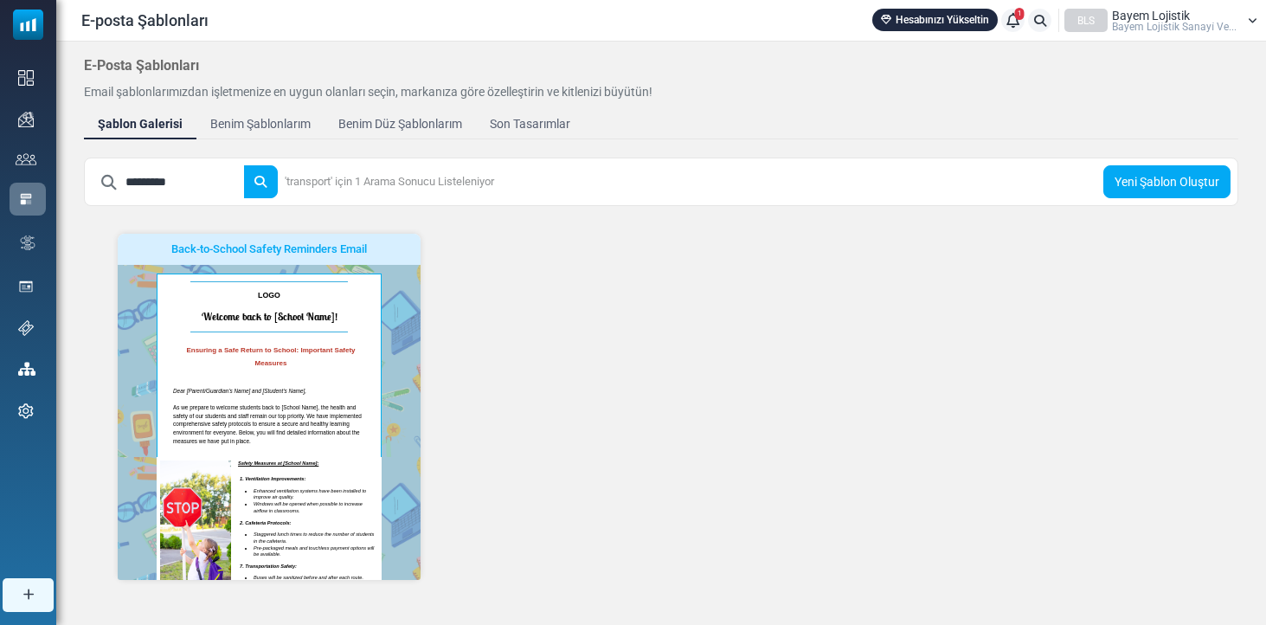
type input "*"
click at [273, 182] on button "submit" at bounding box center [260, 181] width 35 height 33
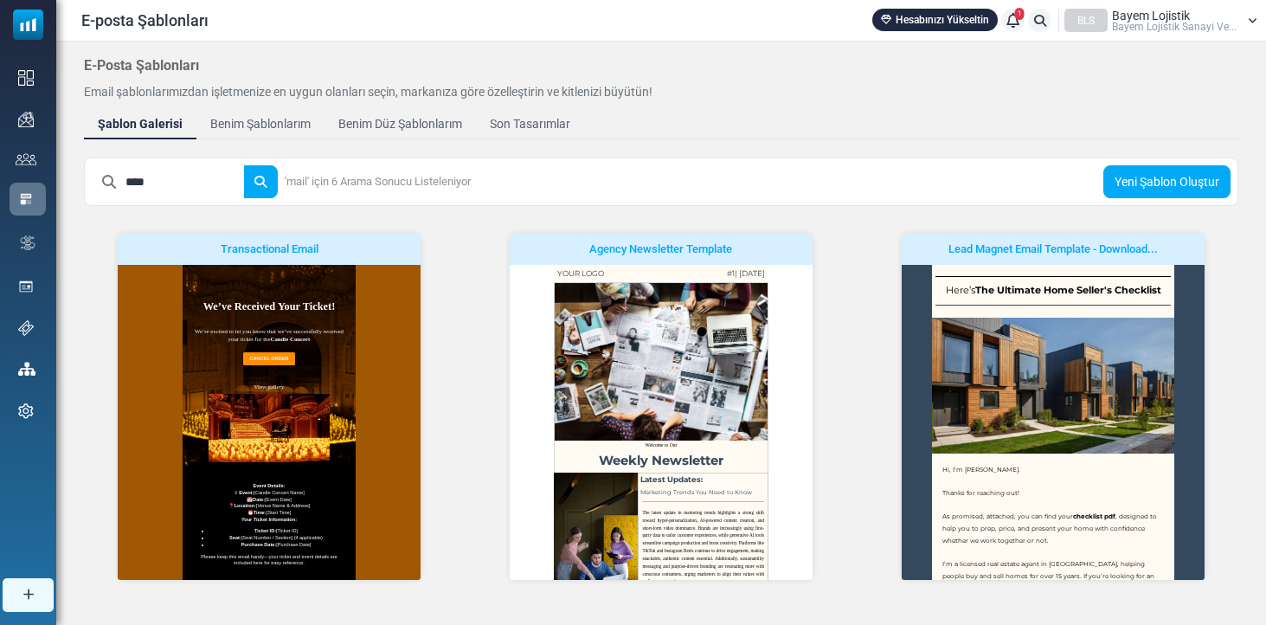
scroll to position [0, 0]
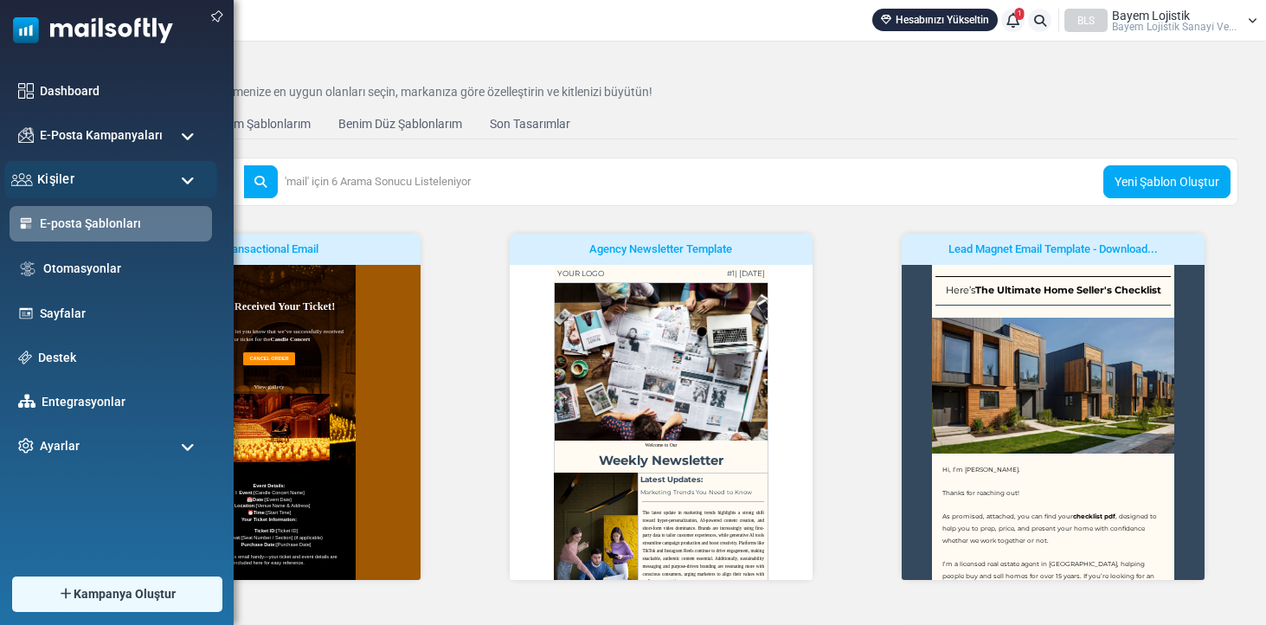
drag, startPoint x: 212, startPoint y: 192, endPoint x: 23, endPoint y: 166, distance: 190.4
click at [25, 166] on body "E-posta Şablonları Hesabınızı Yükseltin 1 Bildirimler BLS Bayem Lojistik Bayem …" at bounding box center [633, 560] width 1266 height 1121
click at [273, 182] on button "submit" at bounding box center [260, 181] width 35 height 33
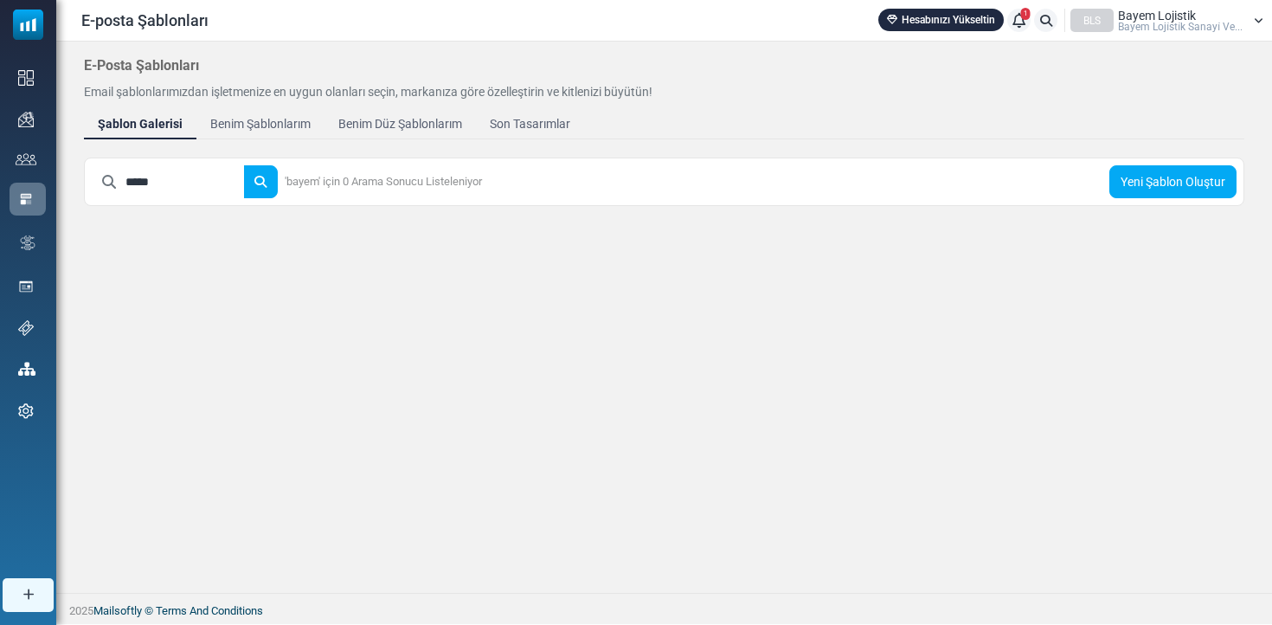
drag, startPoint x: 212, startPoint y: 189, endPoint x: 154, endPoint y: 189, distance: 58.0
click at [176, 189] on input "*****" at bounding box center [184, 181] width 119 height 33
type input "*"
click at [273, 182] on button "submit" at bounding box center [260, 181] width 35 height 33
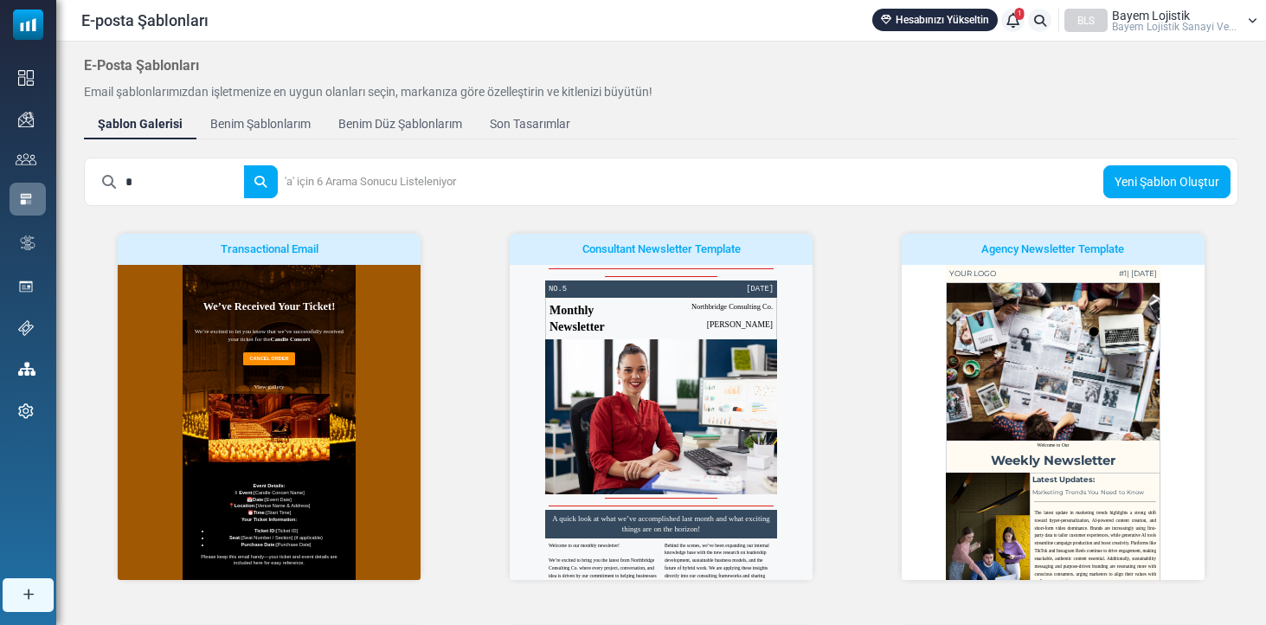
click at [151, 180] on input "*" at bounding box center [184, 181] width 119 height 33
type input "*"
click at [273, 182] on button "submit" at bounding box center [260, 181] width 35 height 33
drag, startPoint x: 215, startPoint y: 176, endPoint x: 144, endPoint y: 176, distance: 70.9
click at [164, 176] on input "*" at bounding box center [184, 181] width 119 height 33
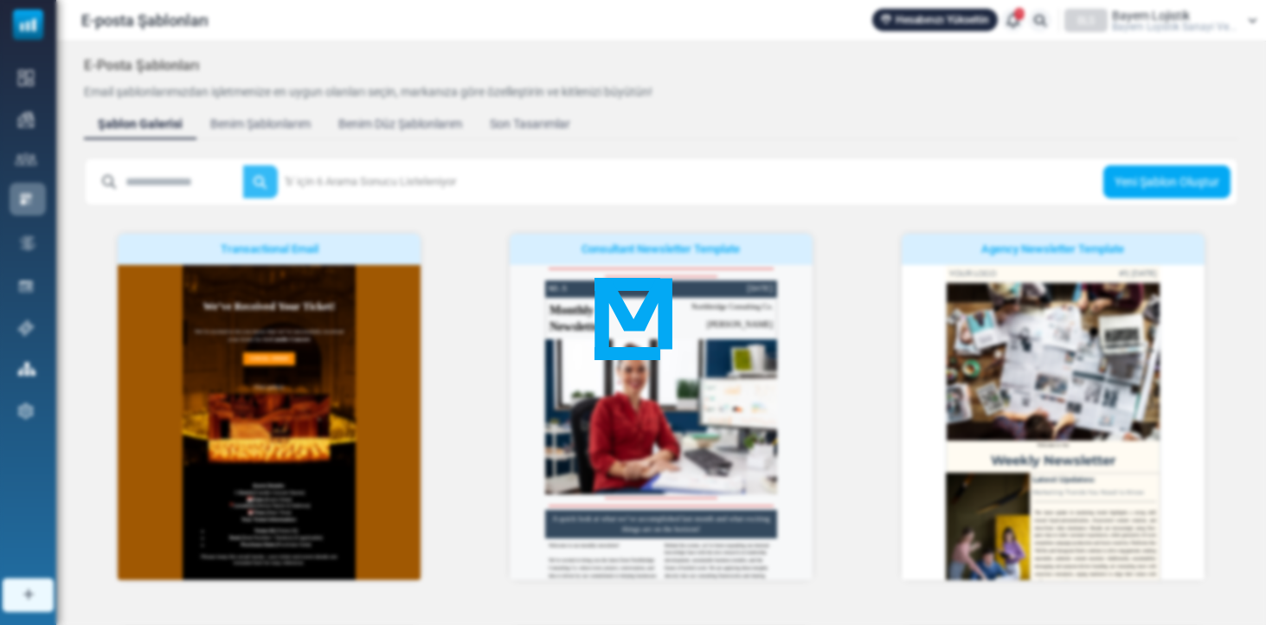
click at [284, 172] on body "E-posta Şablonları Hesabınızı Yükseltin 1 Bildirimler BLS Bayem Lojistik Bayem …" at bounding box center [633, 560] width 1266 height 1121
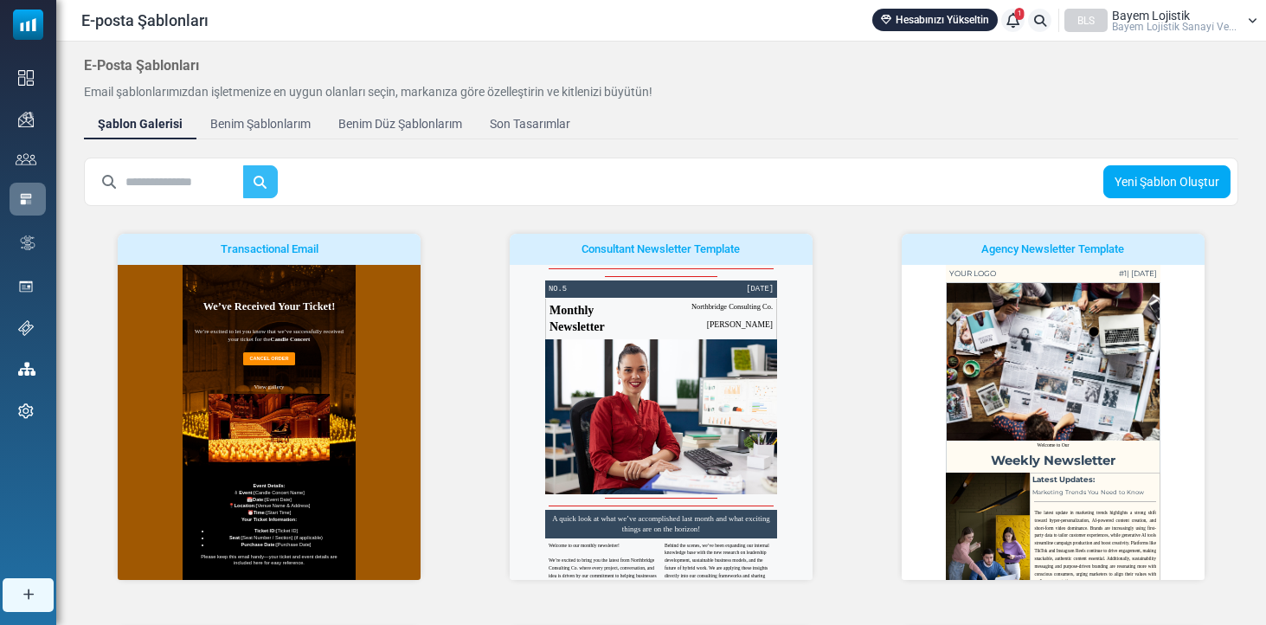
click at [278, 172] on button "submit" at bounding box center [260, 181] width 35 height 33
click at [284, 172] on body "E-posta Şablonları Hesabınızı Yükseltin 1 Bildirimler BLS Bayem Lojistik Bayem …" at bounding box center [633, 560] width 1266 height 1121
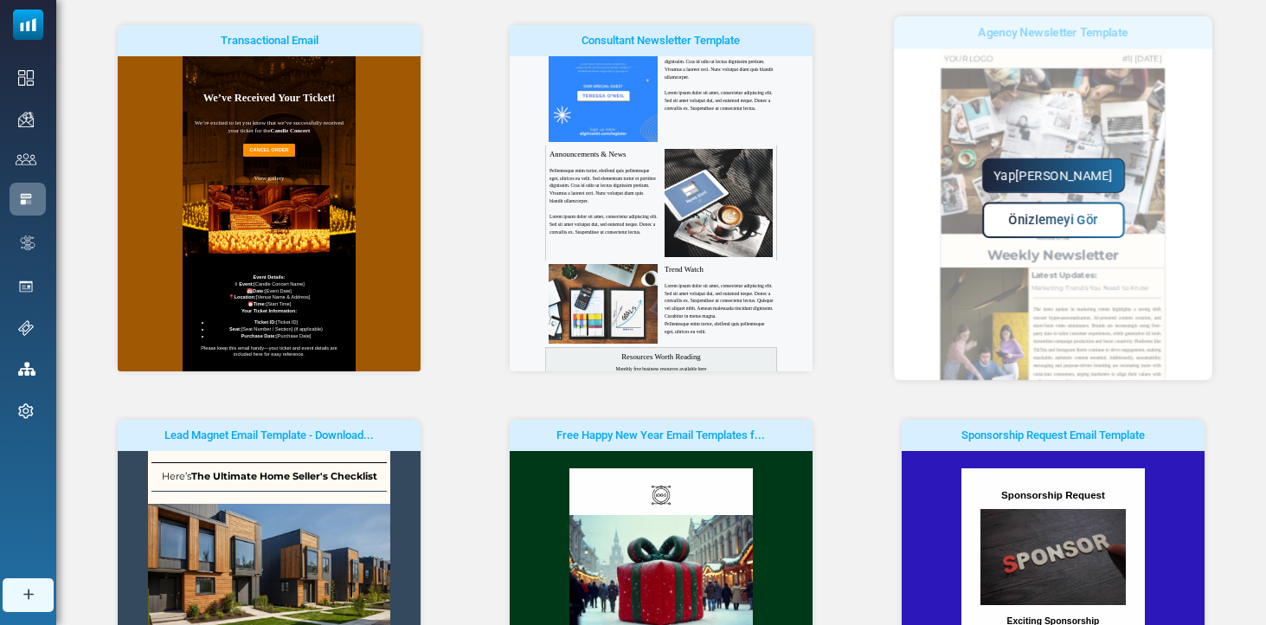
click at [1063, 214] on span "Önizlemeyi Gör" at bounding box center [1052, 220] width 89 height 15
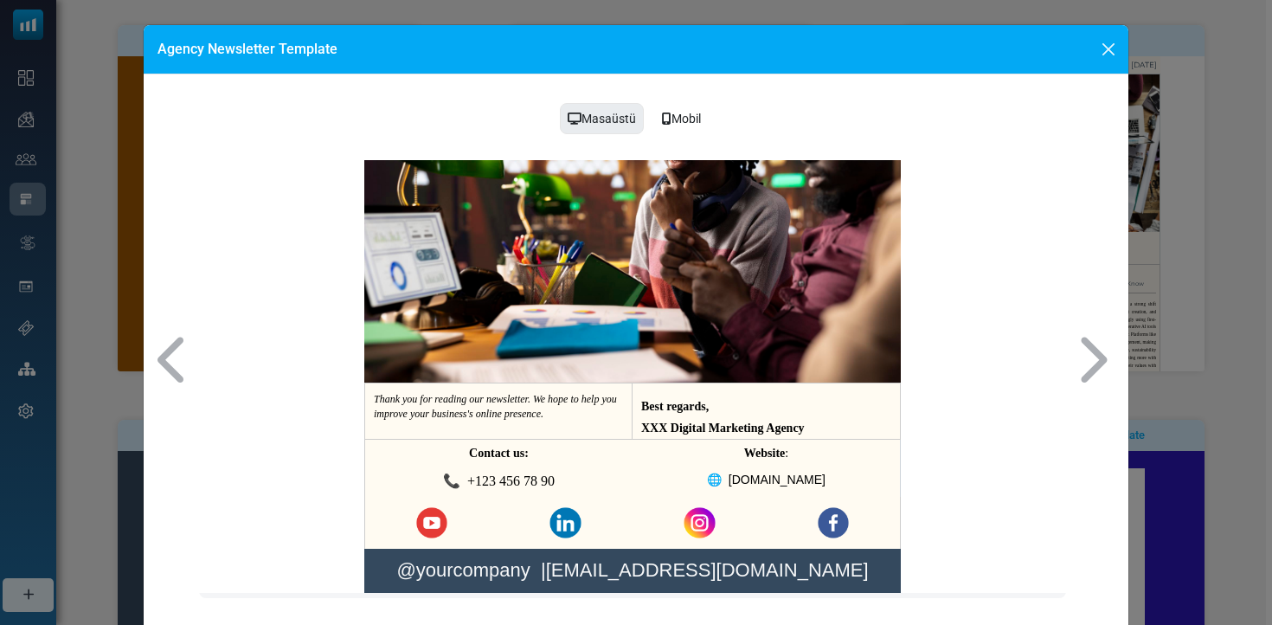
click at [1107, 51] on button "Close" at bounding box center [1108, 49] width 26 height 26
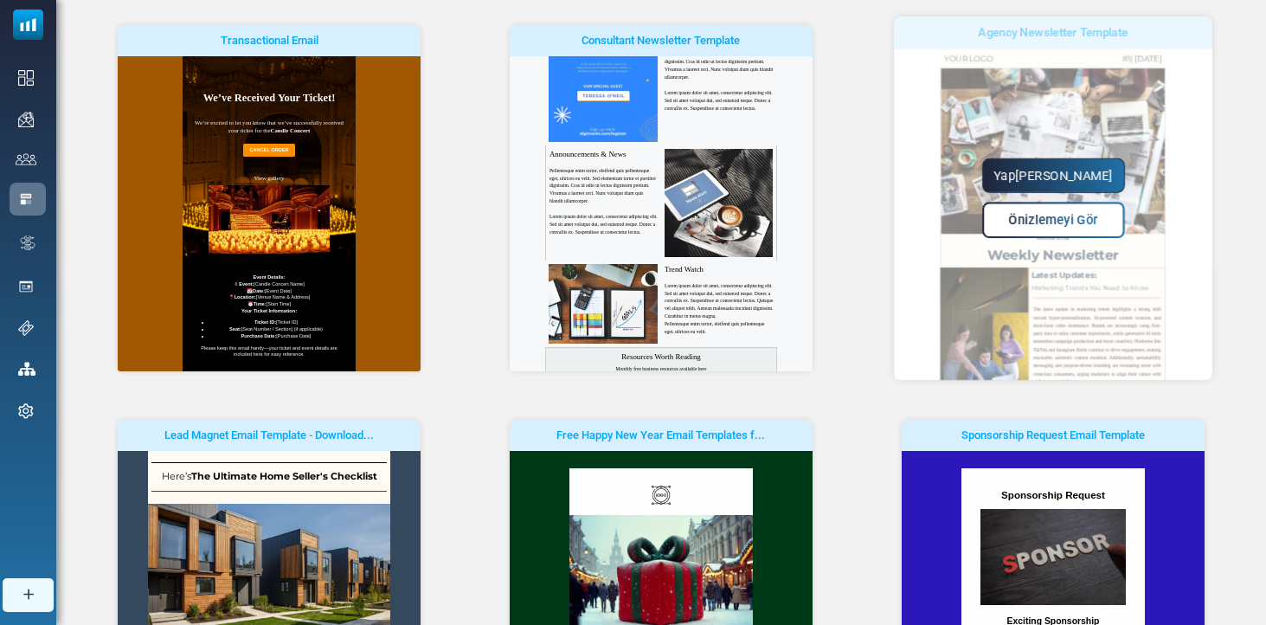
click at [1077, 183] on link "[PERSON_NAME]" at bounding box center [1052, 175] width 143 height 35
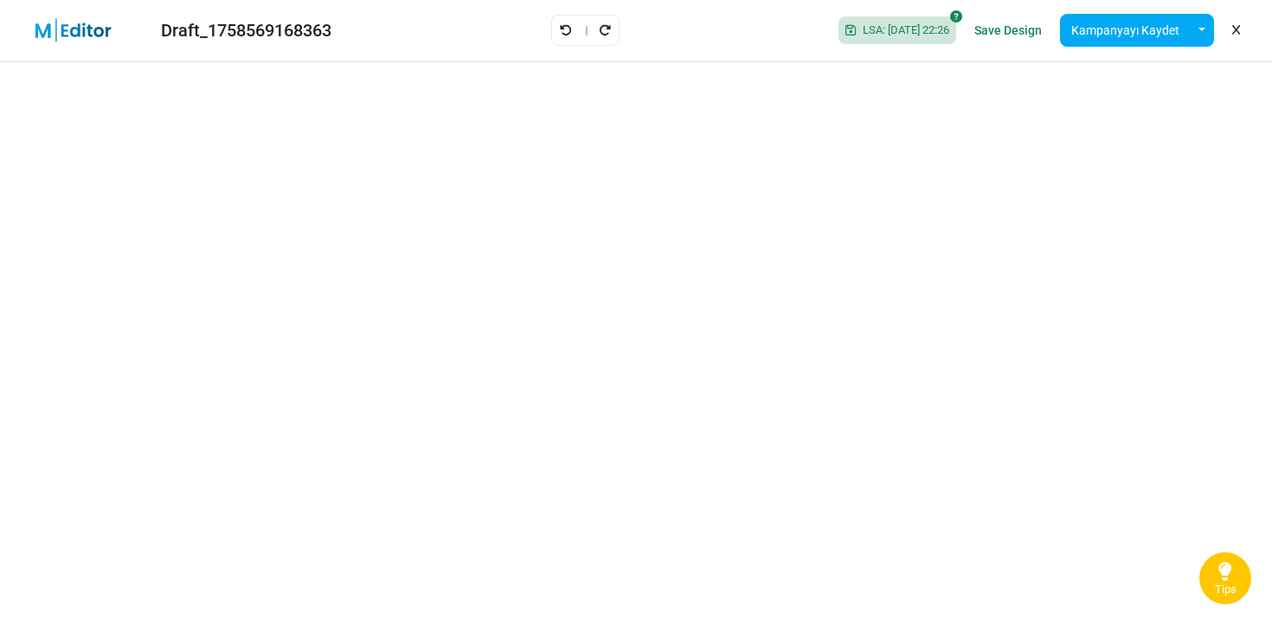
click at [465, 16] on div "Draft_1758569168363 LSA: [DATE] 22:26 Save Design Kampanyayı Kaydet Şablon Olar…" at bounding box center [636, 30] width 1272 height 61
click at [69, 32] on img at bounding box center [84, 30] width 112 height 24
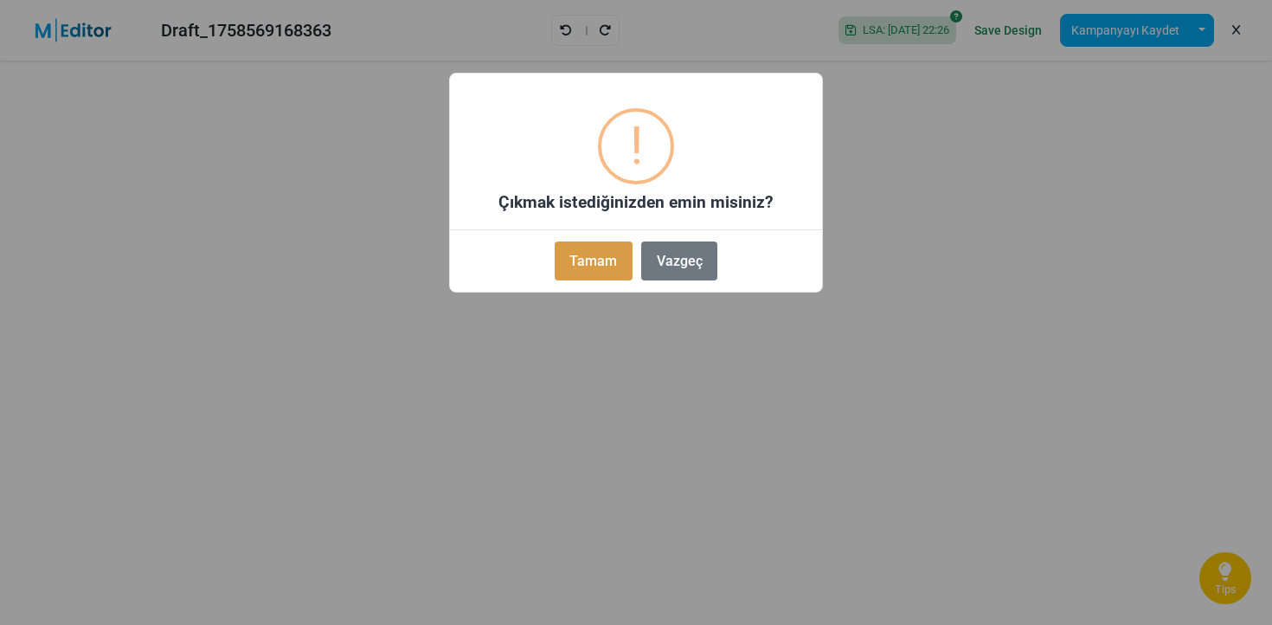
click at [593, 260] on button "Tamam" at bounding box center [594, 260] width 78 height 39
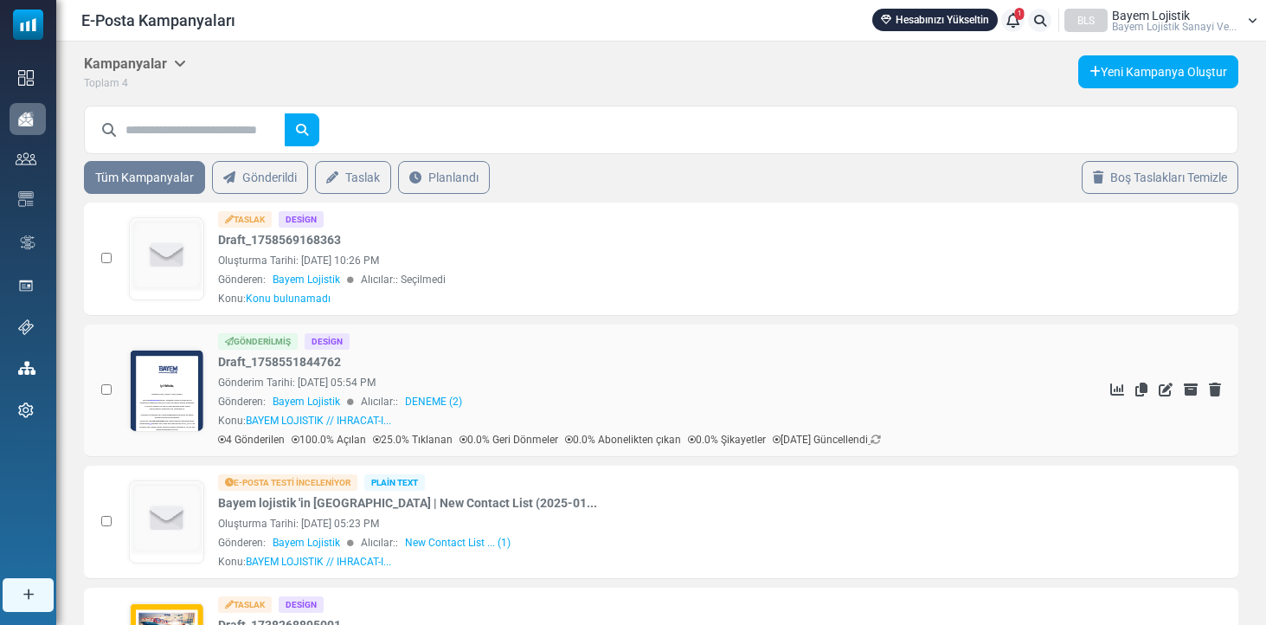
click at [176, 397] on link at bounding box center [167, 439] width 74 height 178
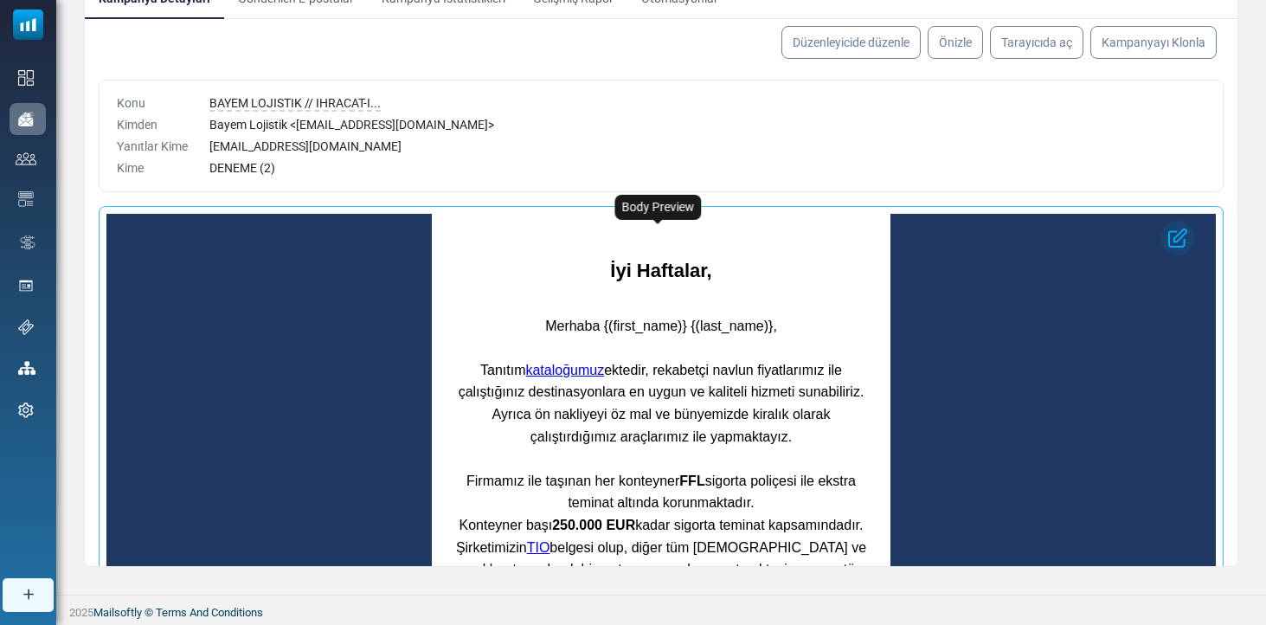
scroll to position [207, 0]
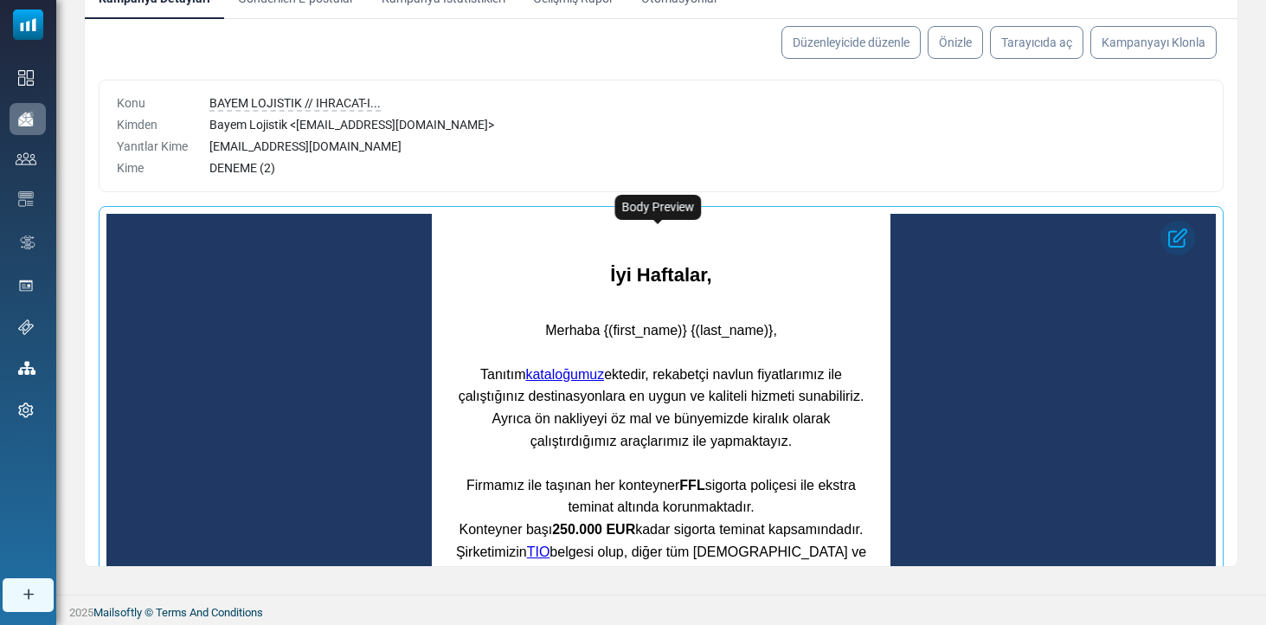
click at [637, 279] on strong "İyi Haftalar," at bounding box center [660, 275] width 101 height 22
click at [670, 280] on strong "İyi Haftalar," at bounding box center [660, 275] width 101 height 22
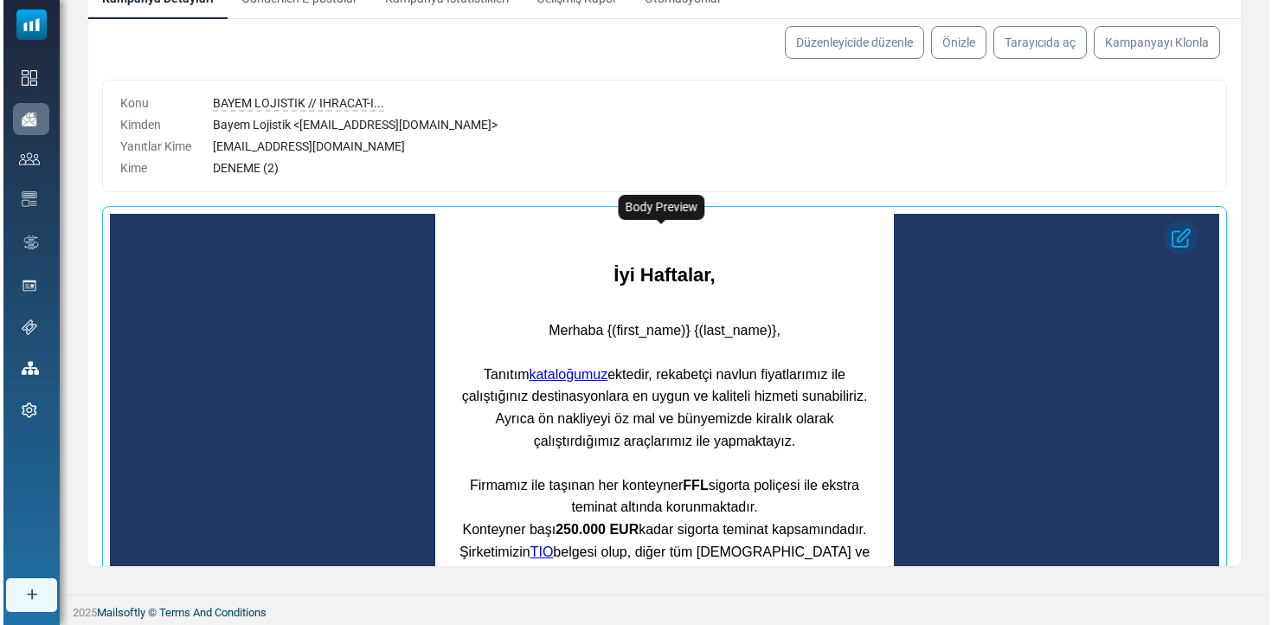
scroll to position [55, 0]
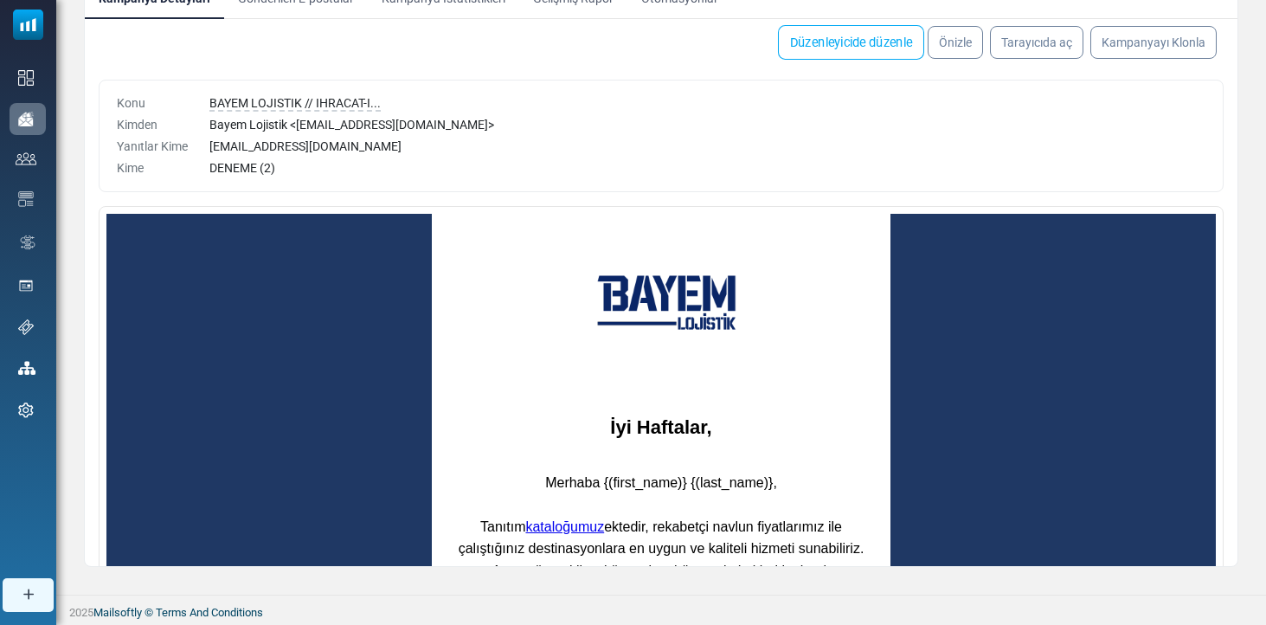
click at [831, 32] on link "Düzenleyicide düzenle" at bounding box center [851, 42] width 146 height 35
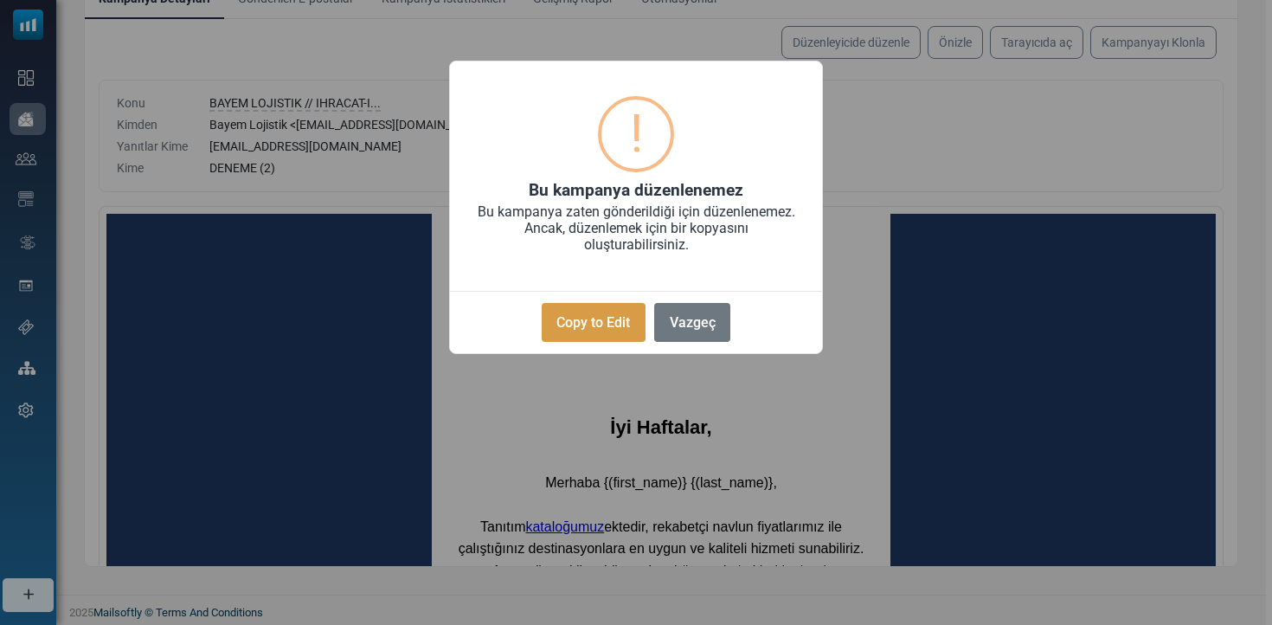
click at [625, 307] on button "Copy to Edit" at bounding box center [594, 322] width 104 height 39
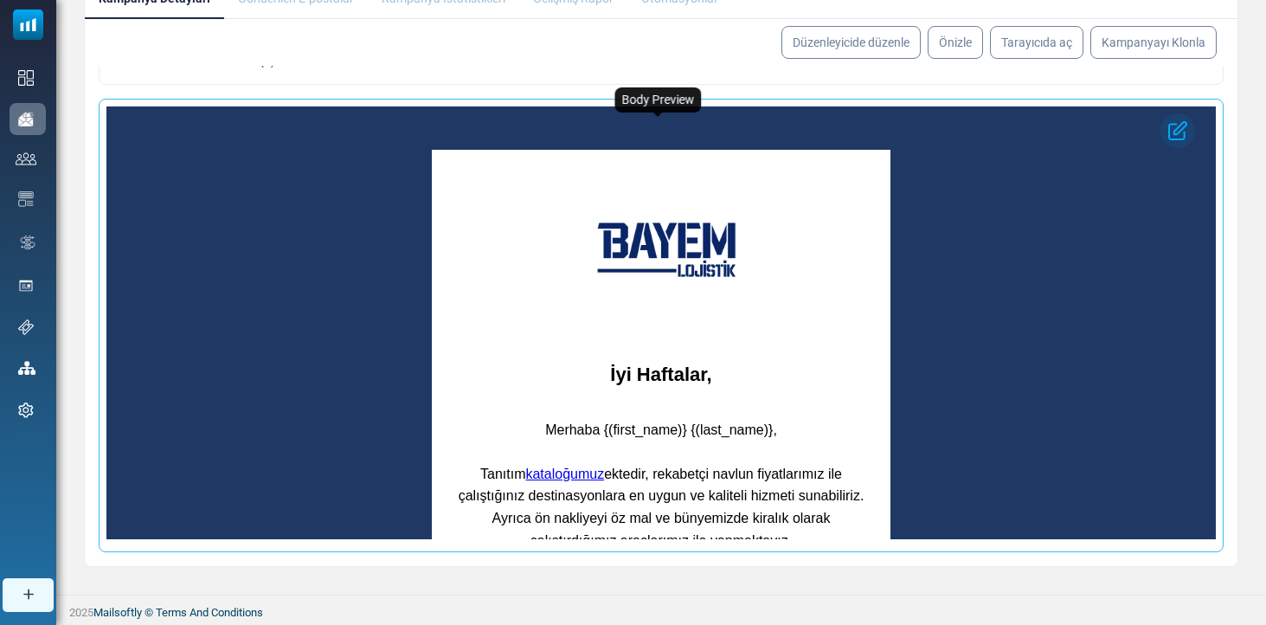
scroll to position [234, 0]
click at [632, 381] on strong "İyi Haftalar," at bounding box center [660, 374] width 101 height 22
click at [664, 372] on strong "İyi Haftalar," at bounding box center [660, 374] width 101 height 22
click at [709, 369] on h1 "İyi Haftalar," at bounding box center [660, 375] width 441 height 27
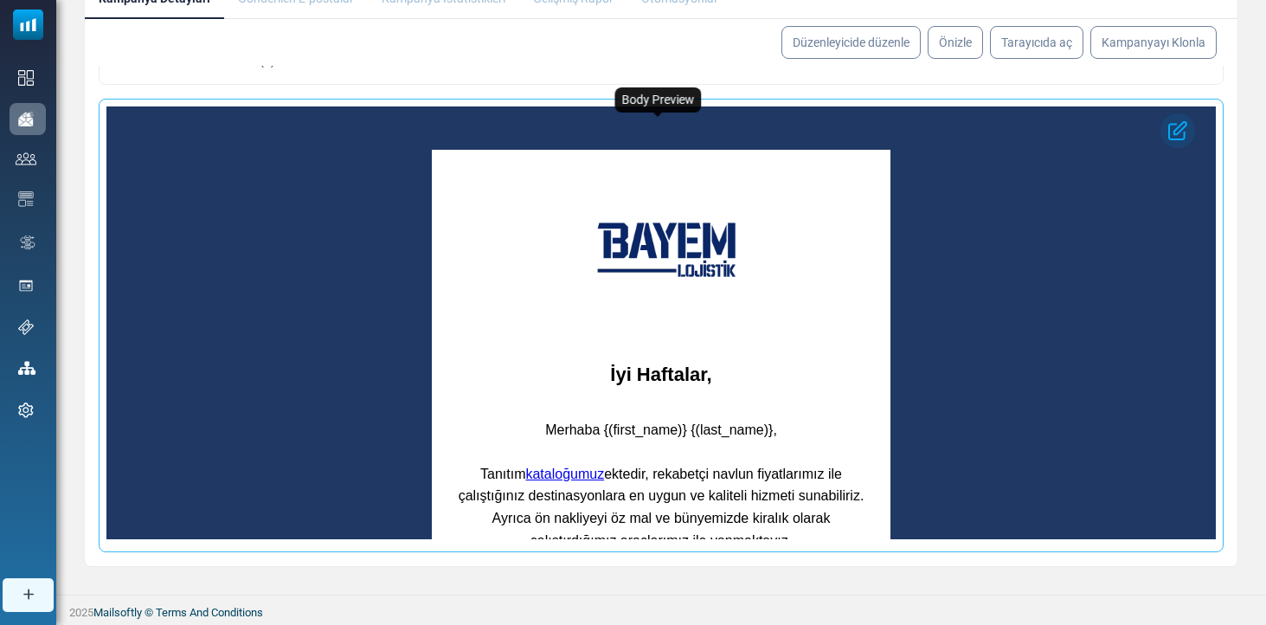
click at [709, 368] on h1 "İyi Haftalar," at bounding box center [660, 375] width 441 height 27
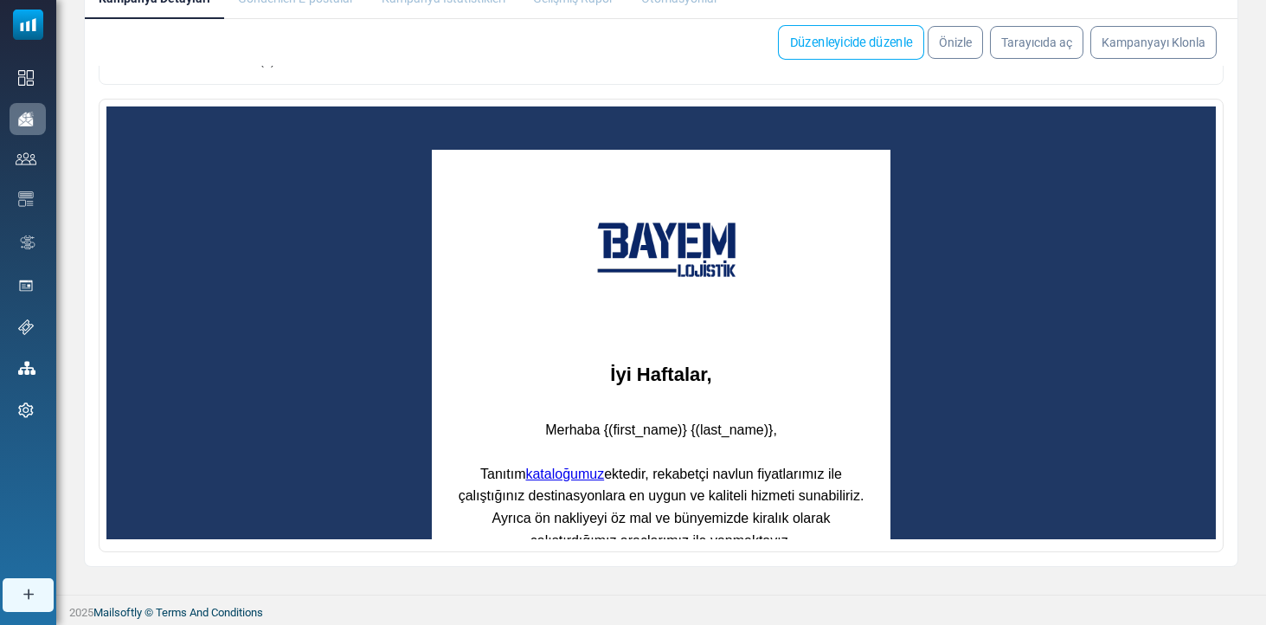
click at [861, 46] on link "Düzenleyicide düzenle" at bounding box center [851, 42] width 146 height 35
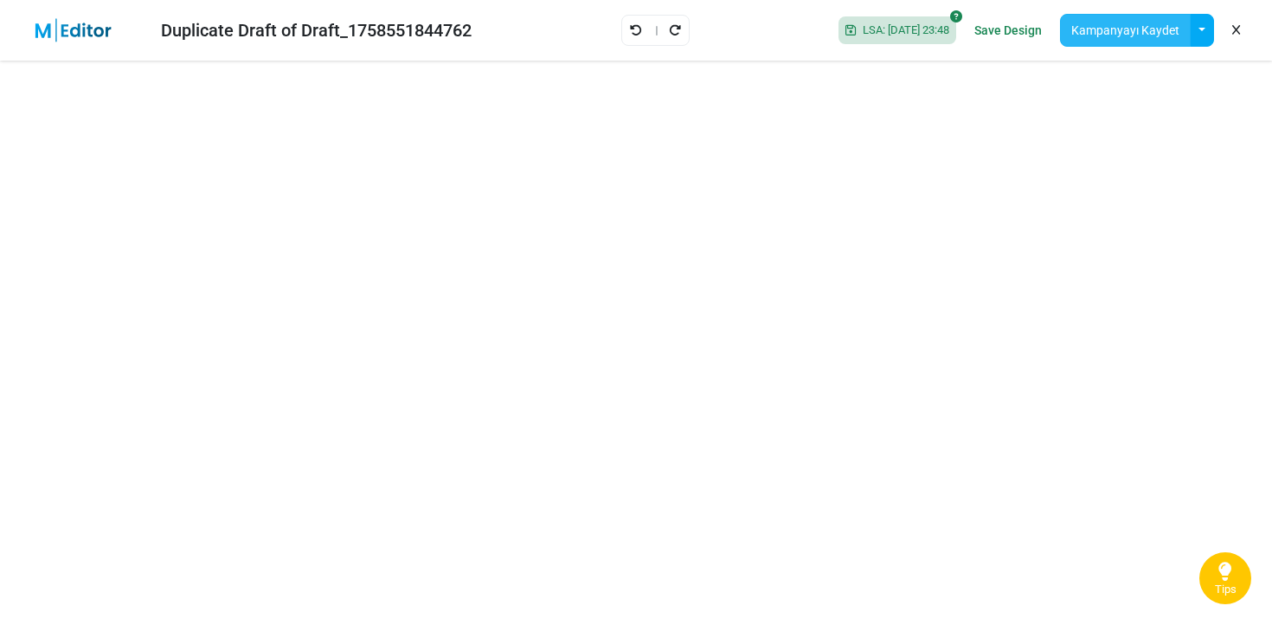
click at [1131, 31] on button "Kampanyayı Kaydet" at bounding box center [1125, 30] width 131 height 33
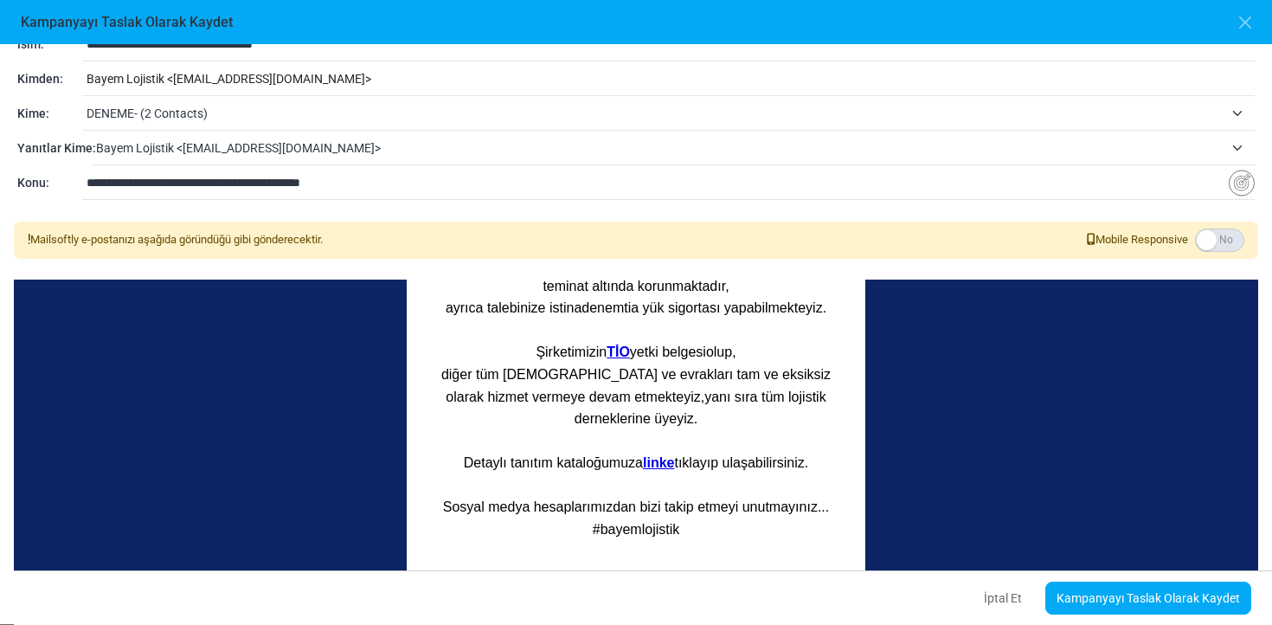
scroll to position [616, 0]
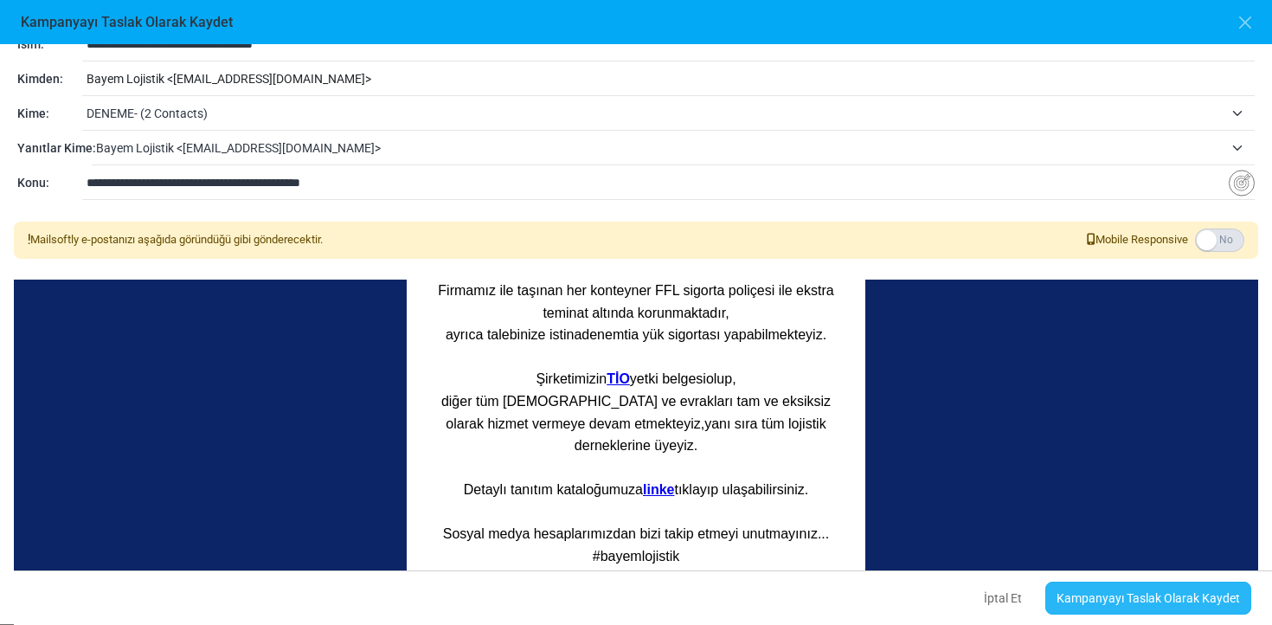
click at [1120, 606] on link "Kampanyayı Taslak Olarak Kaydet" at bounding box center [1148, 597] width 206 height 33
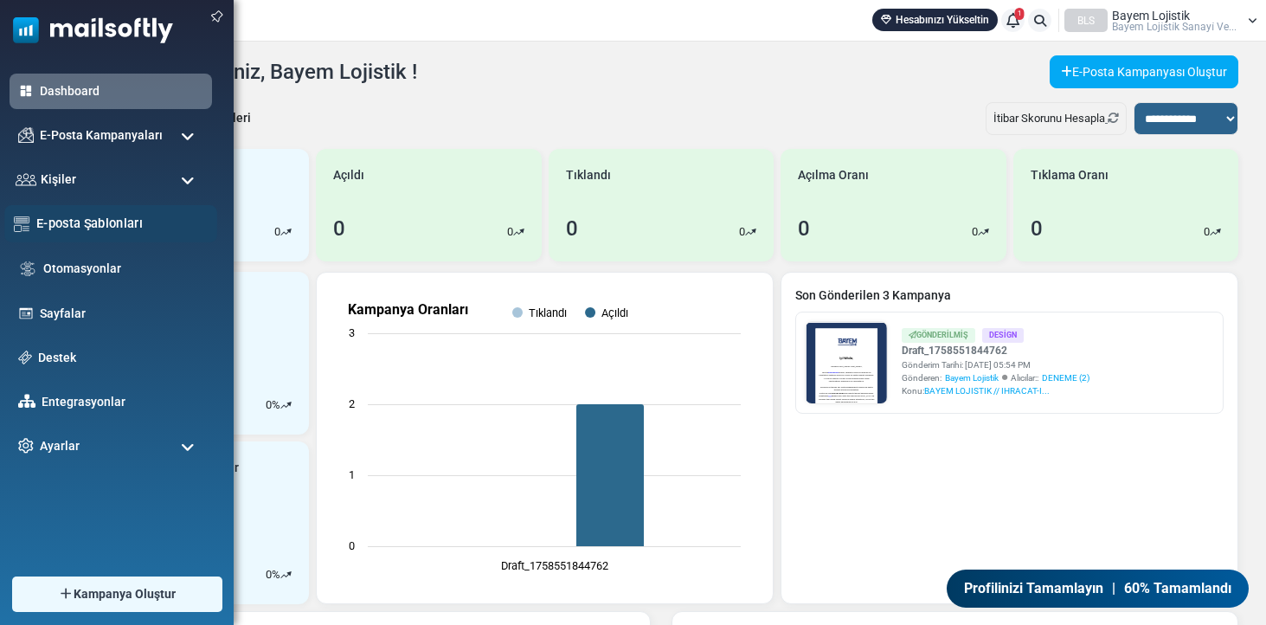
click at [68, 221] on link "E-posta Şablonları" at bounding box center [121, 223] width 171 height 19
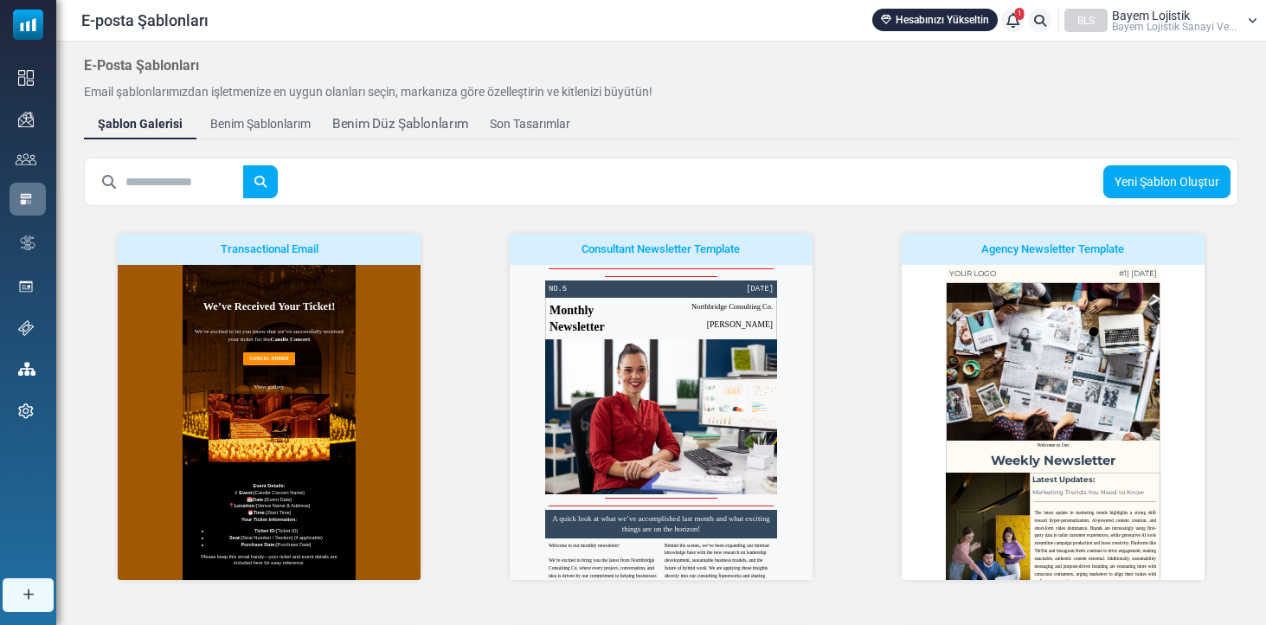
click at [401, 125] on div "Benim Düz Şablonlarım" at bounding box center [400, 124] width 136 height 20
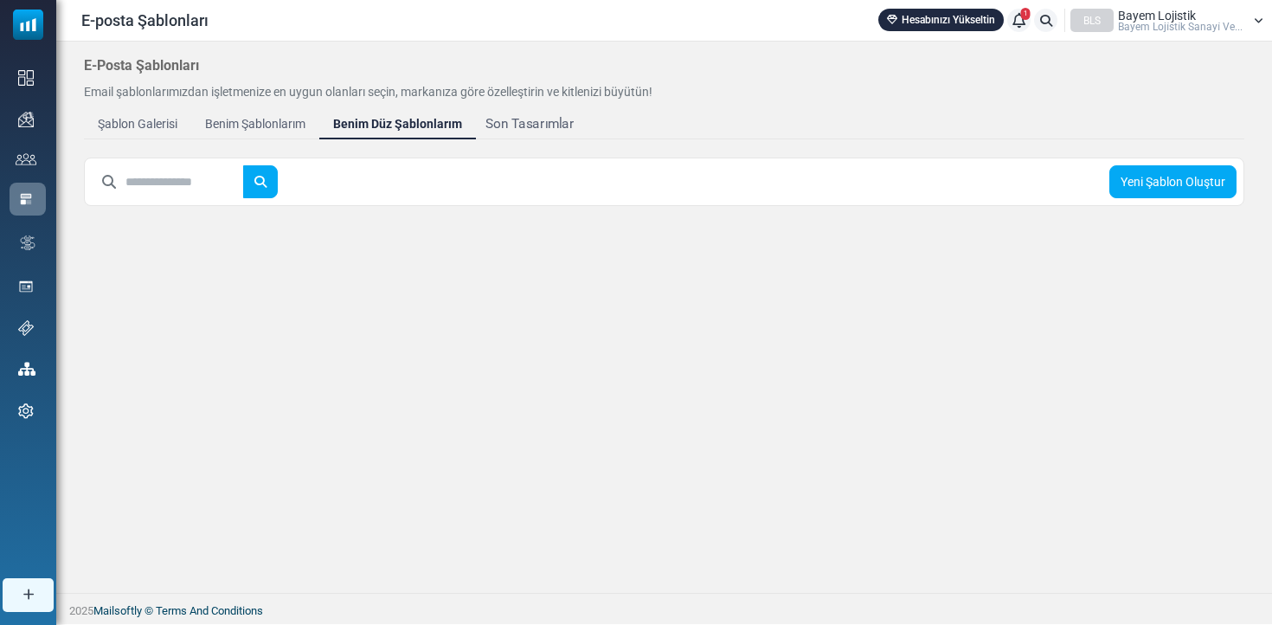
click at [541, 125] on div "Son Tasarımlar" at bounding box center [529, 124] width 88 height 20
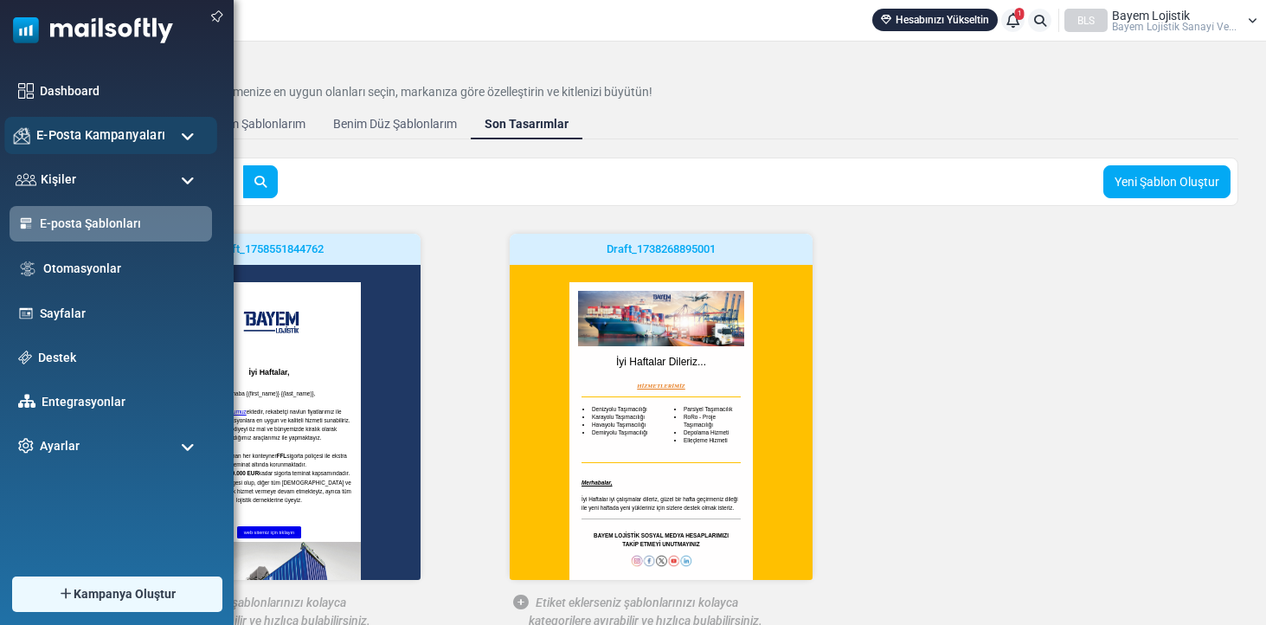
click at [66, 139] on span "E-Posta Kampanyaları" at bounding box center [100, 134] width 129 height 19
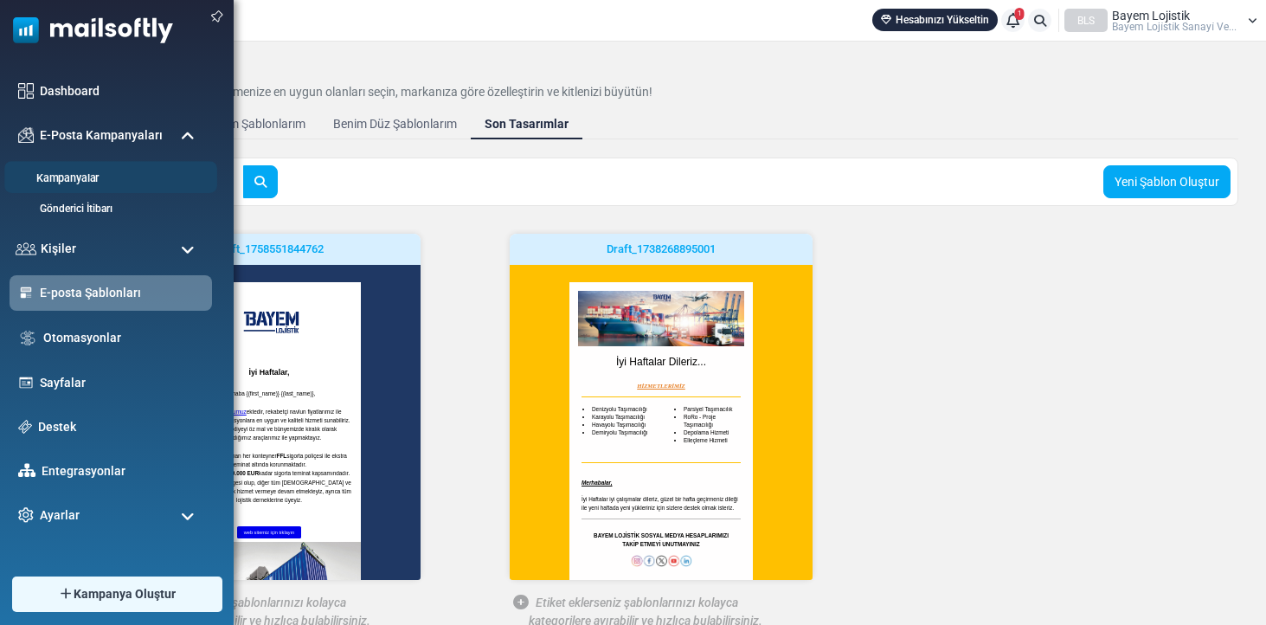
click at [64, 171] on link "Kampanyalar" at bounding box center [108, 178] width 208 height 16
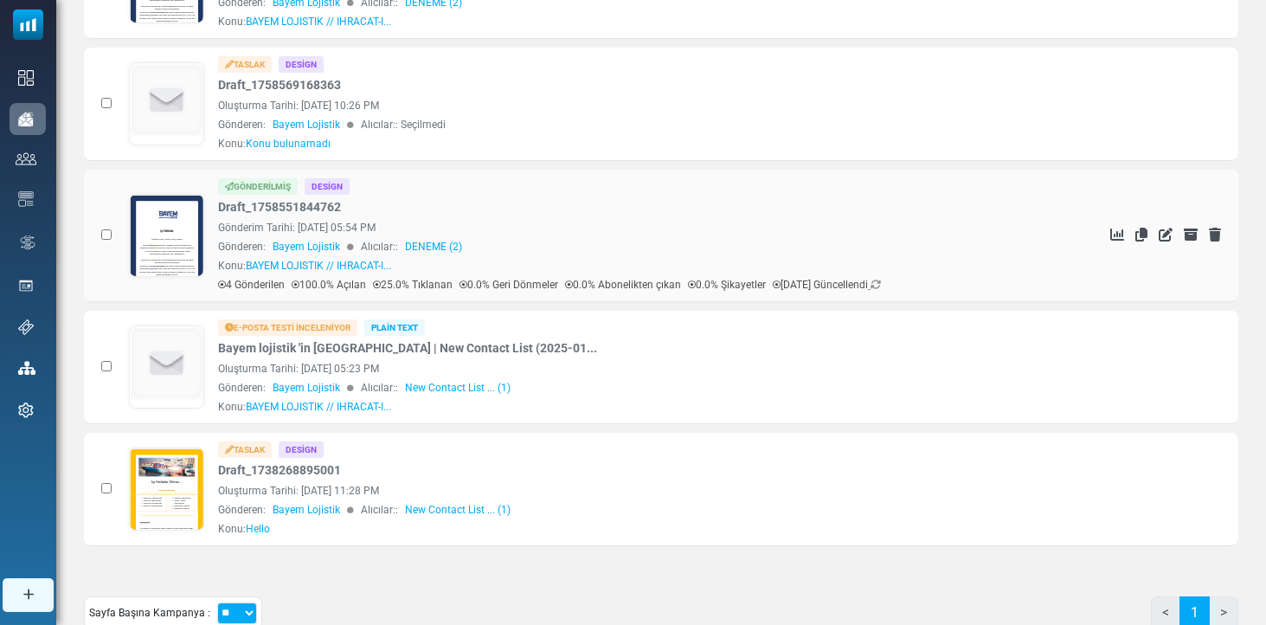
scroll to position [268, 0]
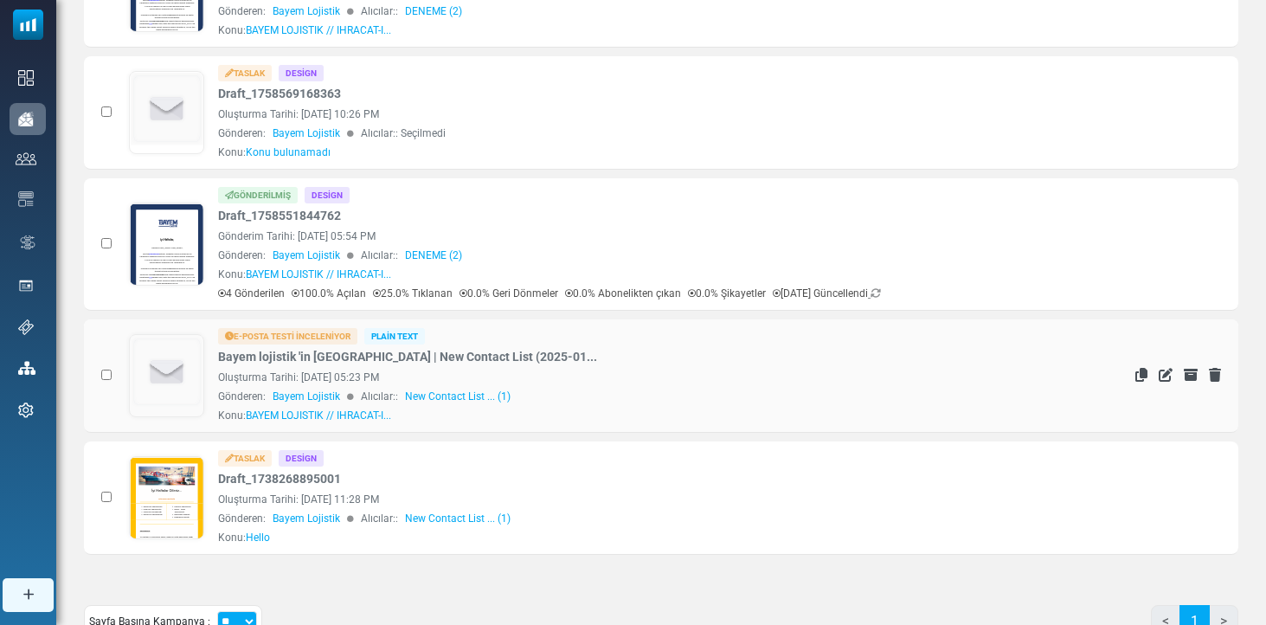
click at [168, 370] on img at bounding box center [167, 372] width 73 height 73
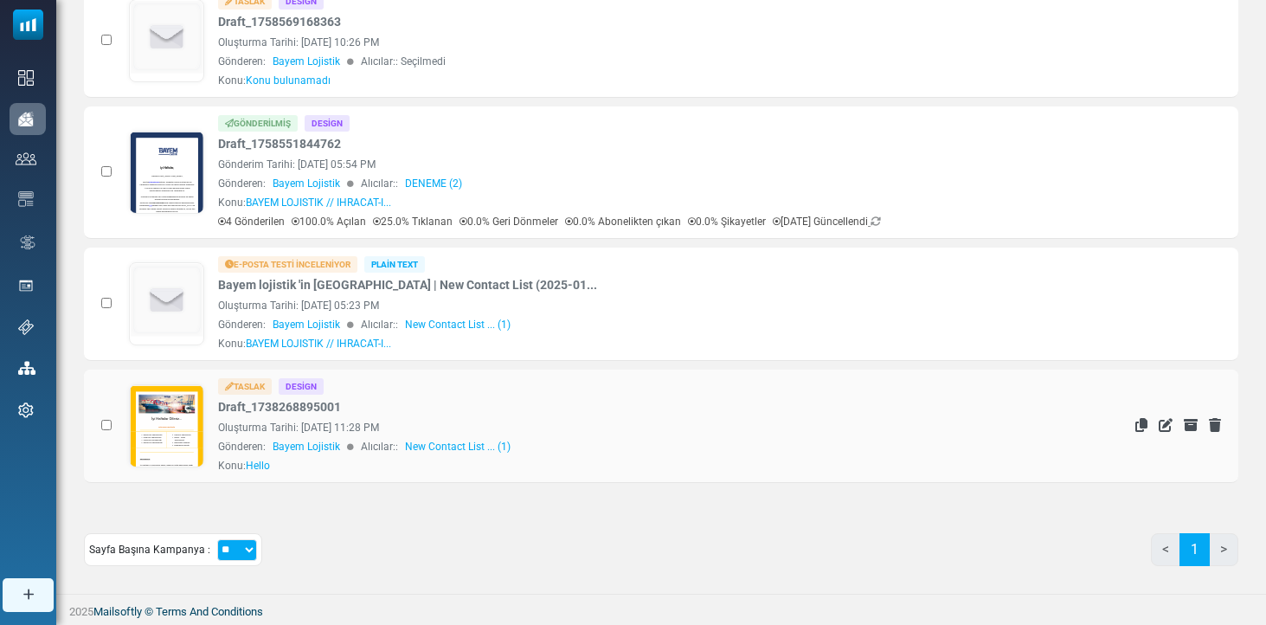
scroll to position [339, 0]
click at [189, 433] on link at bounding box center [167, 475] width 74 height 178
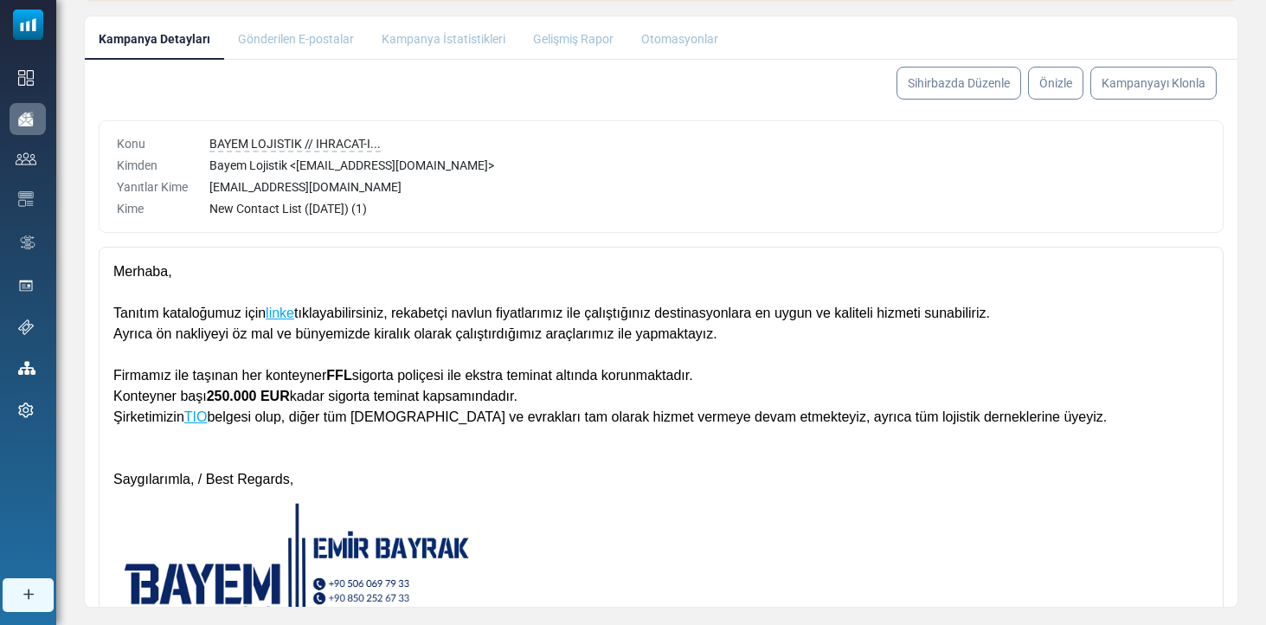
scroll to position [234, 0]
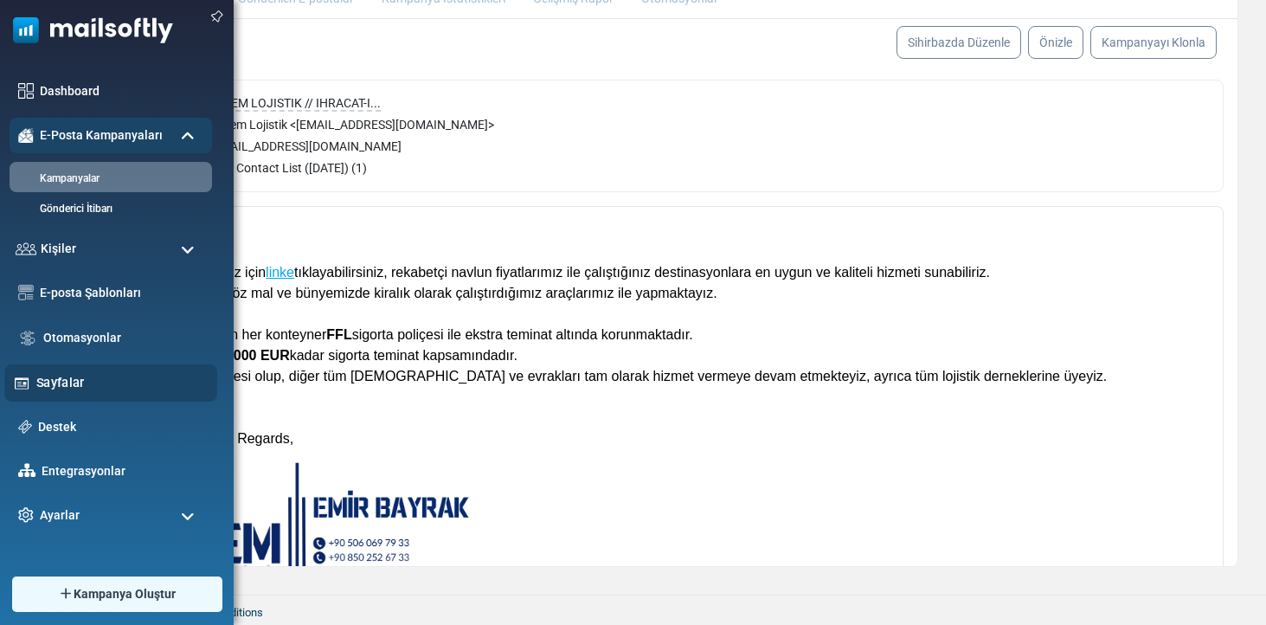
click at [59, 401] on div "Sayfalar" at bounding box center [110, 382] width 213 height 37
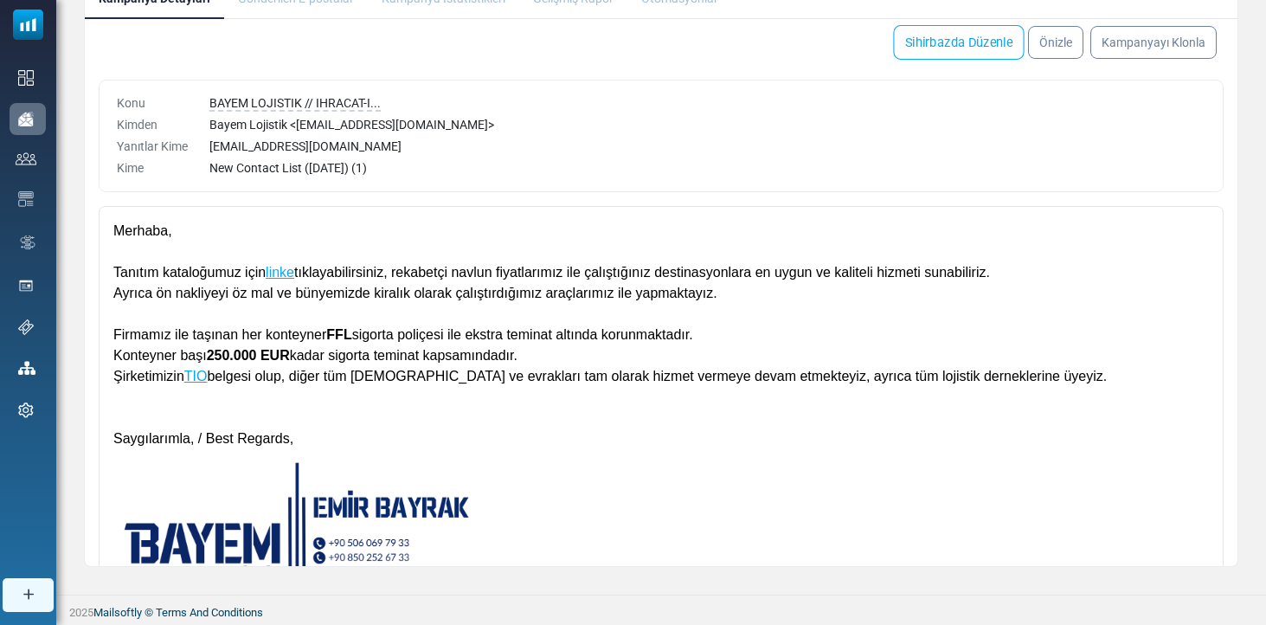
scroll to position [0, 0]
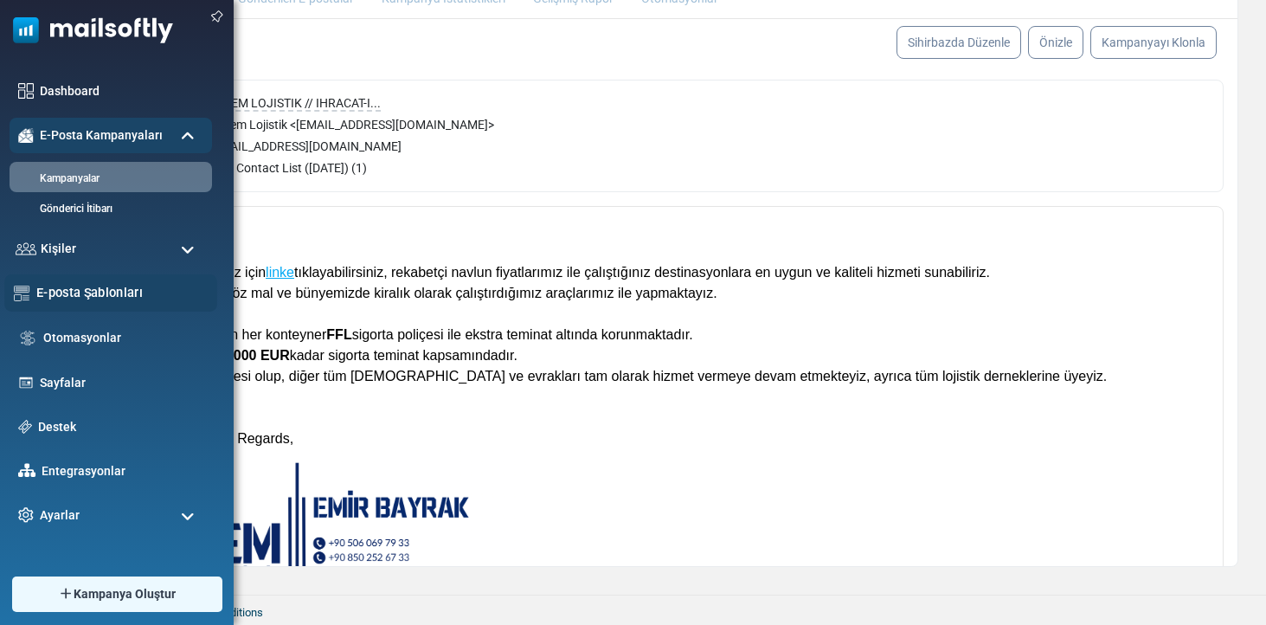
click at [98, 302] on link "E-posta Şablonları" at bounding box center [121, 292] width 171 height 19
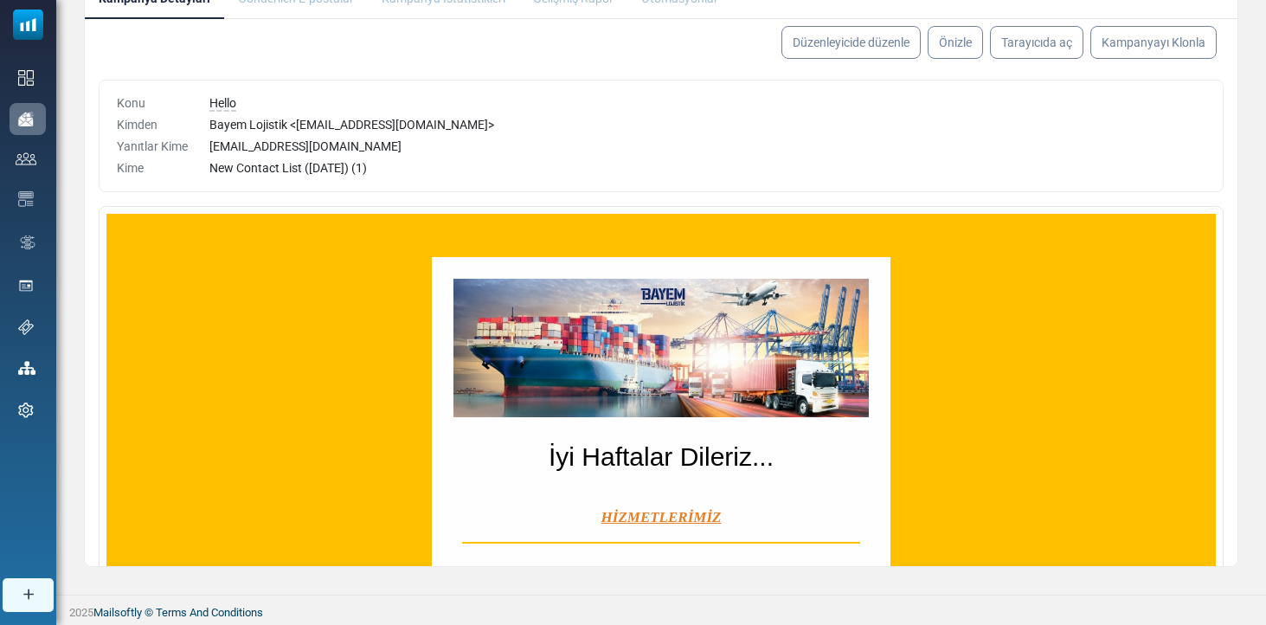
scroll to position [234, 0]
click at [879, 47] on link "Düzenleyicide düzenle" at bounding box center [851, 42] width 146 height 35
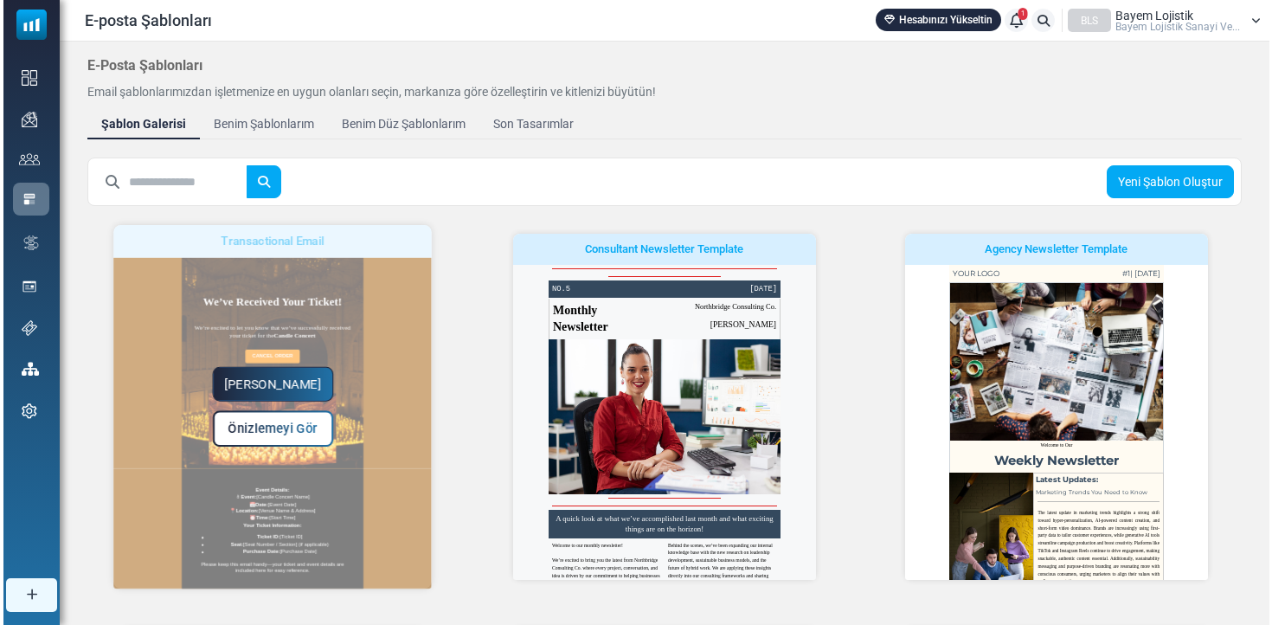
scroll to position [177, 0]
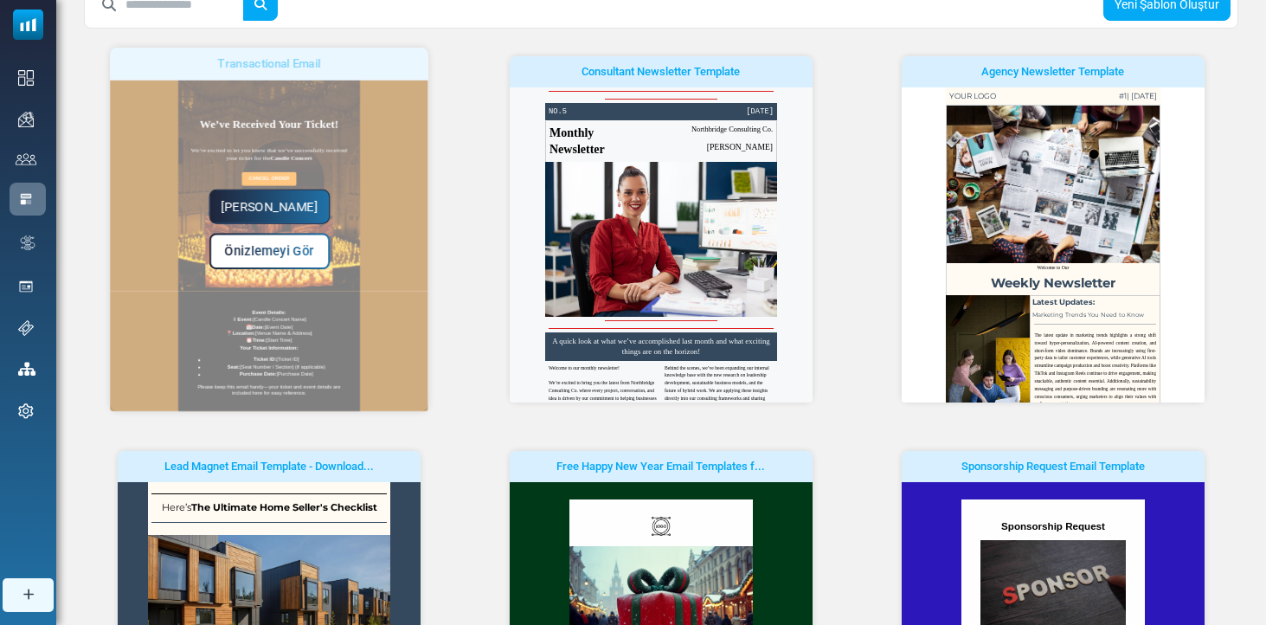
click at [375, 322] on div "[PERSON_NAME] Önizlemeyi Gör" at bounding box center [270, 229] width 318 height 363
click at [278, 257] on span "Önizlemeyi Gör" at bounding box center [269, 251] width 89 height 15
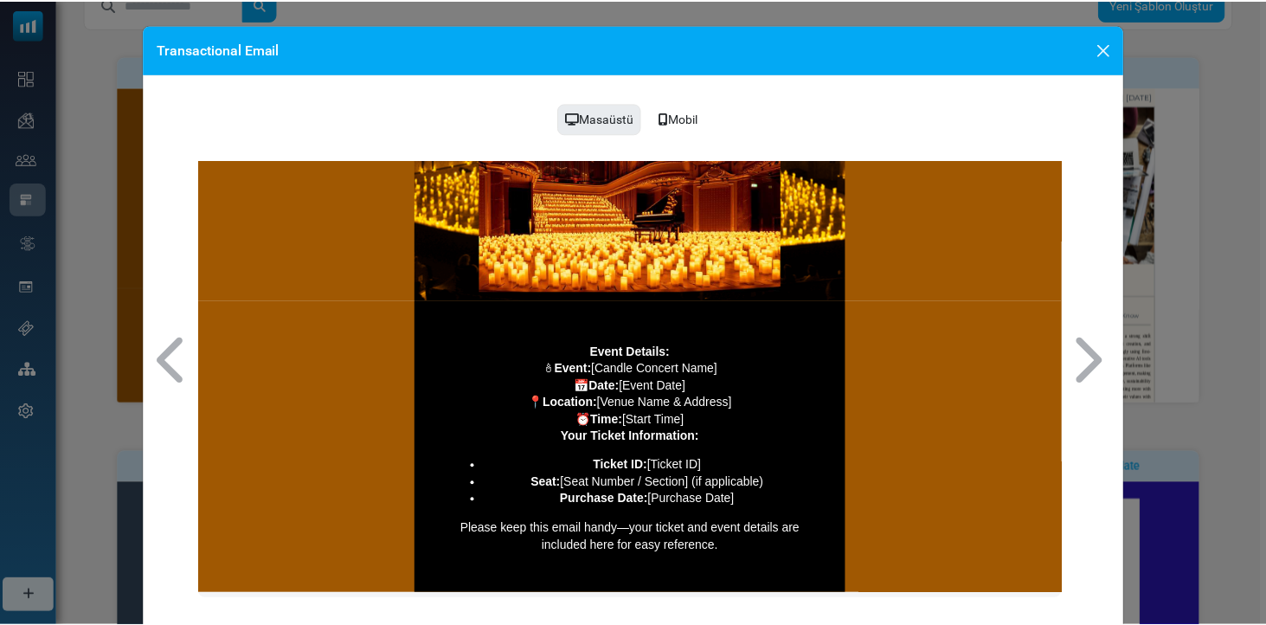
scroll to position [352, 0]
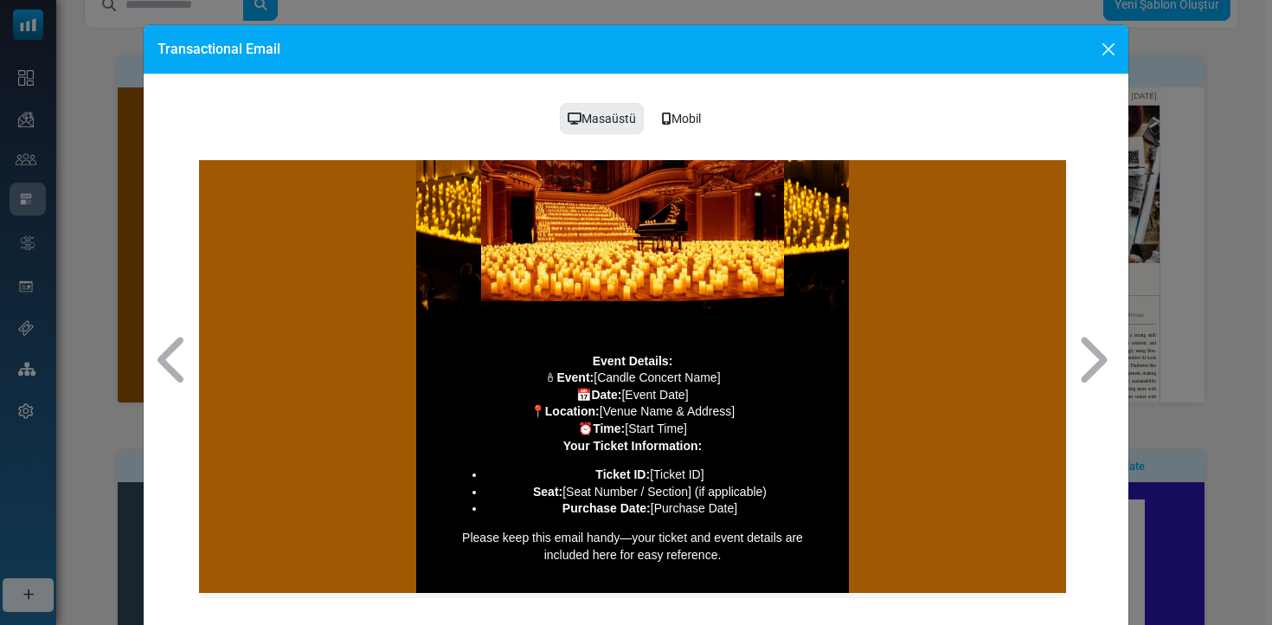
click at [1107, 46] on button "Close" at bounding box center [1108, 49] width 26 height 26
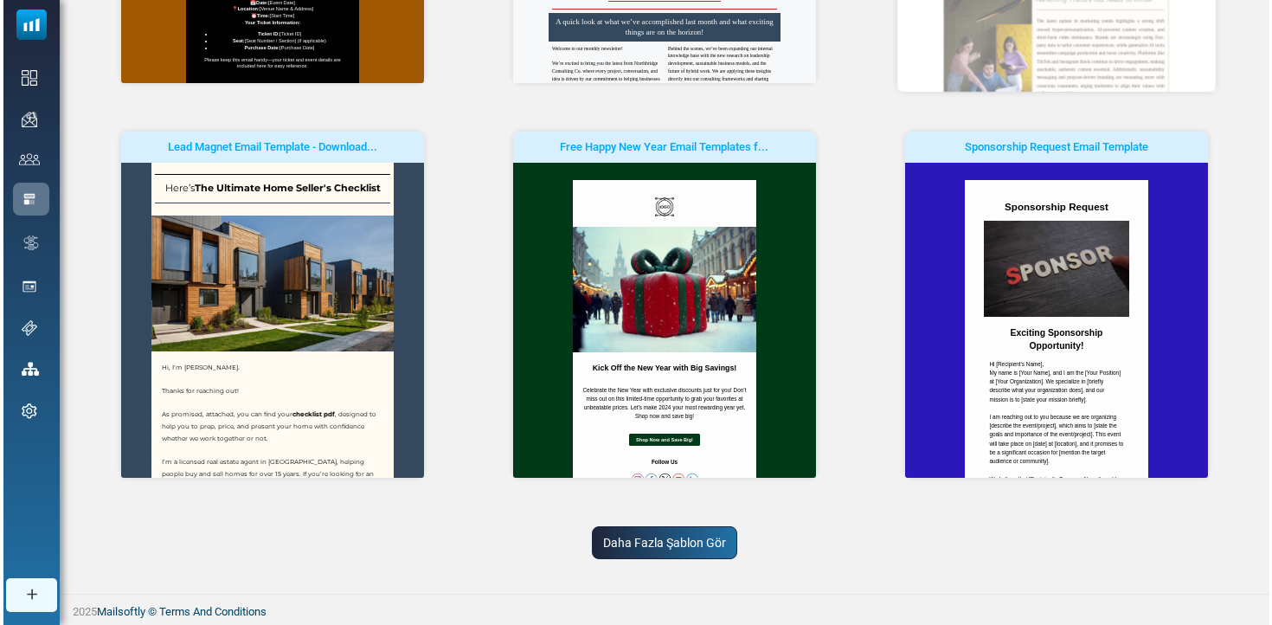
scroll to position [648, 0]
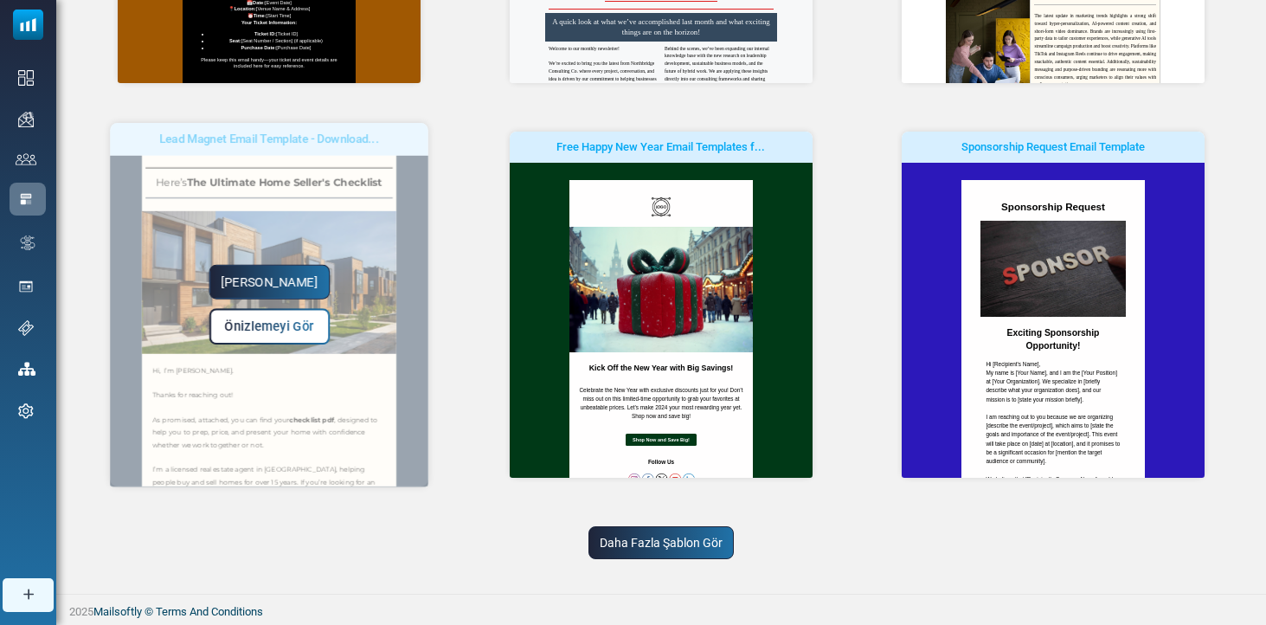
click at [287, 308] on link "Önizlemeyi Gör" at bounding box center [269, 326] width 121 height 36
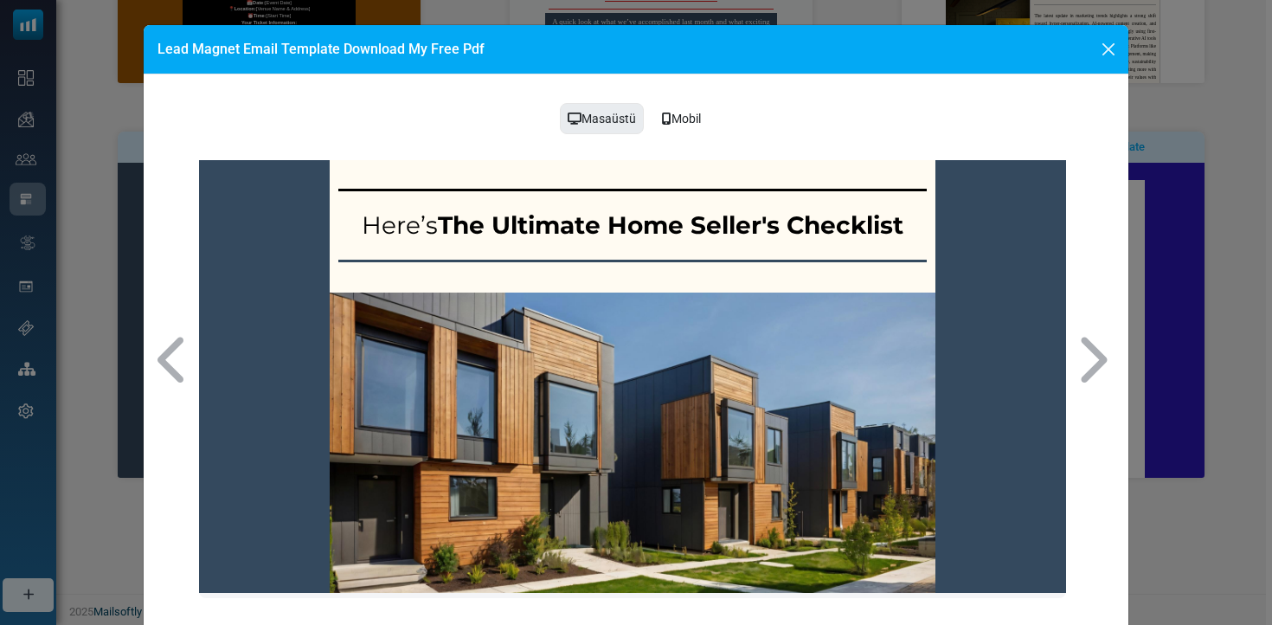
scroll to position [0, 0]
click at [1102, 49] on button "Close" at bounding box center [1108, 49] width 26 height 26
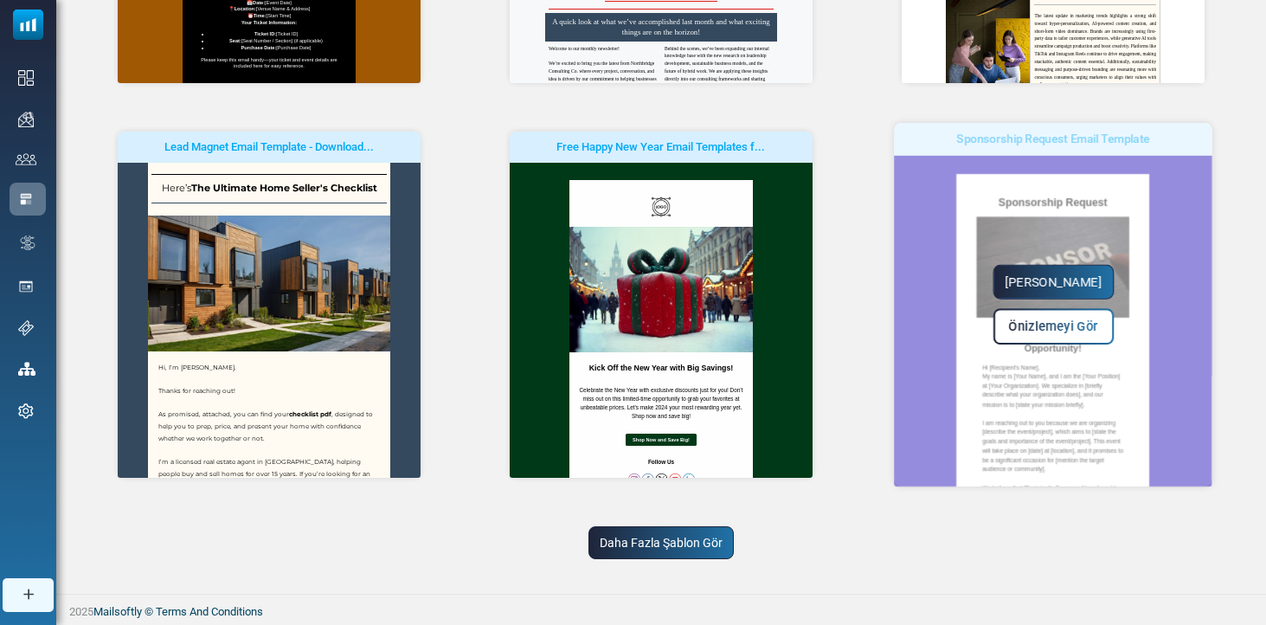
click at [1044, 319] on span "Önizlemeyi Gör" at bounding box center [1052, 326] width 89 height 15
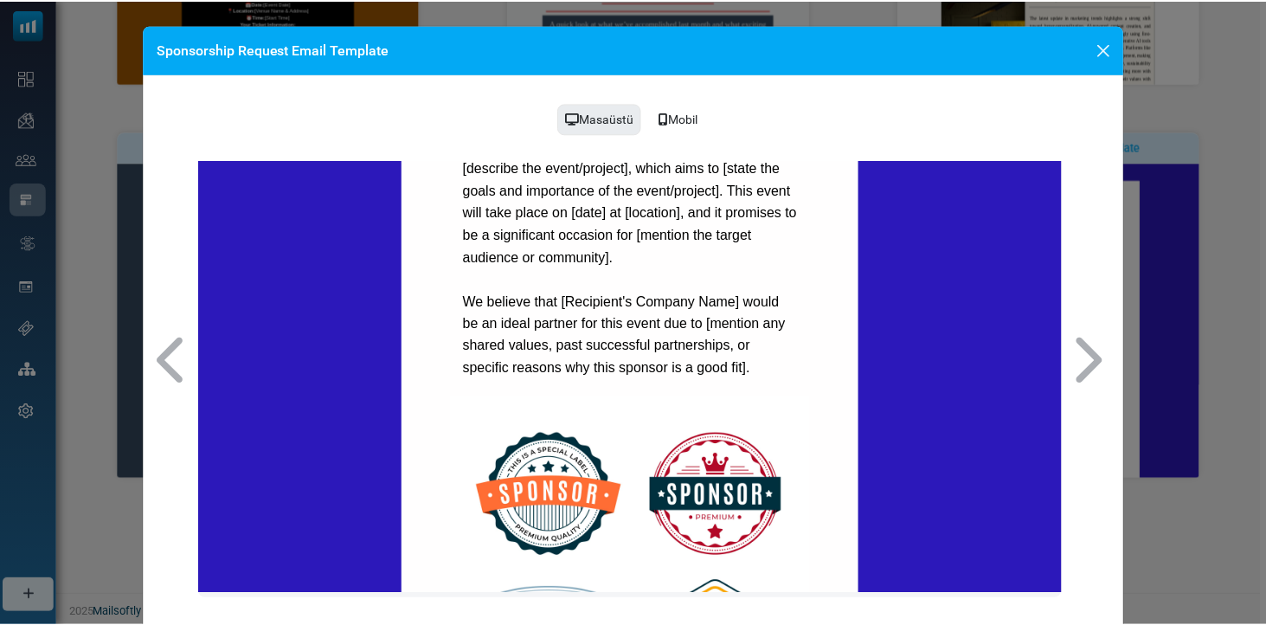
scroll to position [650, 0]
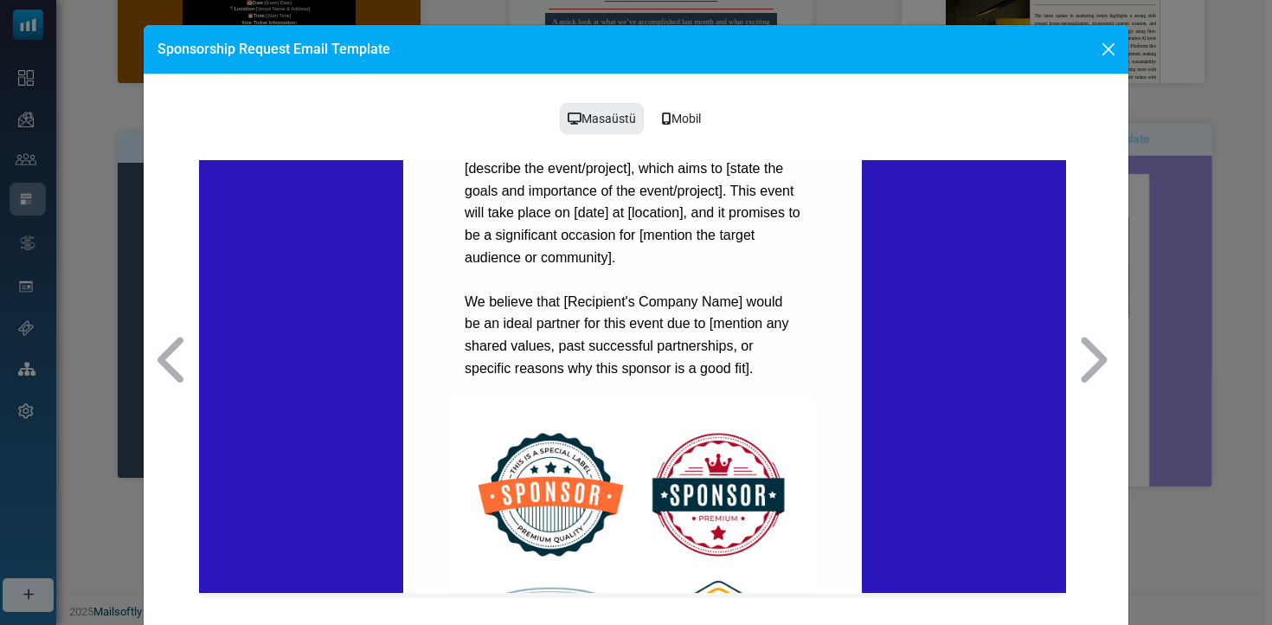
click at [1109, 45] on button "Close" at bounding box center [1108, 49] width 26 height 26
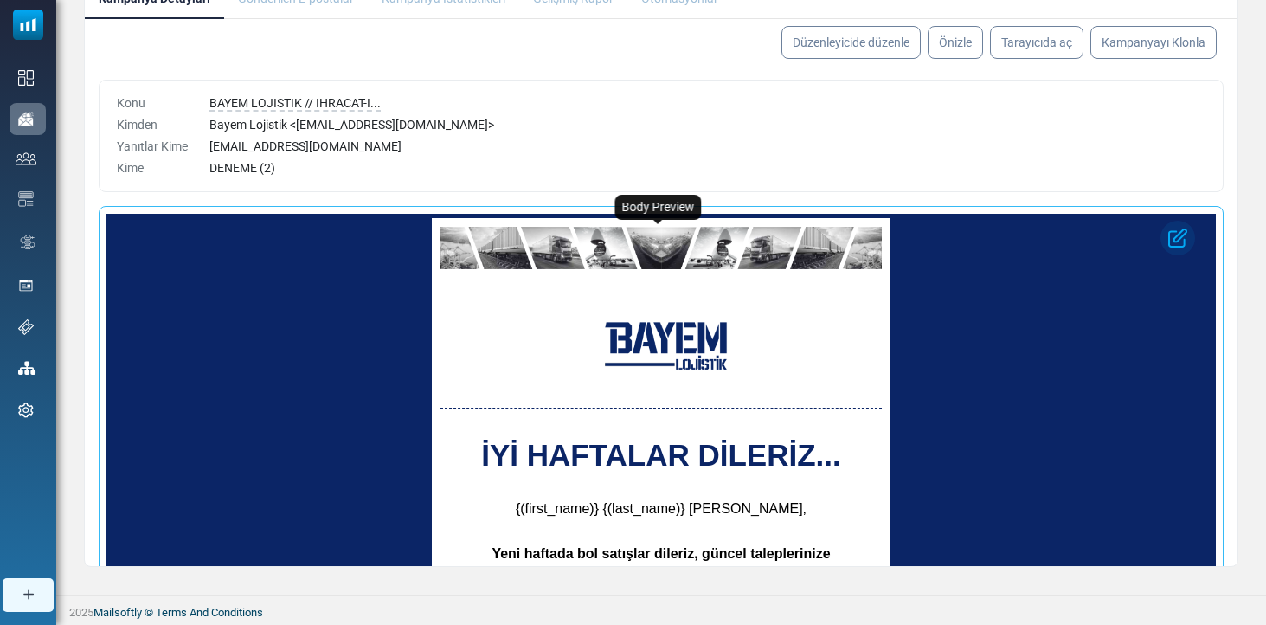
scroll to position [234, 0]
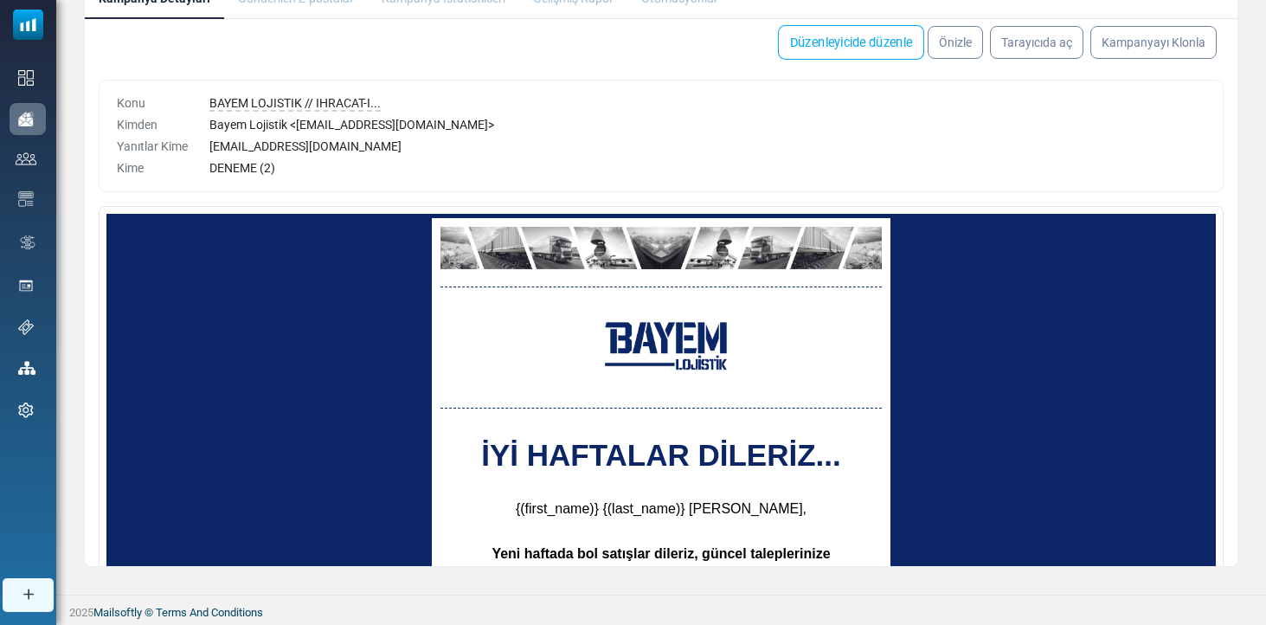
click at [837, 43] on link "Düzenleyicide düzenle" at bounding box center [851, 42] width 146 height 35
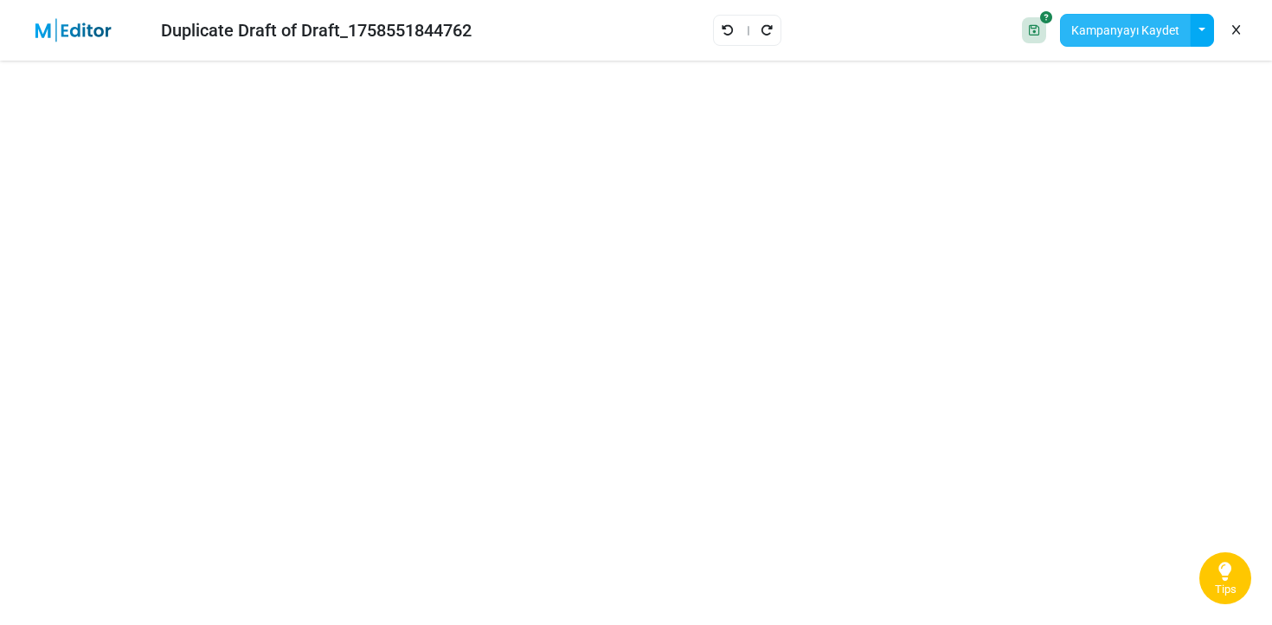
click at [1108, 40] on button "Kampanyayı Kaydet" at bounding box center [1125, 30] width 131 height 33
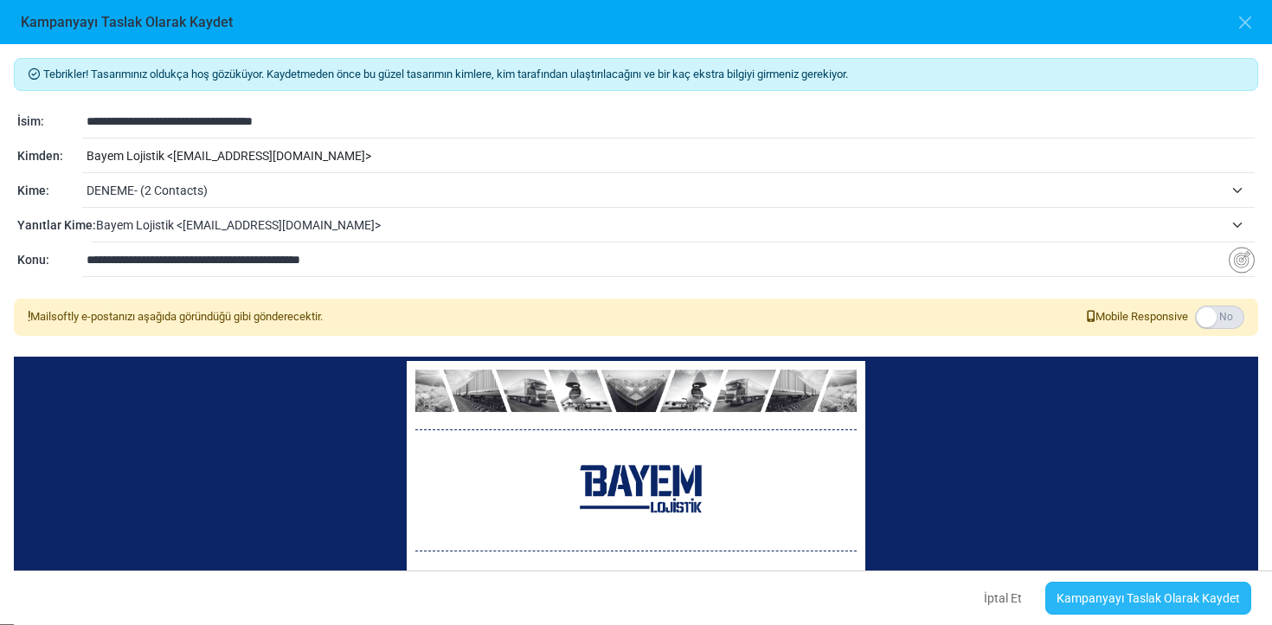
click at [1146, 600] on link "Kampanyayı Taslak Olarak Kaydet" at bounding box center [1148, 597] width 206 height 33
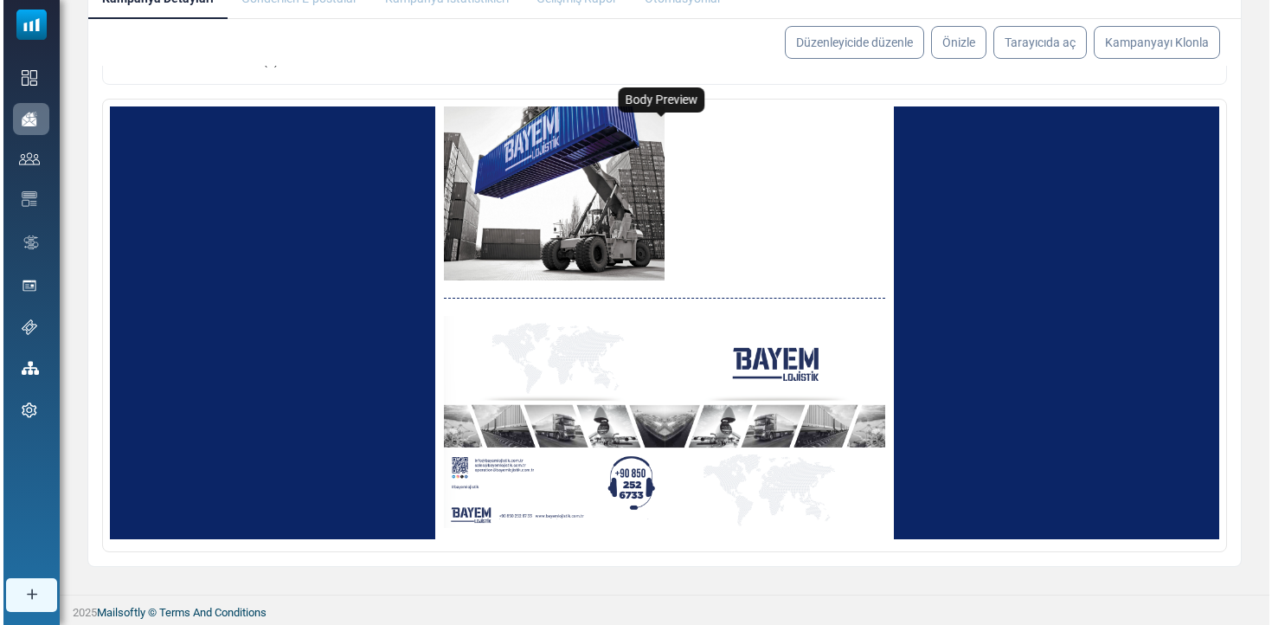
scroll to position [234, 0]
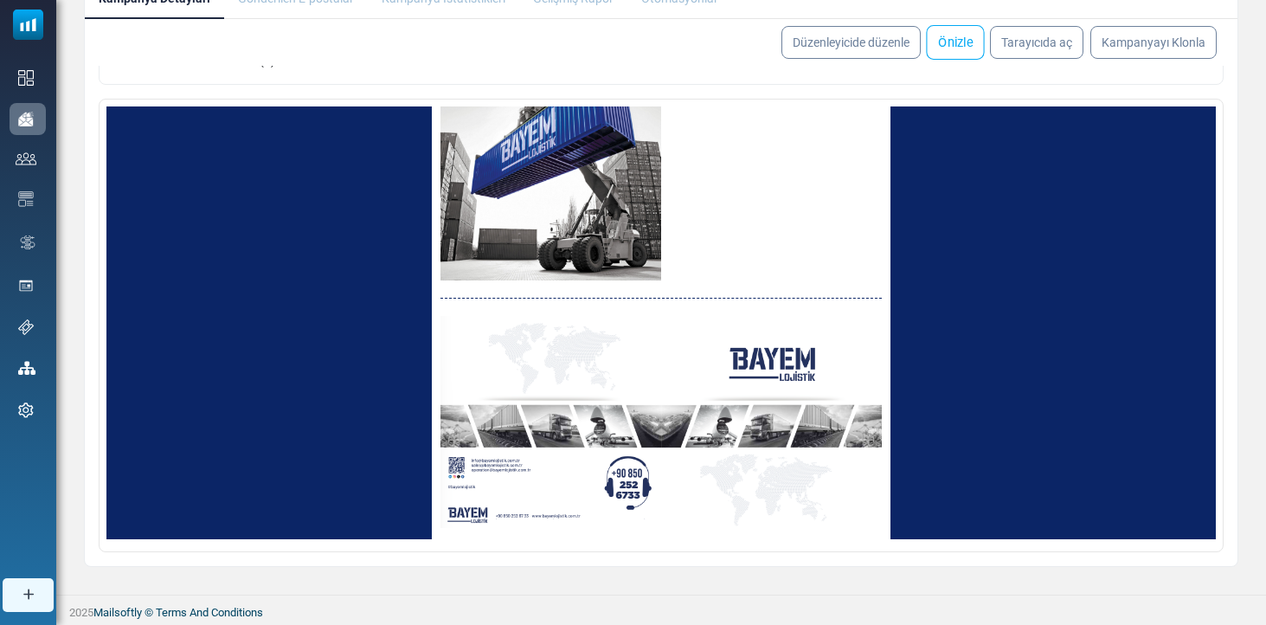
click at [975, 46] on link "Önizle" at bounding box center [955, 42] width 58 height 35
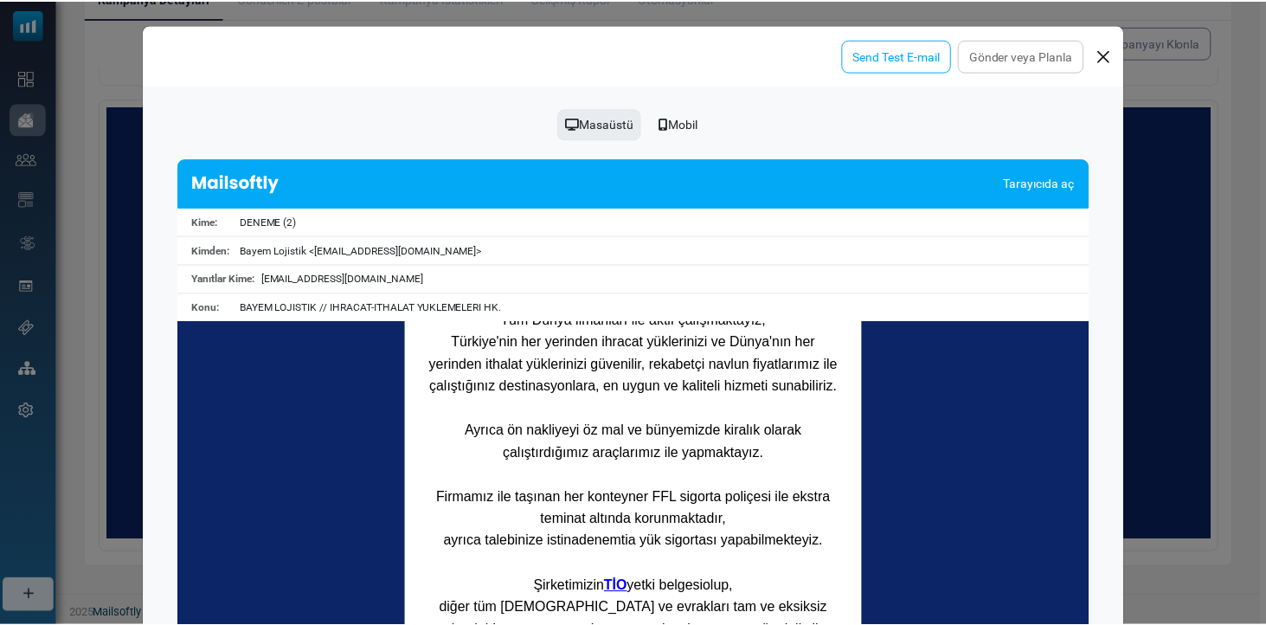
scroll to position [167, 0]
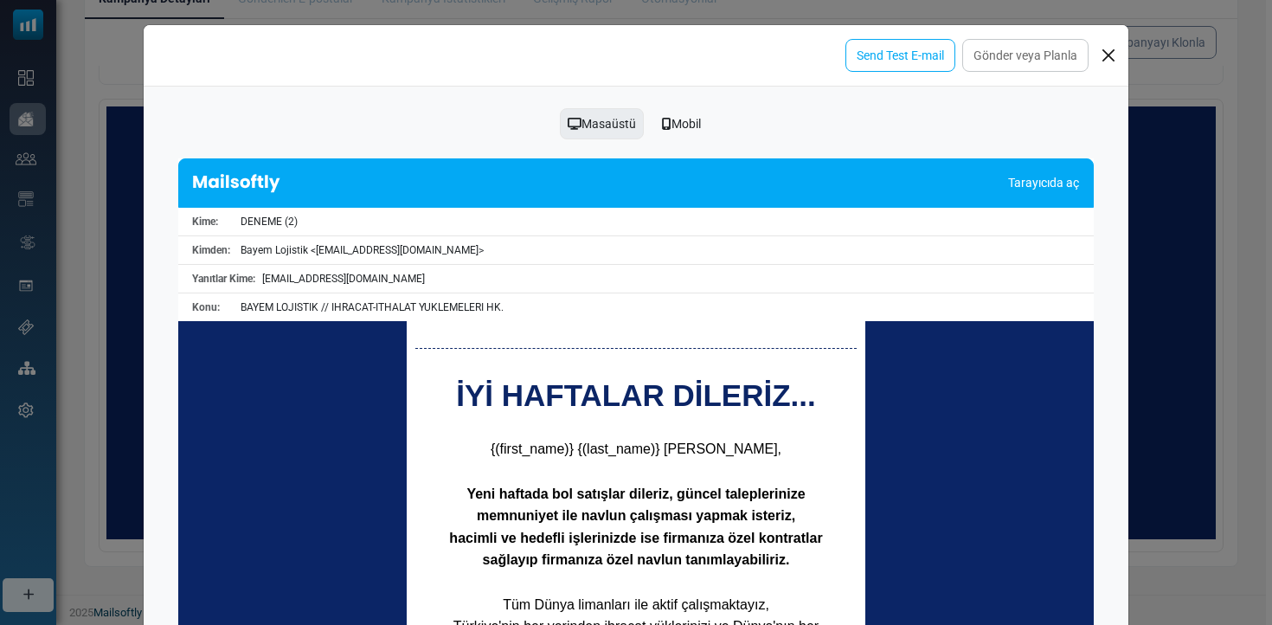
click at [1109, 56] on button "Close" at bounding box center [1108, 55] width 26 height 26
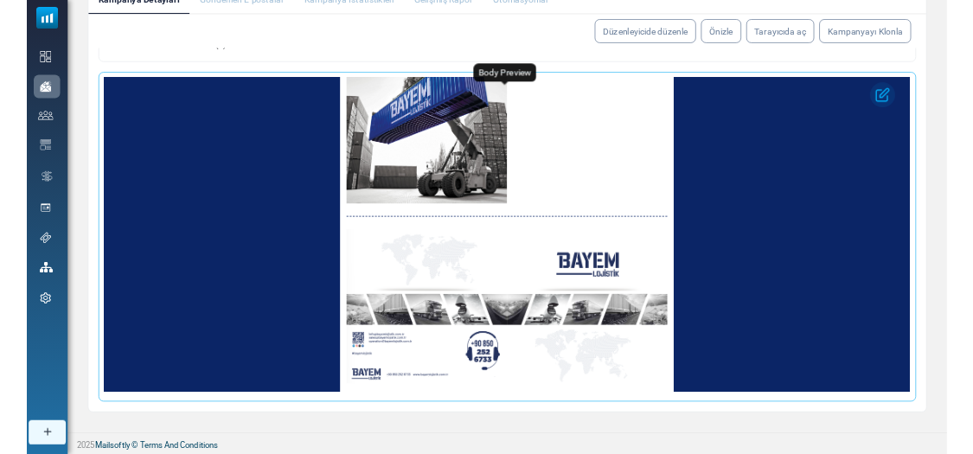
scroll to position [0, 0]
